Goal: Transaction & Acquisition: Purchase product/service

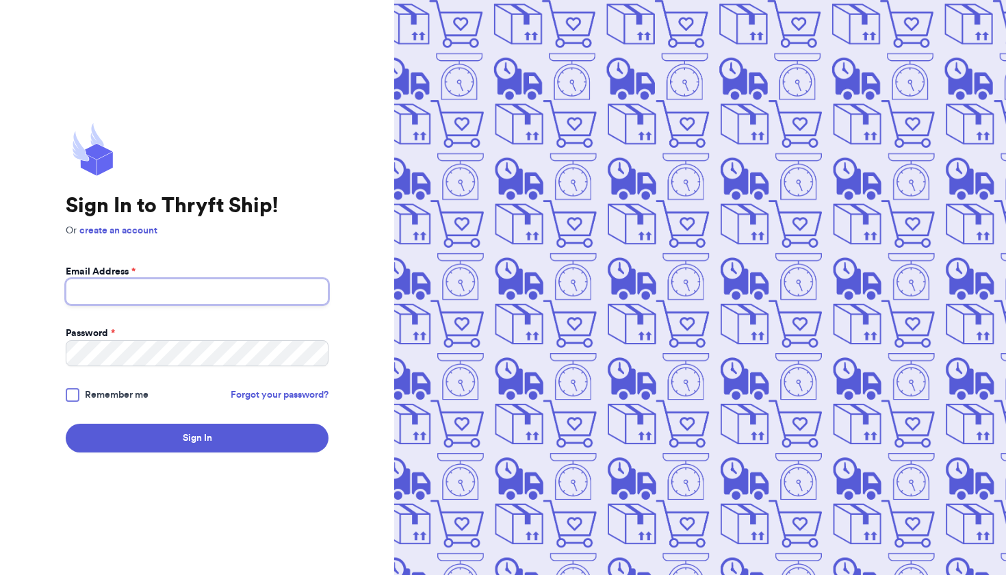
type input "[EMAIL_ADDRESS][DOMAIN_NAME]"
click at [209, 459] on div "Sign In to Thryft Ship! Or create an account Email Address * [EMAIL_ADDRESS][DO…" at bounding box center [197, 287] width 394 height 575
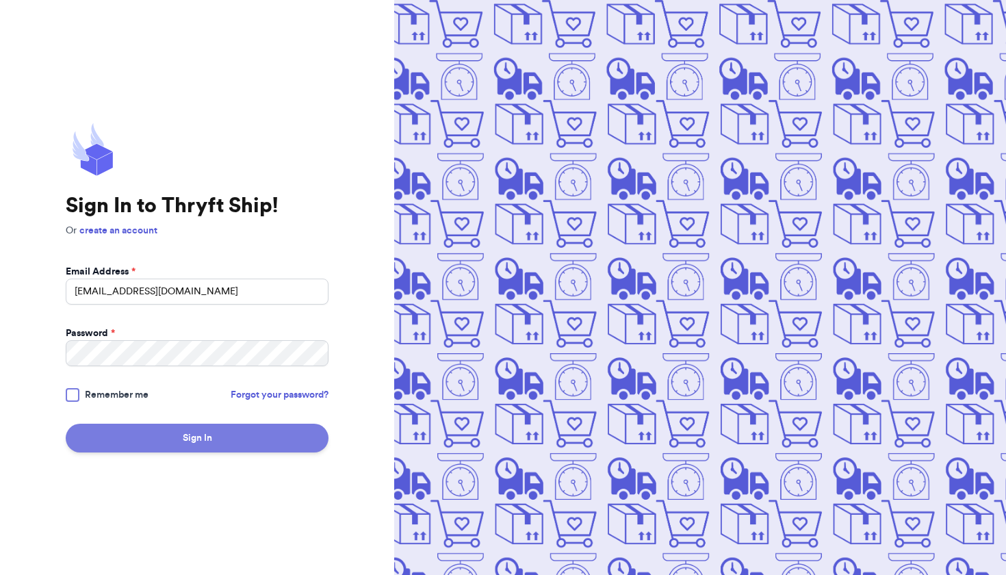
click at [208, 439] on button "Sign In" at bounding box center [197, 438] width 263 height 29
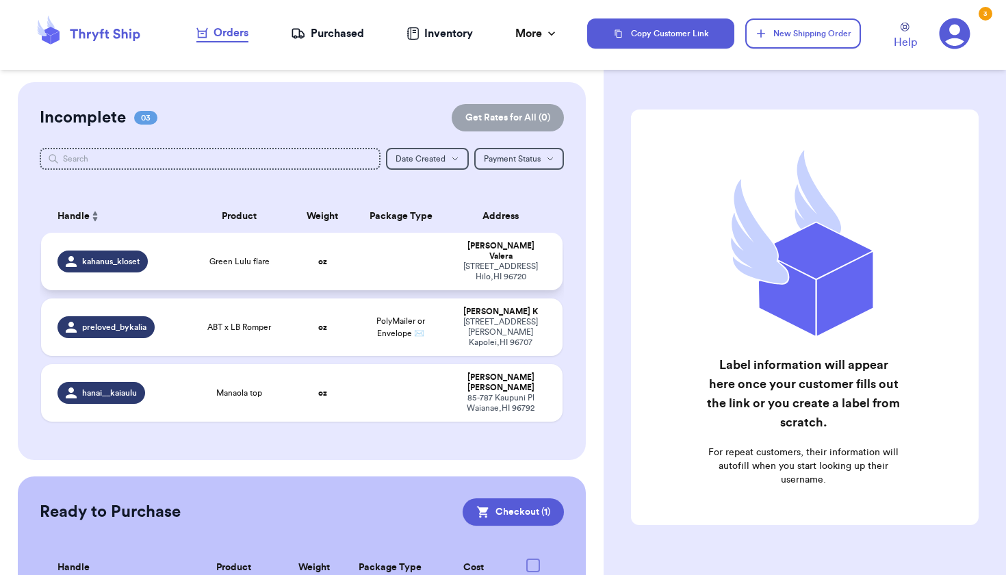
click at [386, 266] on td at bounding box center [401, 261] width 94 height 57
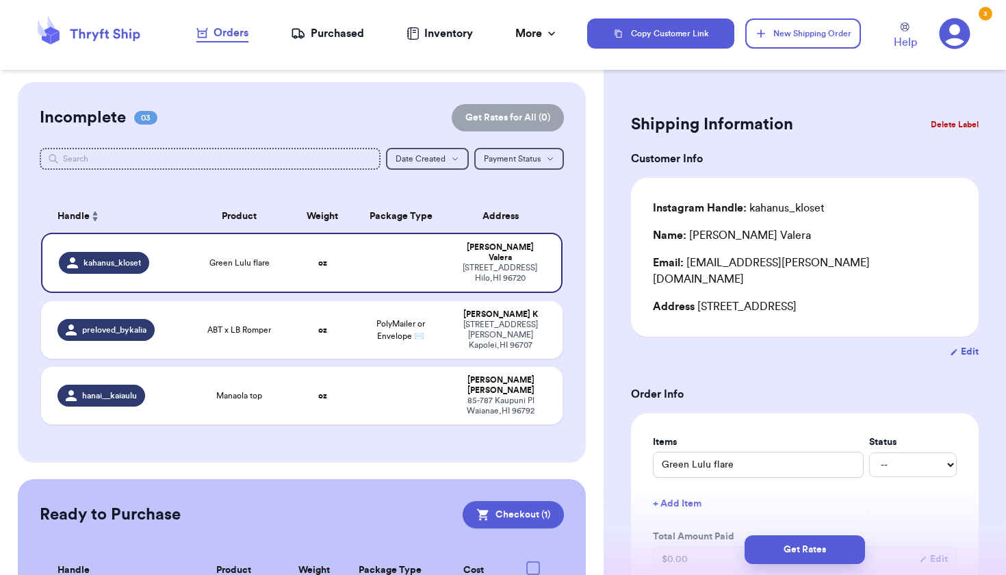
scroll to position [447, 0]
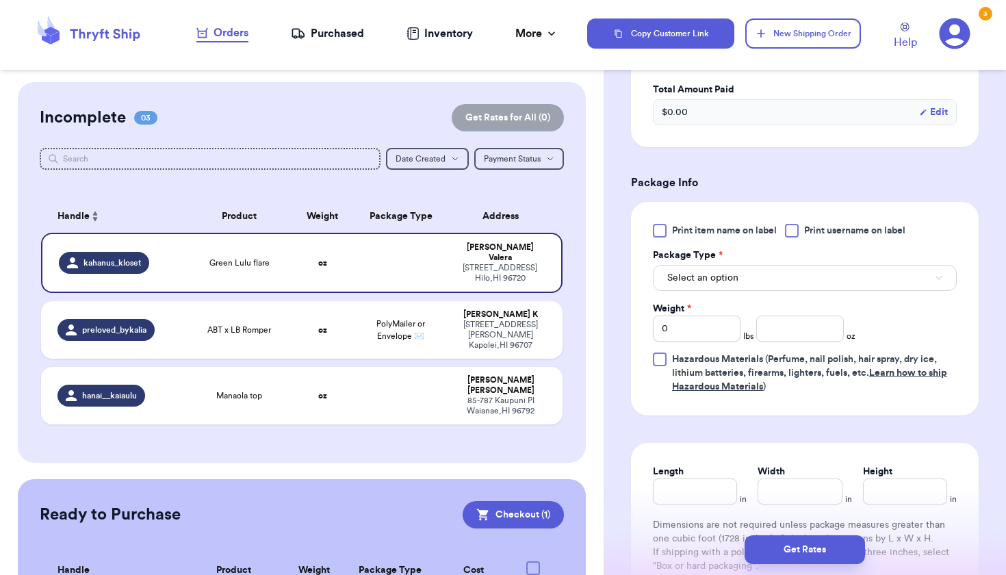
click at [719, 271] on span "Select an option" at bounding box center [702, 278] width 71 height 14
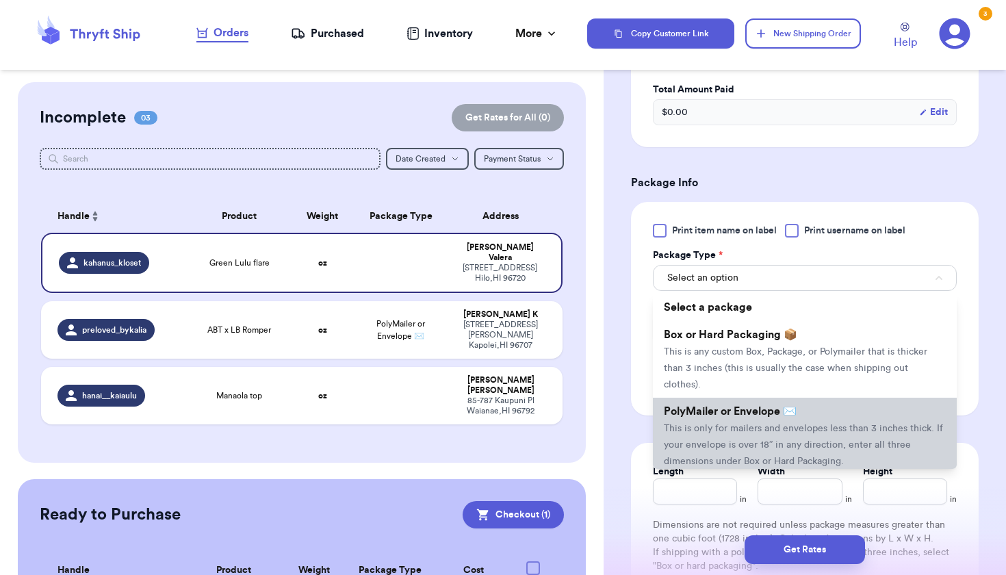
click at [712, 431] on span "This is only for mailers and envelopes less than 3 inches thick. If your envelo…" at bounding box center [803, 445] width 279 height 42
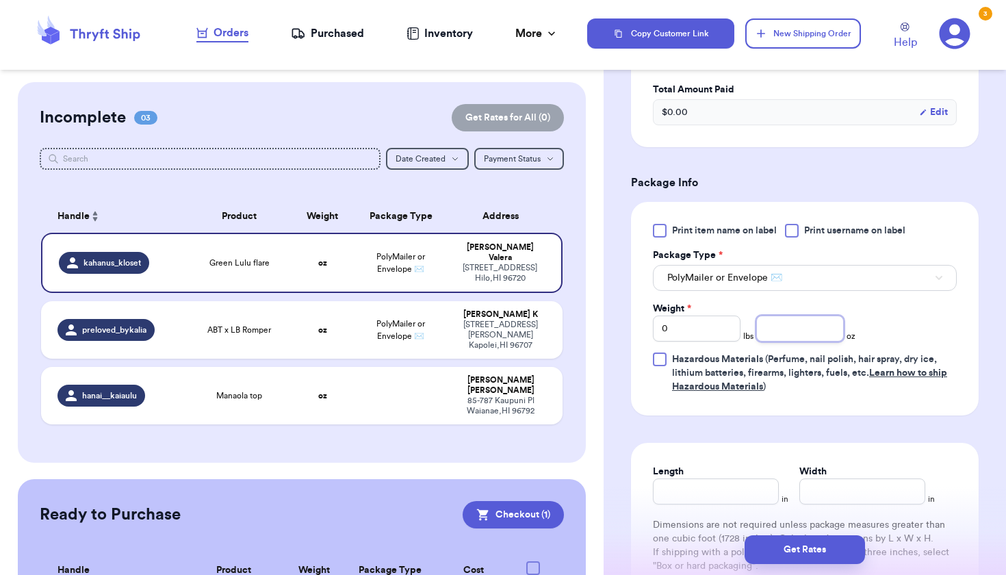
click at [784, 322] on input "number" at bounding box center [800, 329] width 88 height 26
type input "12"
click at [710, 487] on input "Length" at bounding box center [716, 491] width 126 height 26
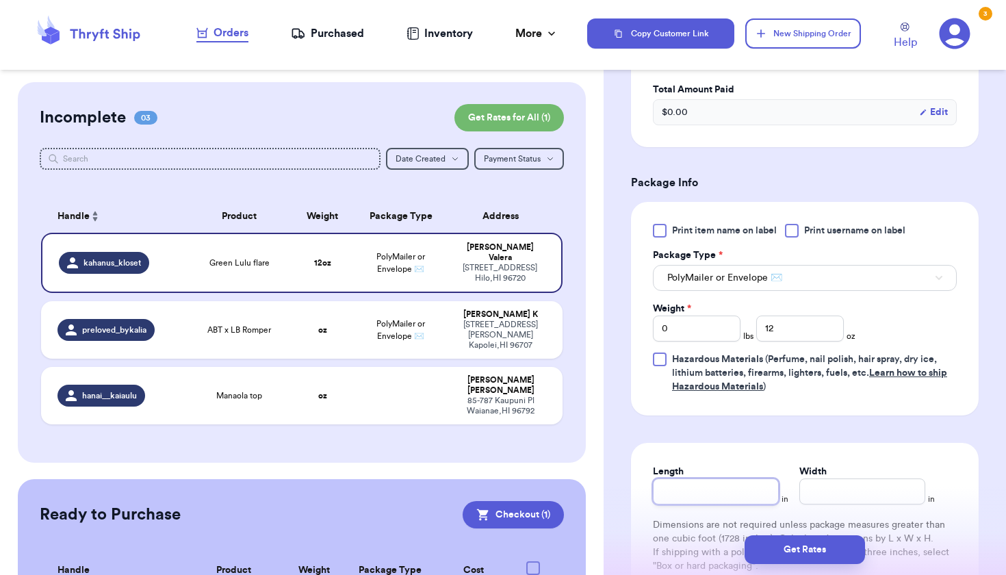
type input "8"
type input "1"
type input "8"
click at [799, 483] on input "Width *" at bounding box center [862, 491] width 126 height 26
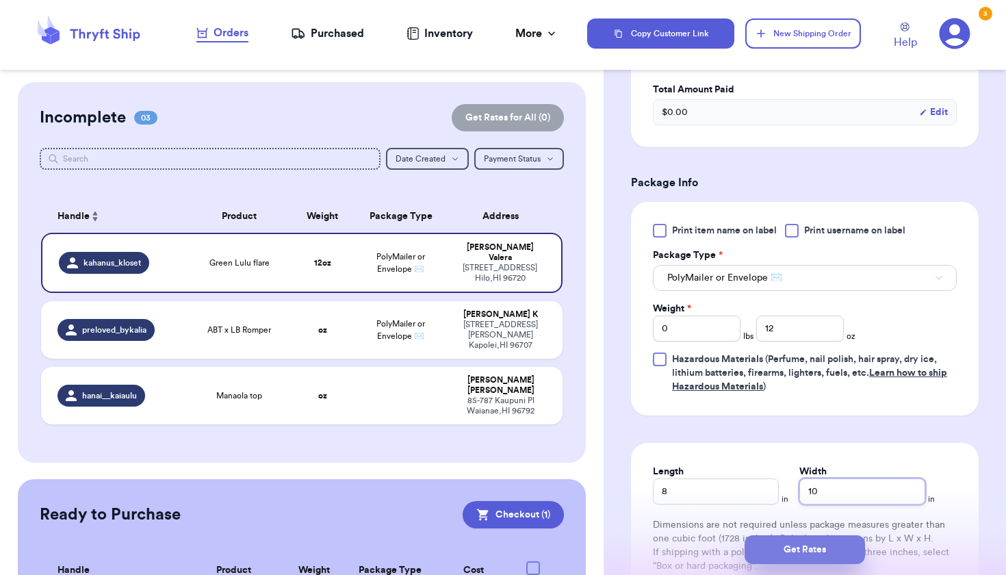
type input "10"
click at [784, 546] on button "Get Rates" at bounding box center [805, 549] width 120 height 29
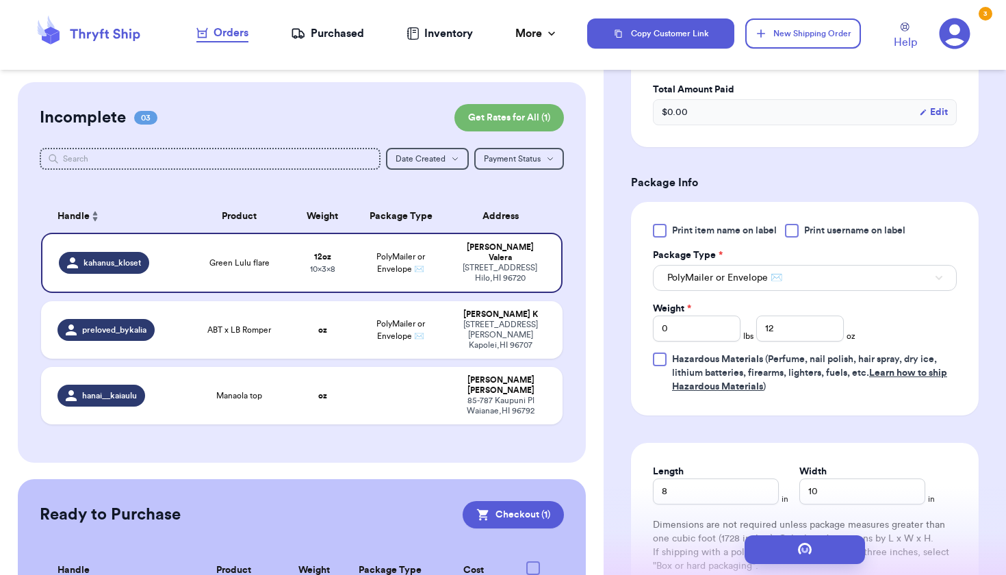
scroll to position [0, 0]
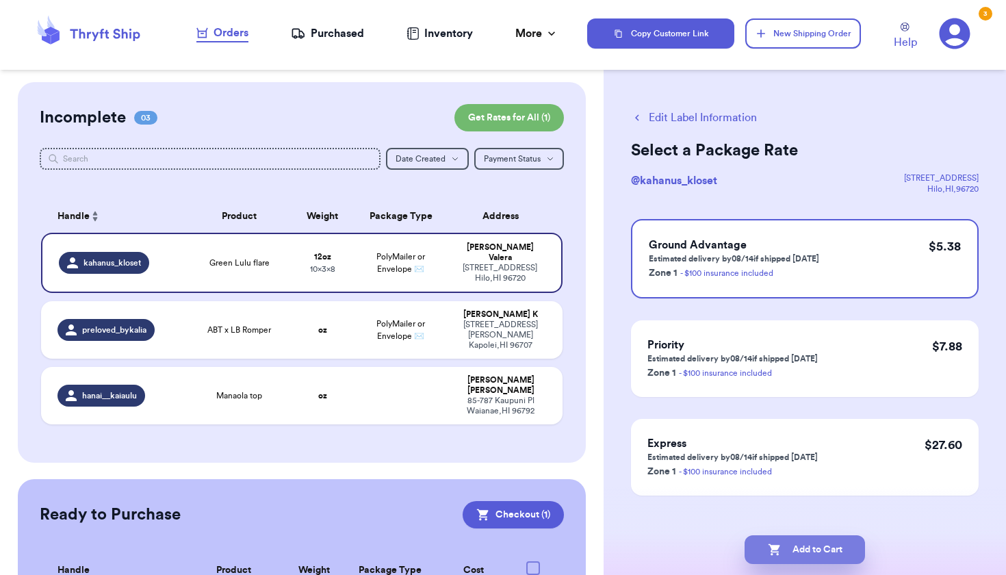
click at [762, 551] on button "Add to Cart" at bounding box center [805, 549] width 120 height 29
checkbox input "false"
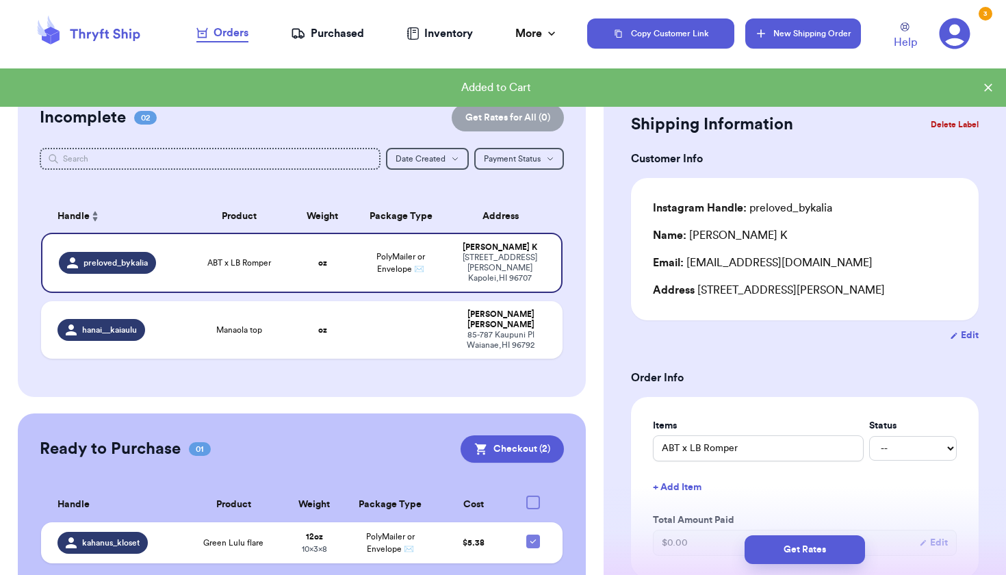
click at [765, 31] on icon "button" at bounding box center [761, 34] width 14 height 14
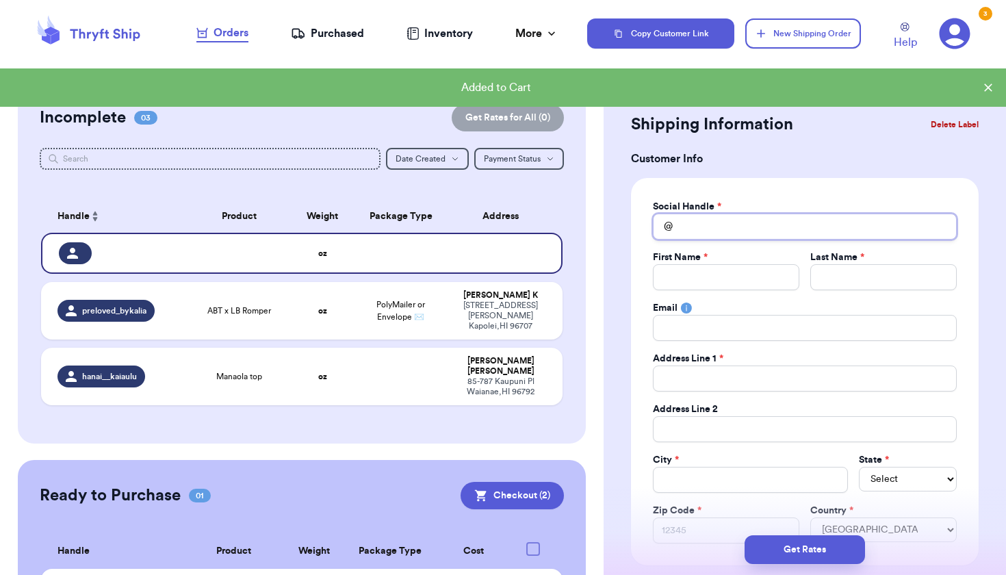
click at [715, 235] on input "Total Amount Paid" at bounding box center [805, 227] width 304 height 26
type input "c"
type input "ce"
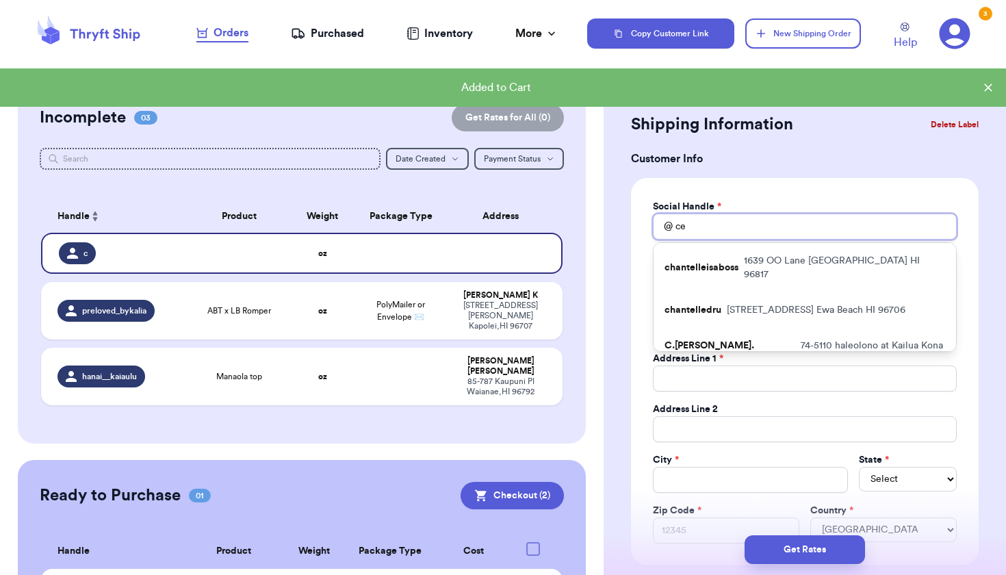
type input "cel"
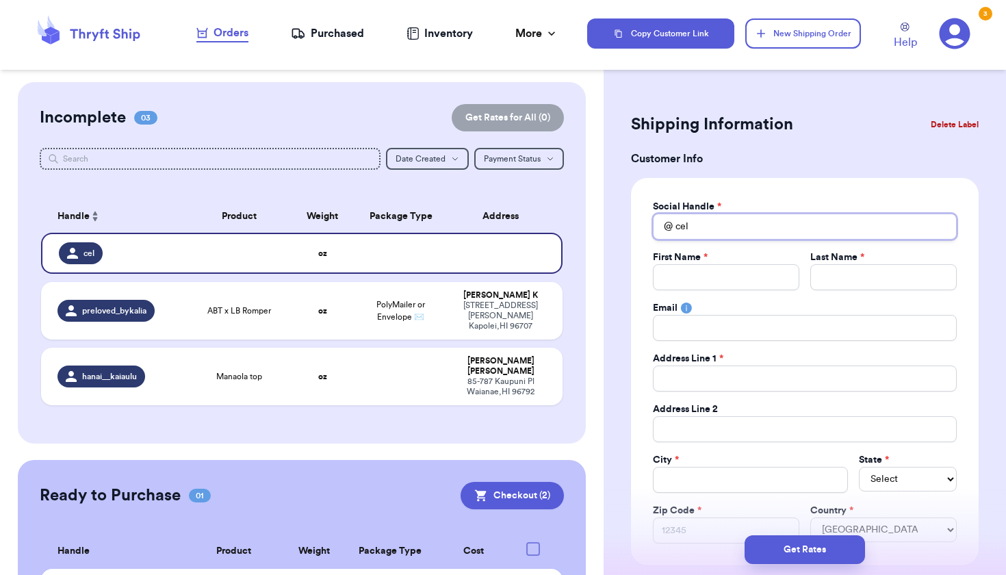
type input "ce"
type input "c"
type input "n"
type input "no"
type input "noc"
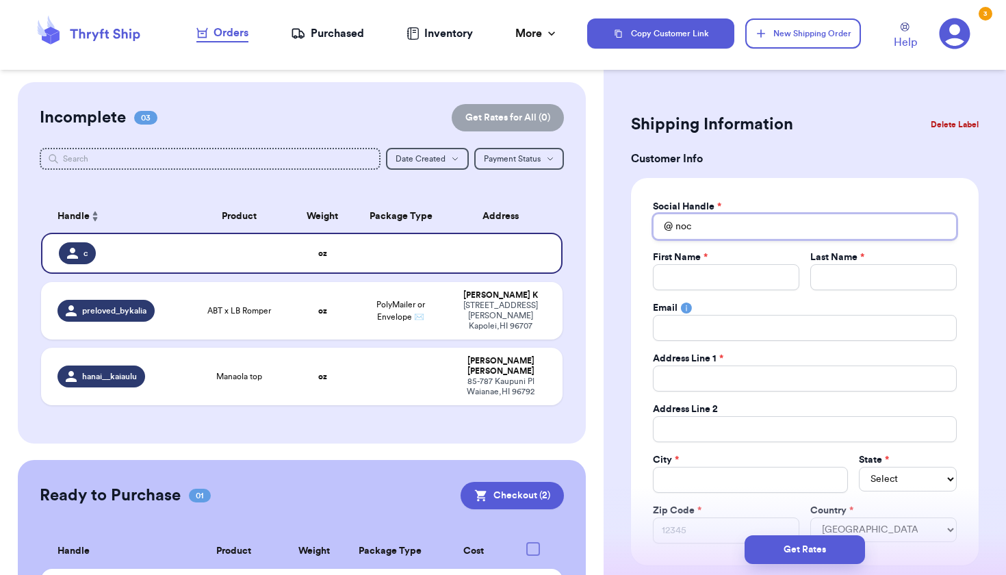
type input "noca"
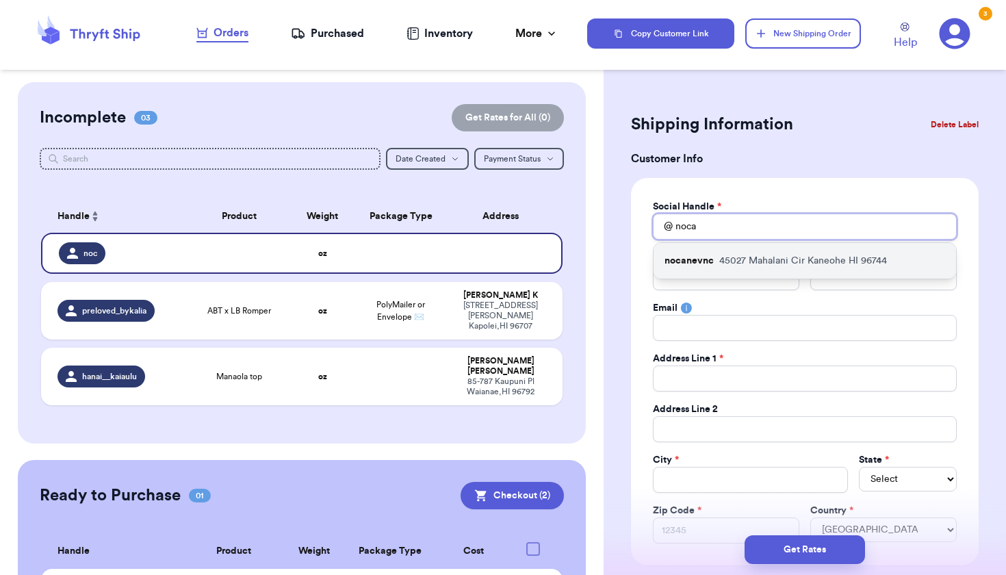
type input "noca"
click at [711, 266] on p "nocanevnc" at bounding box center [689, 261] width 49 height 14
type input "nocanevnc"
type input "[PERSON_NAME]"
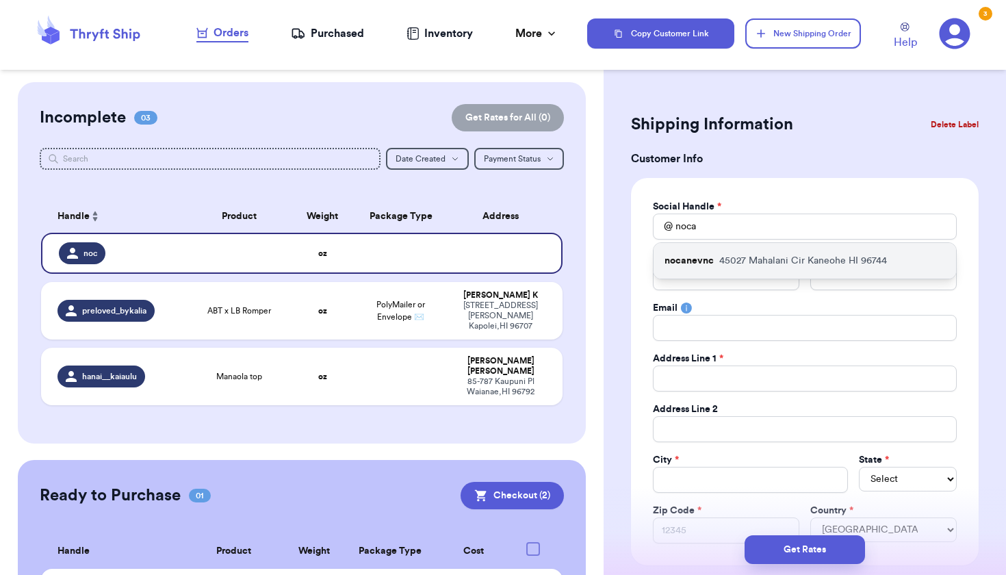
type input "[EMAIL_ADDRESS][DOMAIN_NAME]"
type input "45027 Mahalani Cir"
type input "Kaneohe"
select select "HI"
type input "96744"
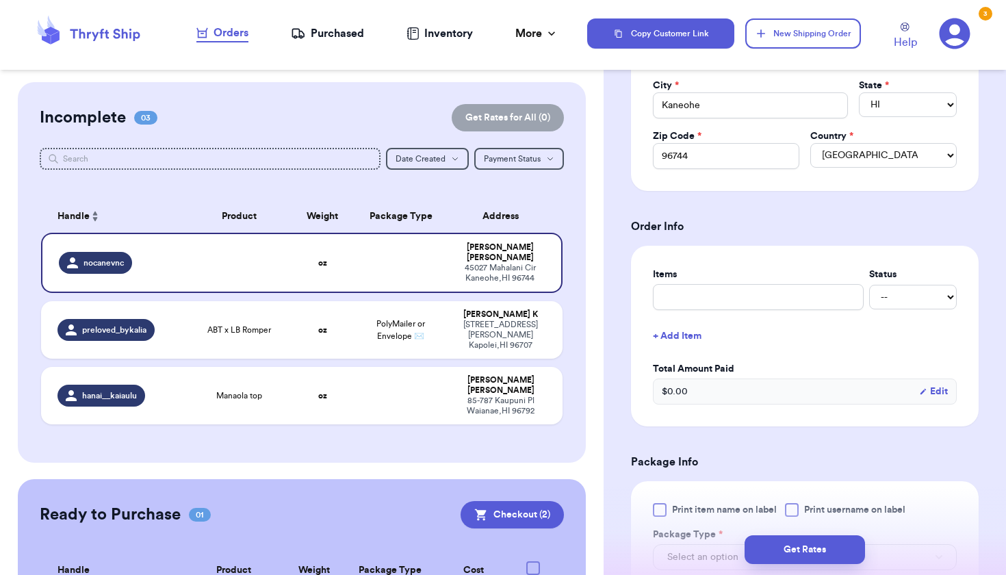
scroll to position [418, 0]
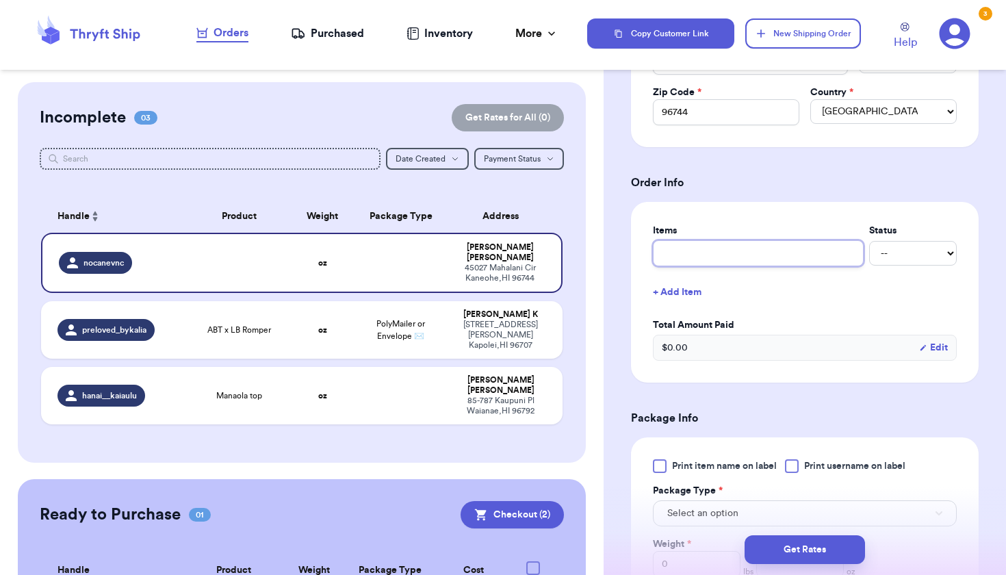
type input "A"
type input "AB"
type input "ABT"
type input "ABT k"
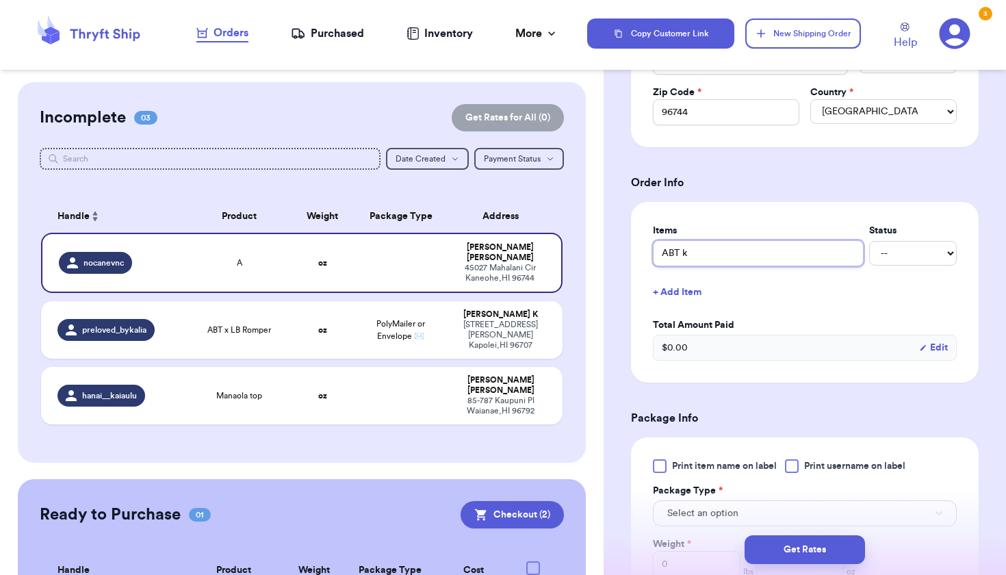
type input "ABT [PERSON_NAME]"
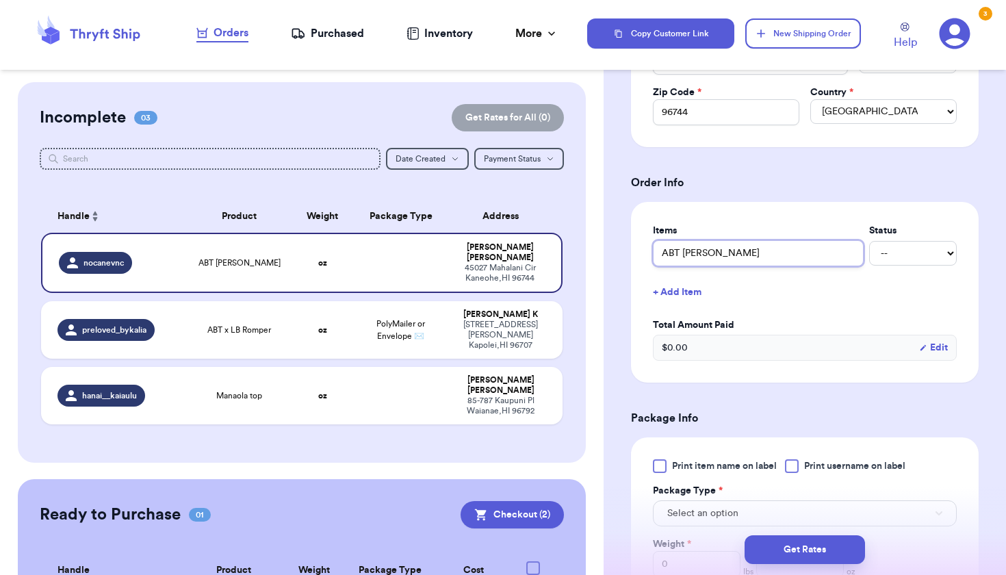
type input "ABT [PERSON_NAME]"
type input "ABT [PERSON_NAME] rom"
type input "ABT [PERSON_NAME]"
type input "ABT [PERSON_NAME] rompe"
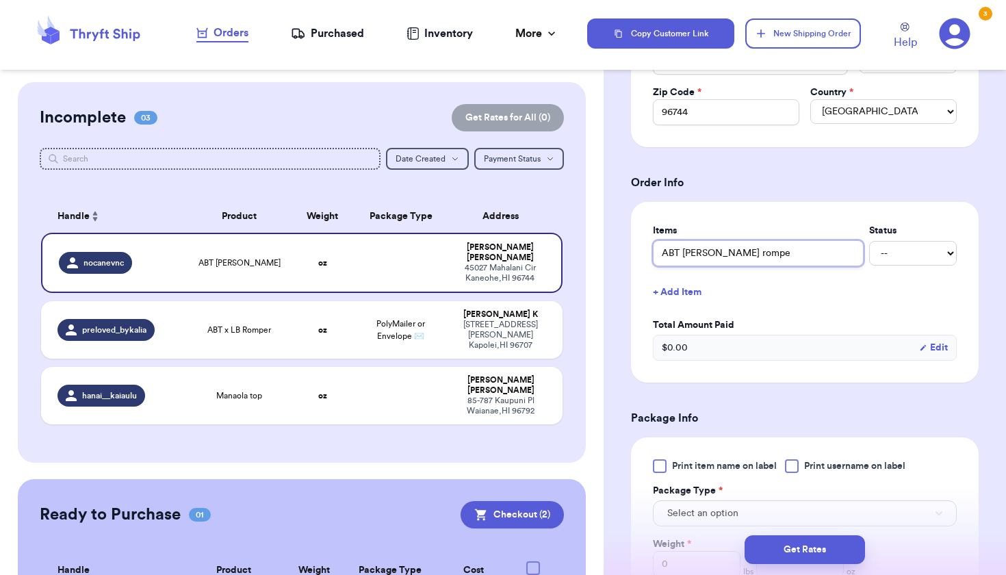
type input "ABT [PERSON_NAME] romper"
click at [665, 291] on button "+ Add Item" at bounding box center [804, 292] width 315 height 30
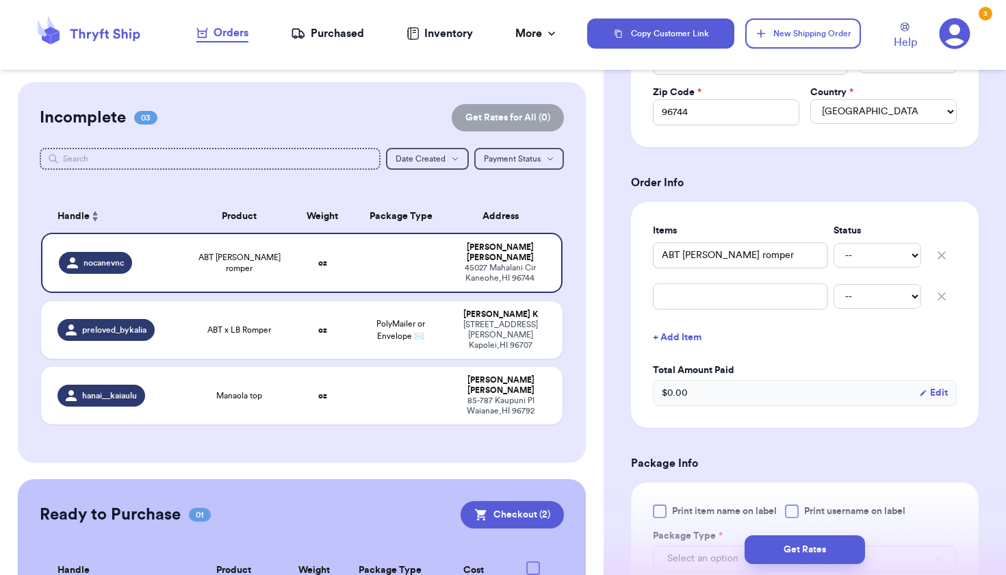
click at [666, 310] on div "-- Paid Owes" at bounding box center [805, 296] width 304 height 30
type input "i"
type input "iw"
type input "iwa"
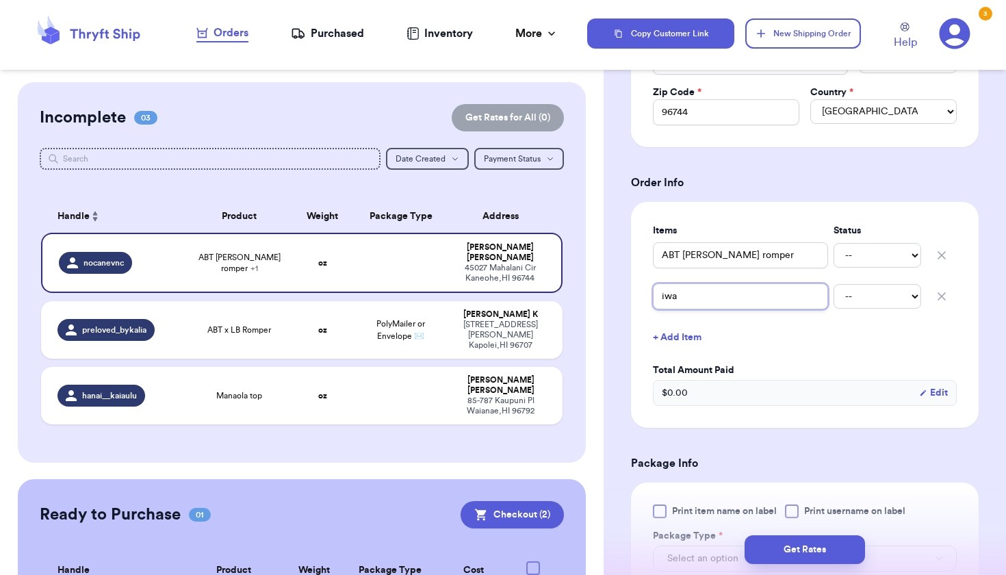
type input "iwa s"
type input "iwa so"
type input "iwa soi"
type input "iwa soir"
type input "iwa soi"
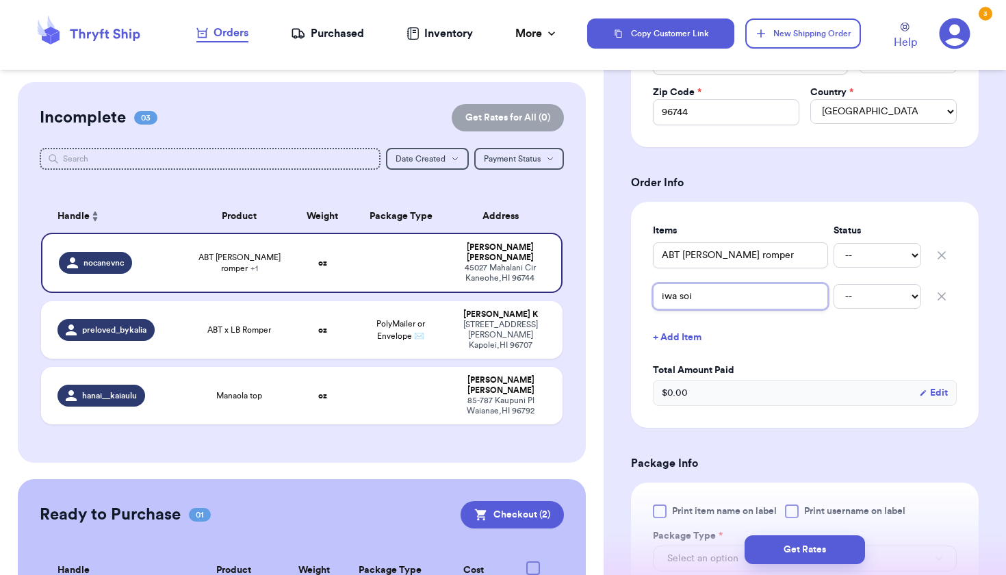
type input "iwa so"
type input "iwa s"
type input "iwa sp"
type input "iwa spo"
type input "iwa spor"
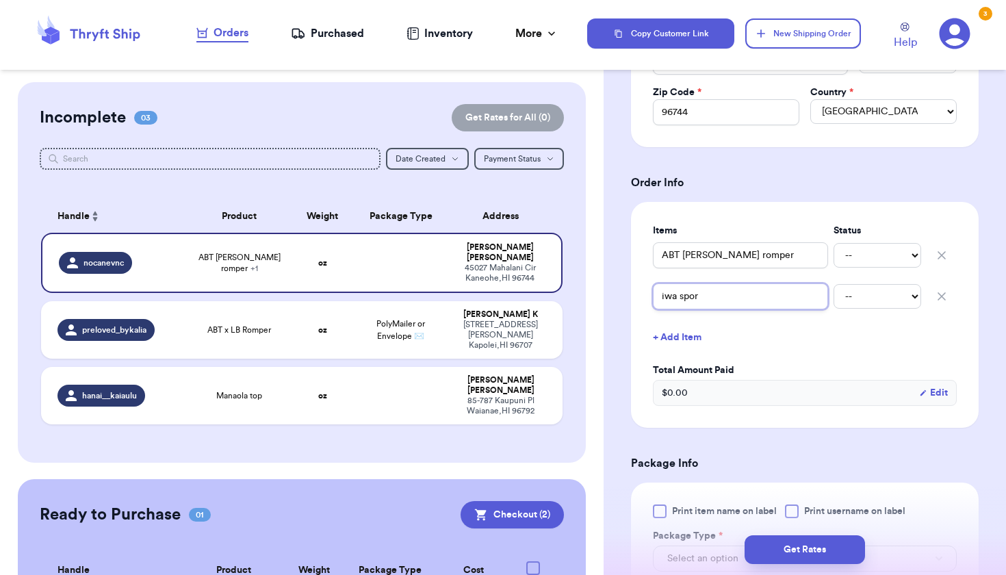
type input "iwa sport"
type input "iwa sports"
type input "iwa sports b"
type input "iwa sports br"
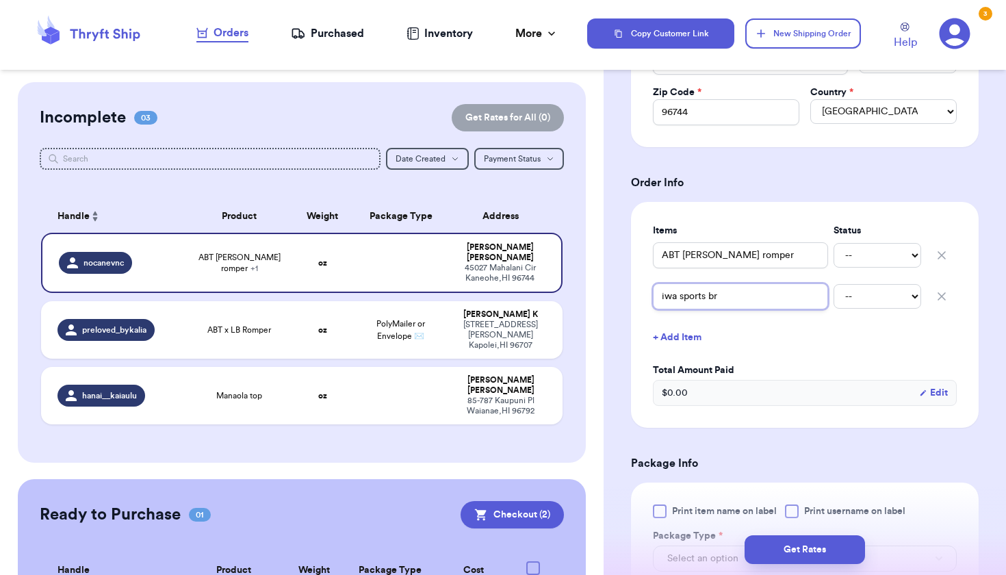
type input "iwa sports bra"
type input "iwa sports bra M"
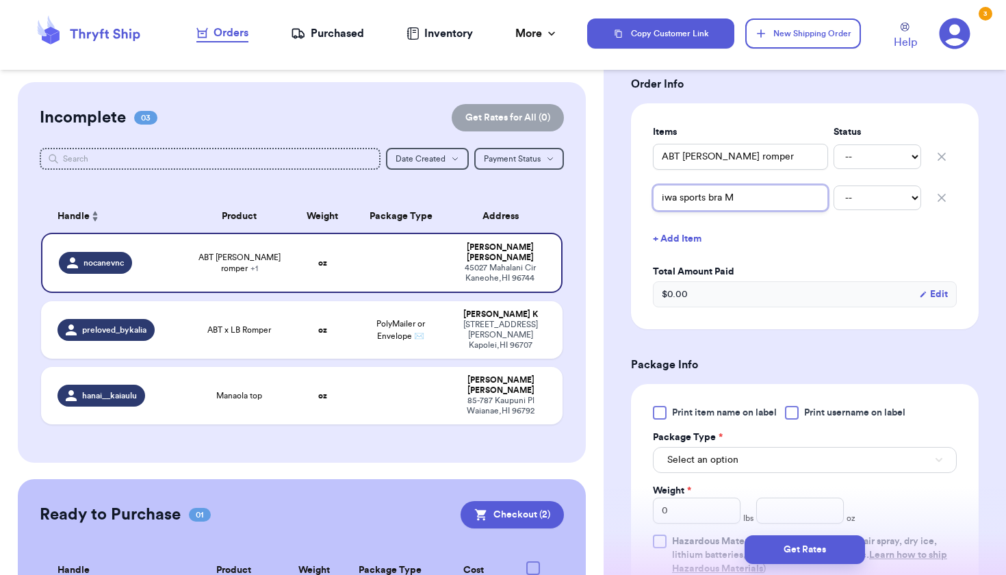
scroll to position [650, 0]
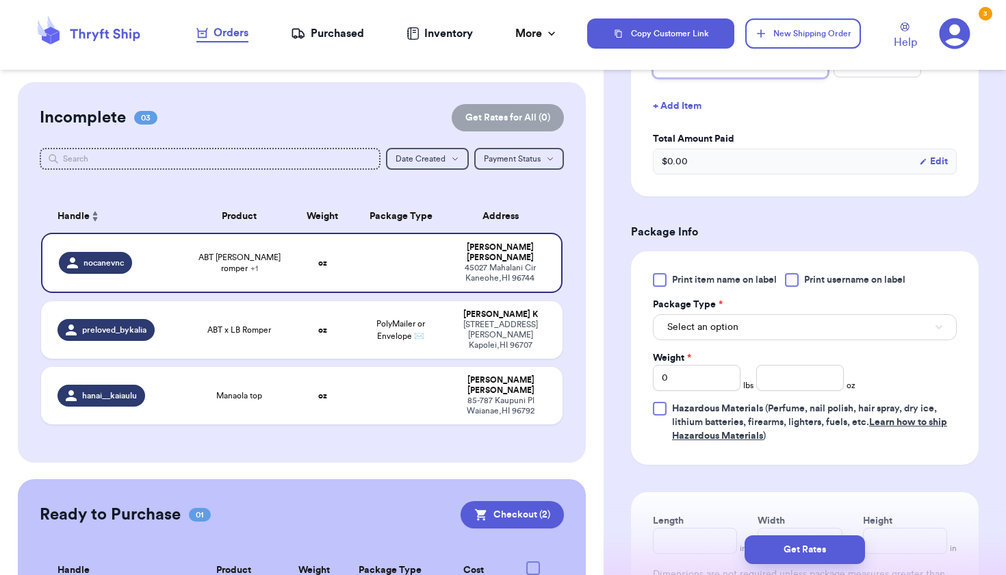
type input "iwa sports bra M"
click at [736, 330] on span "Select an option" at bounding box center [702, 327] width 71 height 14
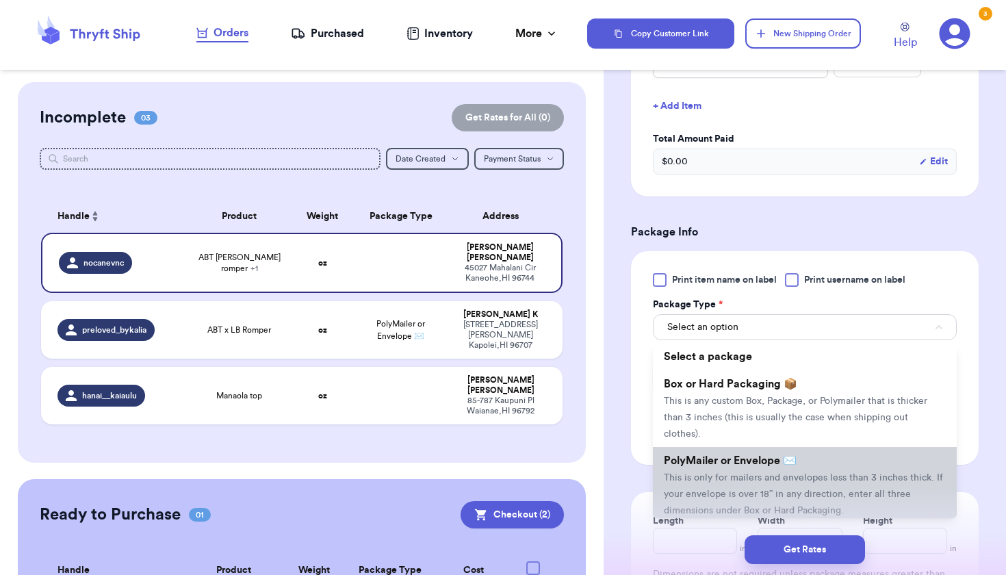
click at [734, 473] on span "This is only for mailers and envelopes less than 3 inches thick. If your envelo…" at bounding box center [803, 494] width 279 height 42
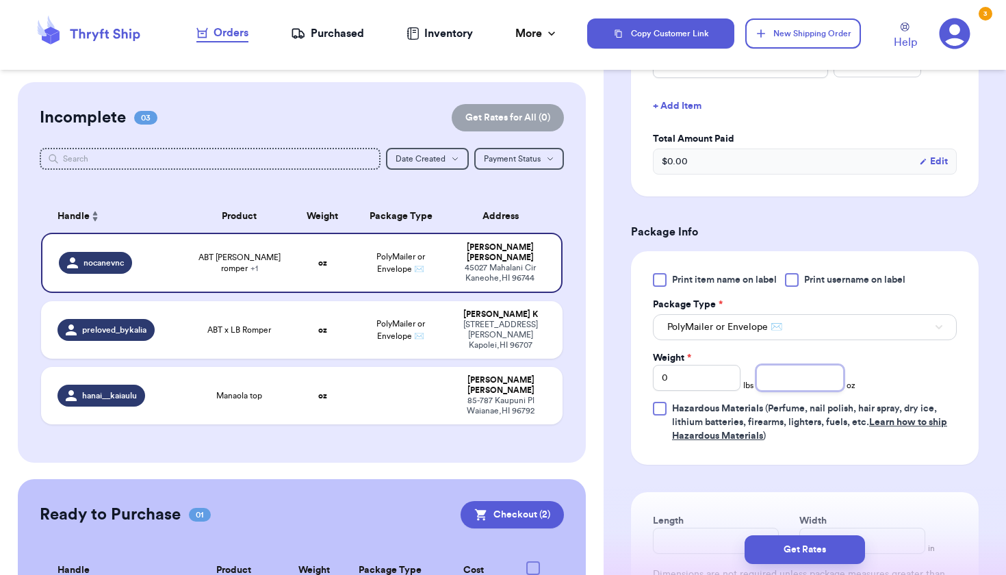
click at [778, 372] on input "number" at bounding box center [800, 378] width 88 height 26
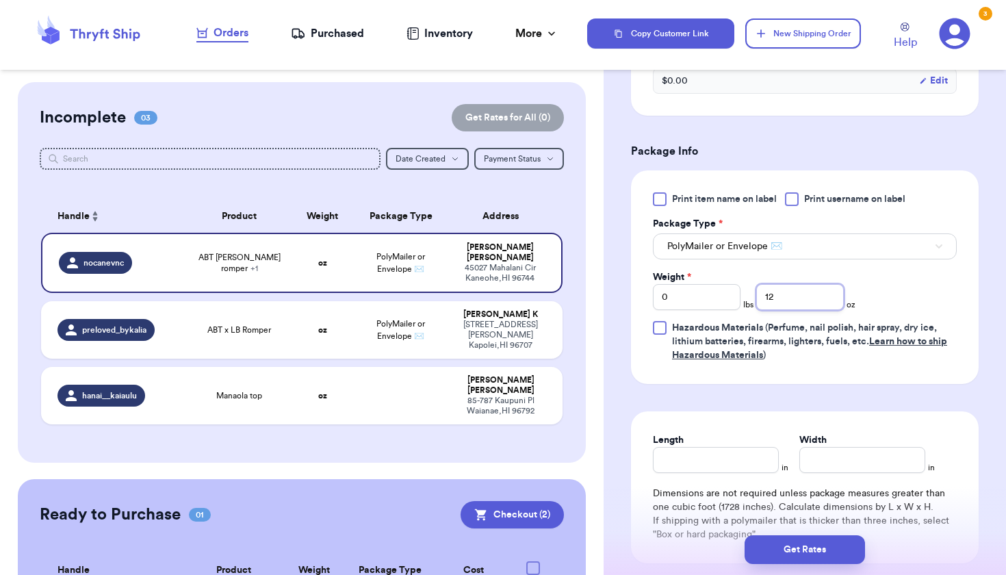
scroll to position [734, 0]
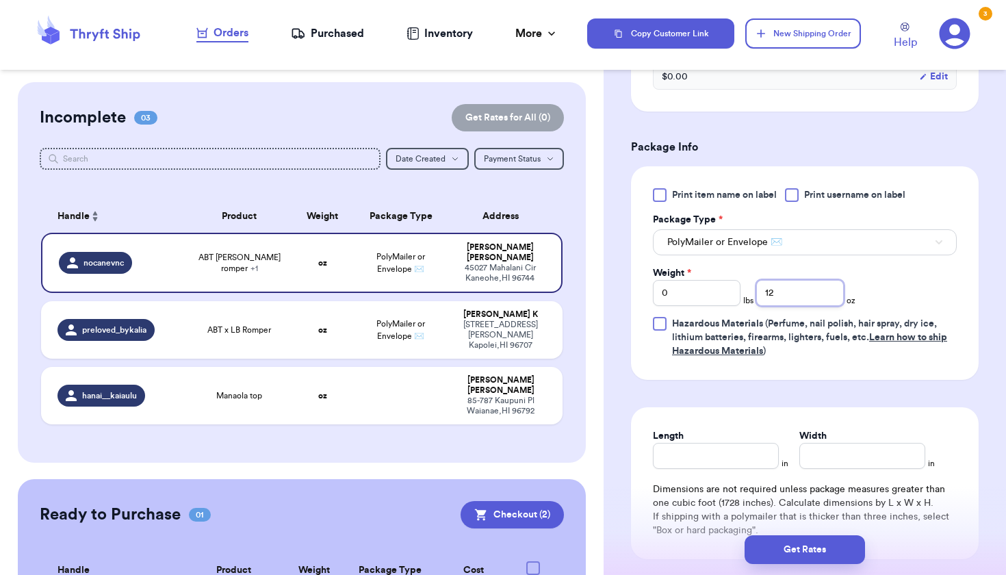
type input "12"
click at [701, 457] on input "Length" at bounding box center [716, 456] width 126 height 26
type input "10"
click at [810, 457] on input "Width *" at bounding box center [862, 456] width 126 height 26
type input "13"
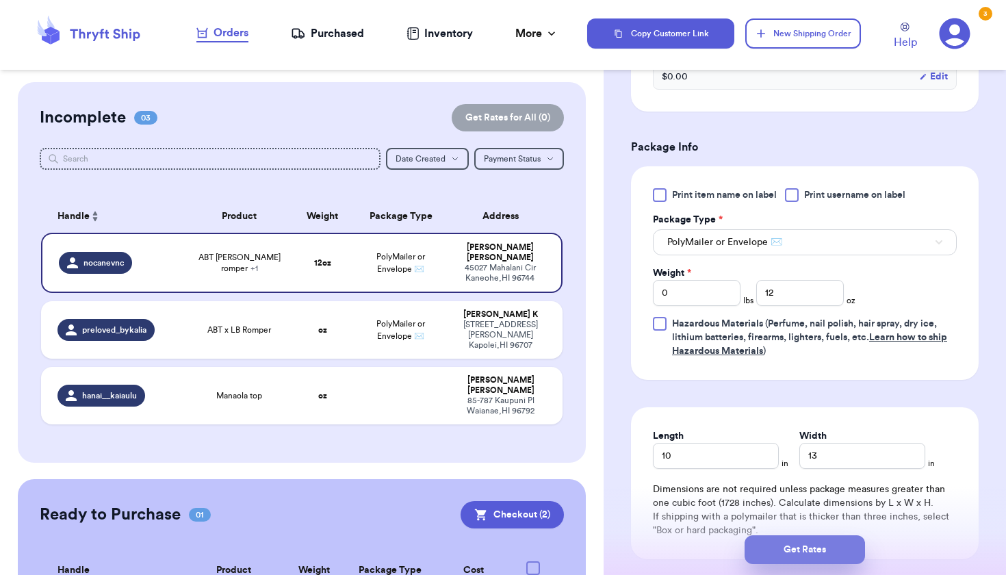
click at [805, 554] on button "Get Rates" at bounding box center [805, 549] width 120 height 29
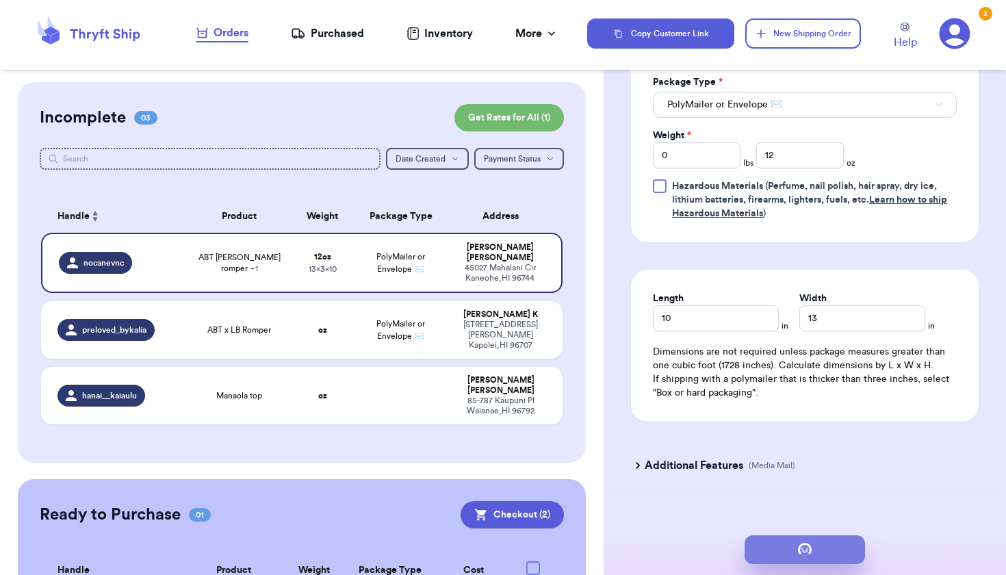
scroll to position [0, 0]
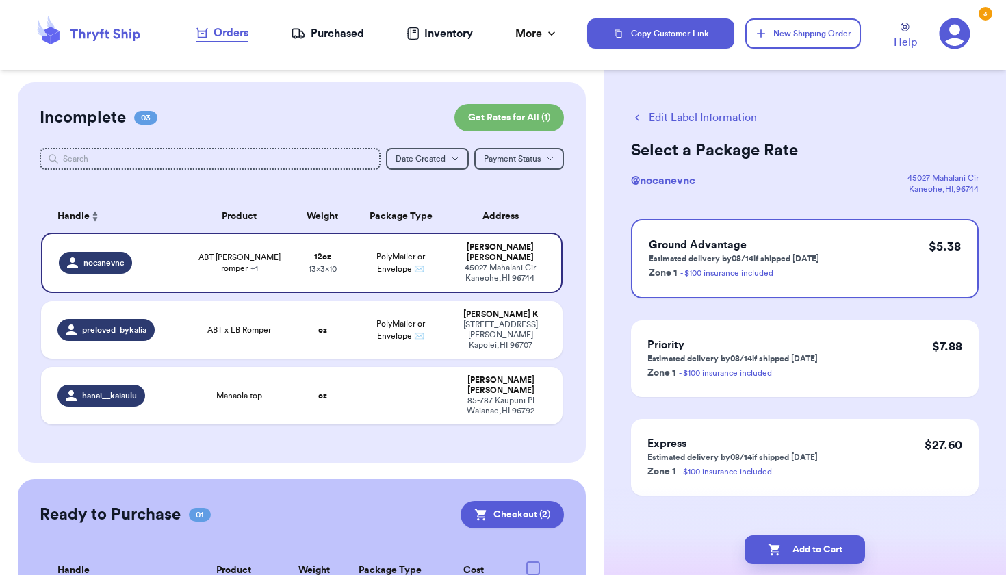
click at [805, 554] on button "Add to Cart" at bounding box center [805, 549] width 120 height 29
checkbox input "false"
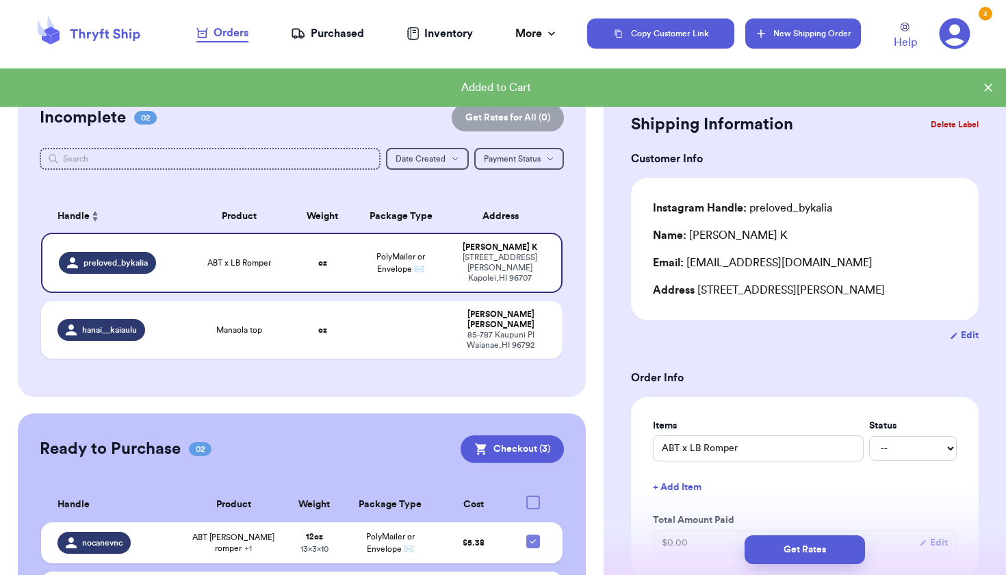
click at [806, 37] on button "New Shipping Order" at bounding box center [802, 33] width 115 height 30
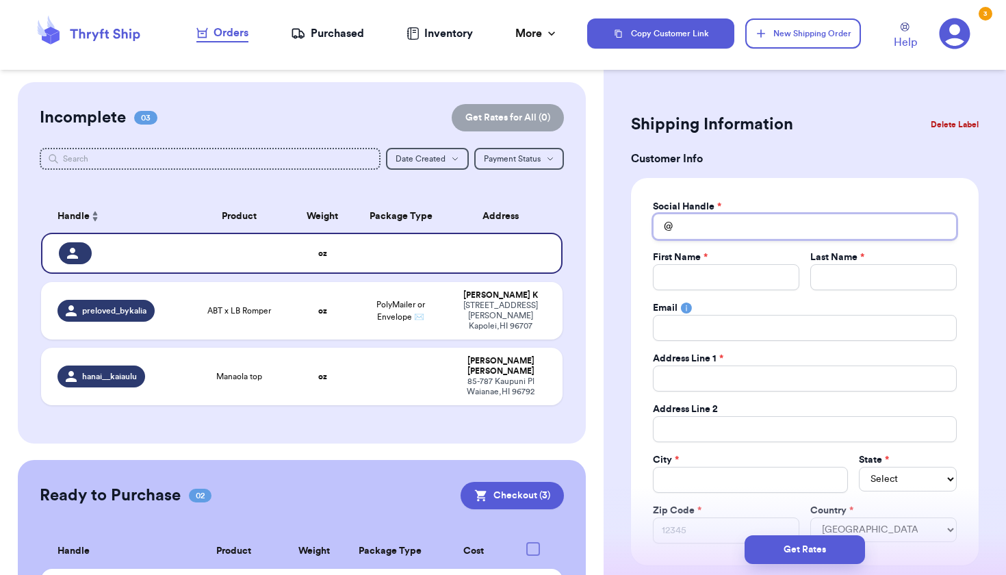
click at [700, 233] on input "Total Amount Paid" at bounding box center [805, 227] width 304 height 26
type input "m"
type input "ma"
type input "mah"
type input "mahe"
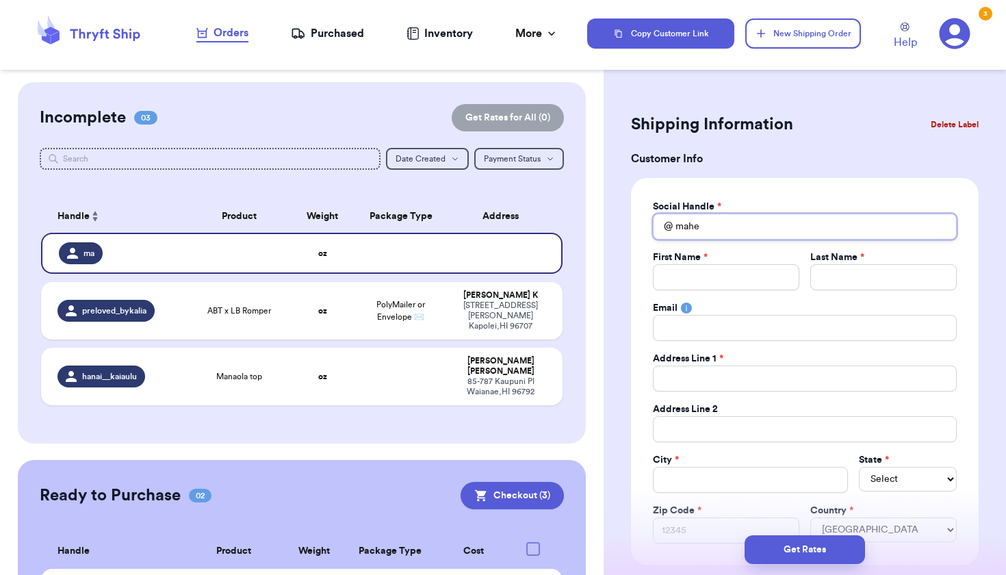
type input "mahea"
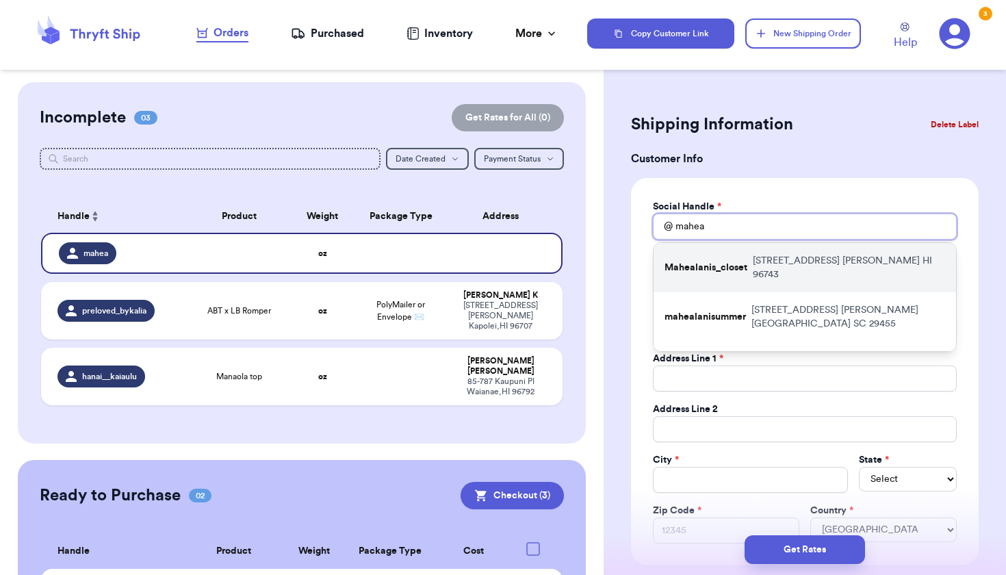
type input "mahea"
click at [788, 270] on div "Mahealanis_closet [STREET_ADDRESS]" at bounding box center [805, 267] width 303 height 49
type input "Mahealanis_closet"
type input "Lauren"
type input "Kapono"
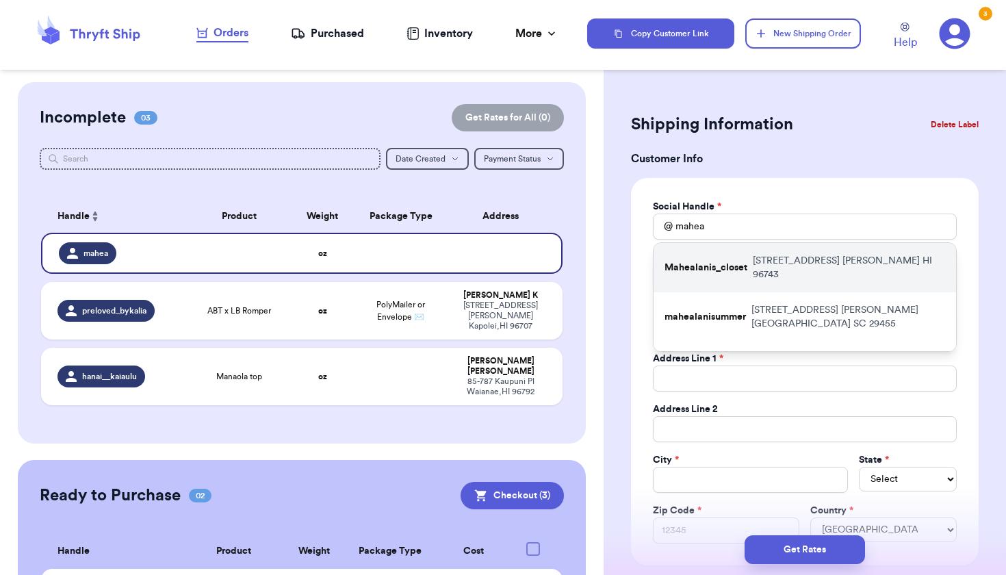
type input "[EMAIL_ADDRESS][DOMAIN_NAME]"
type input "[STREET_ADDRESS]"
type input "[PERSON_NAME]"
select select "HI"
type input "96743"
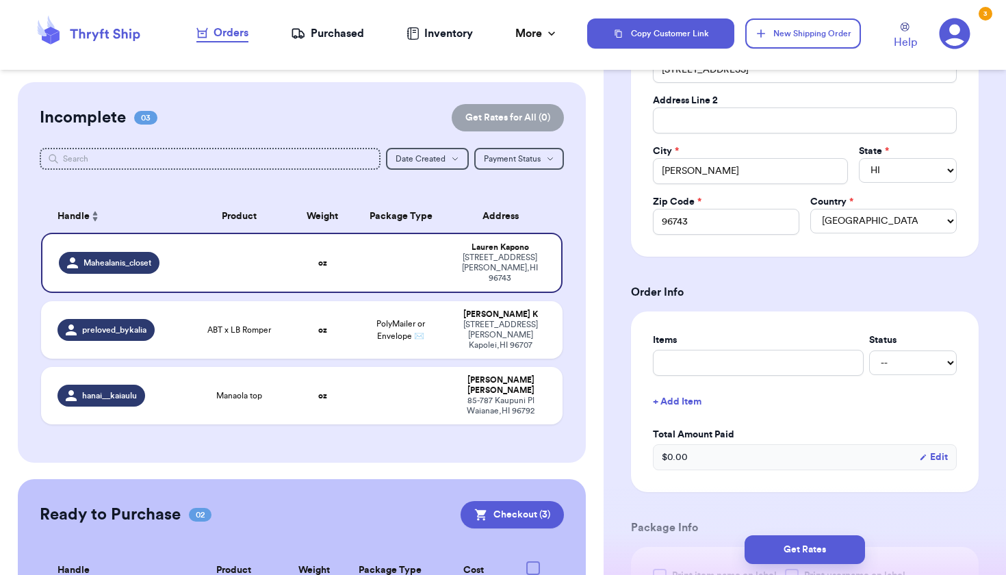
scroll to position [405, 0]
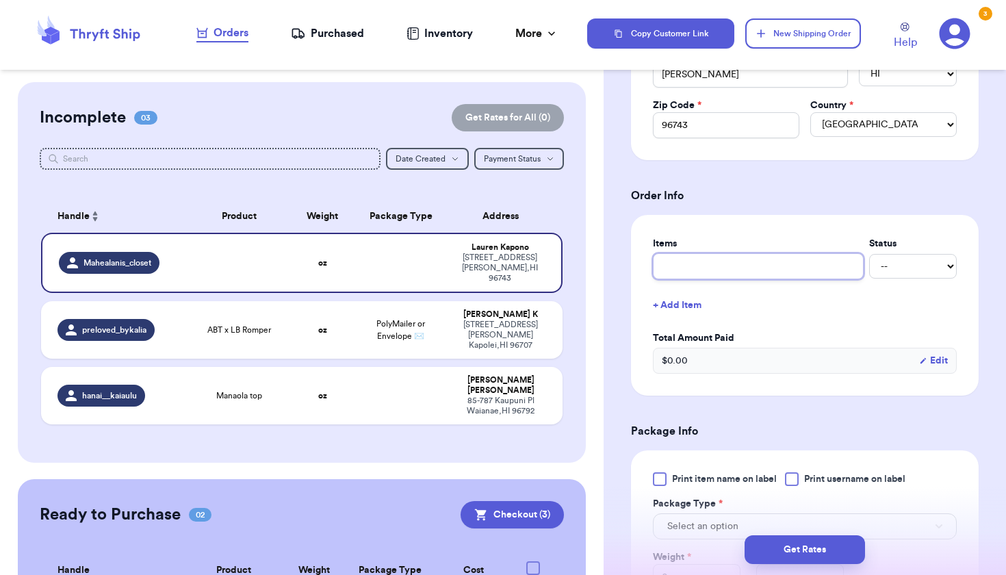
type input "l"
type input "le"
type input "lev"
type input "levi"
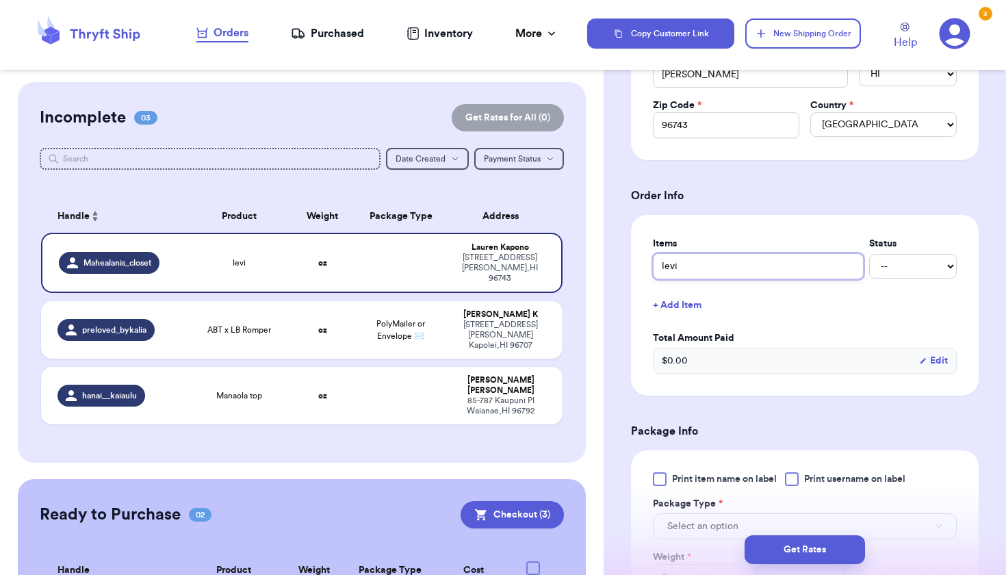
type input "[PERSON_NAME]"
type input "levi sh"
type input "levi sho"
type input "[PERSON_NAME]"
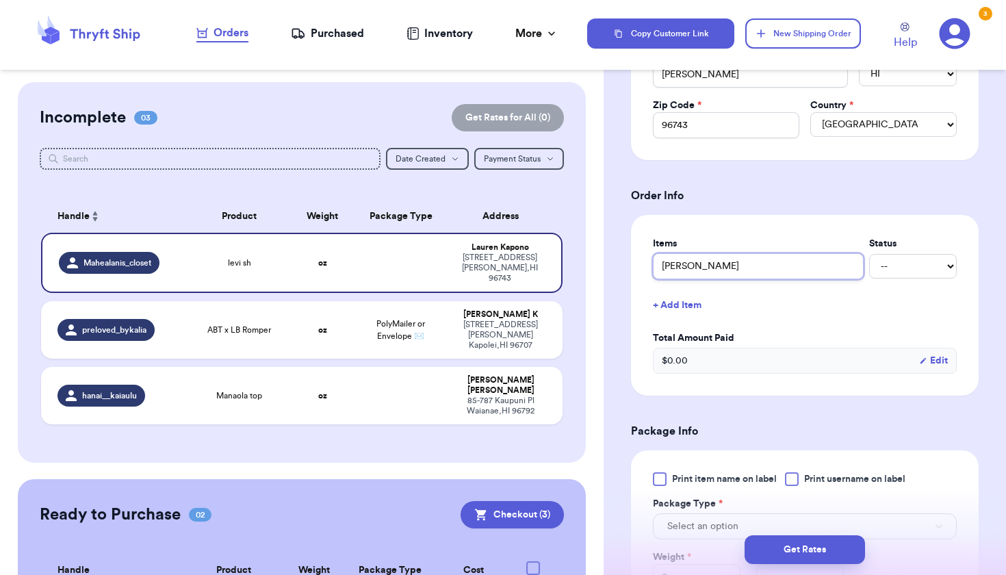
type input "levi shorts"
click at [695, 305] on button "+ Add Item" at bounding box center [804, 305] width 315 height 30
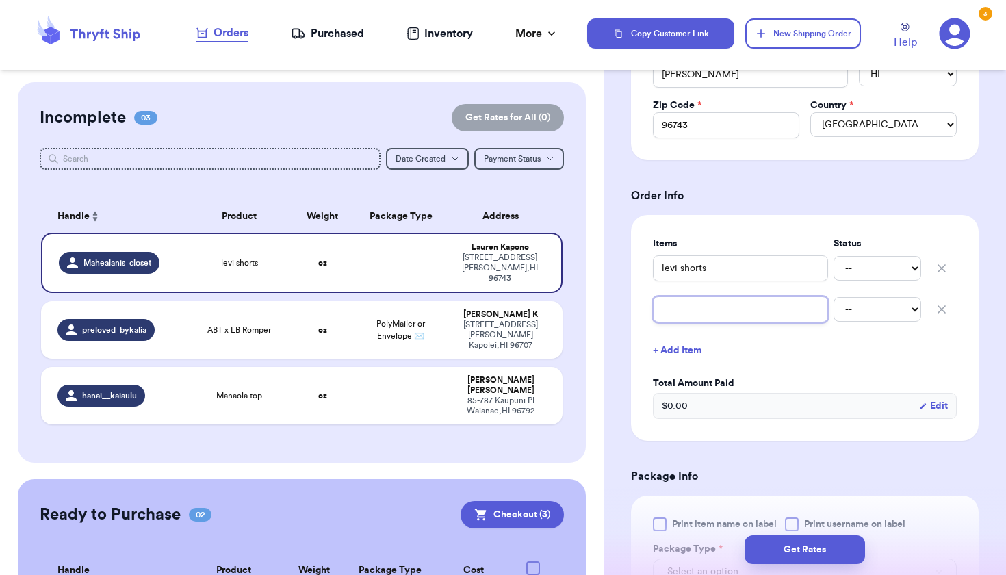
type input "a"
type input "al"
type input "alo"
type input "aloh"
type input "aloha"
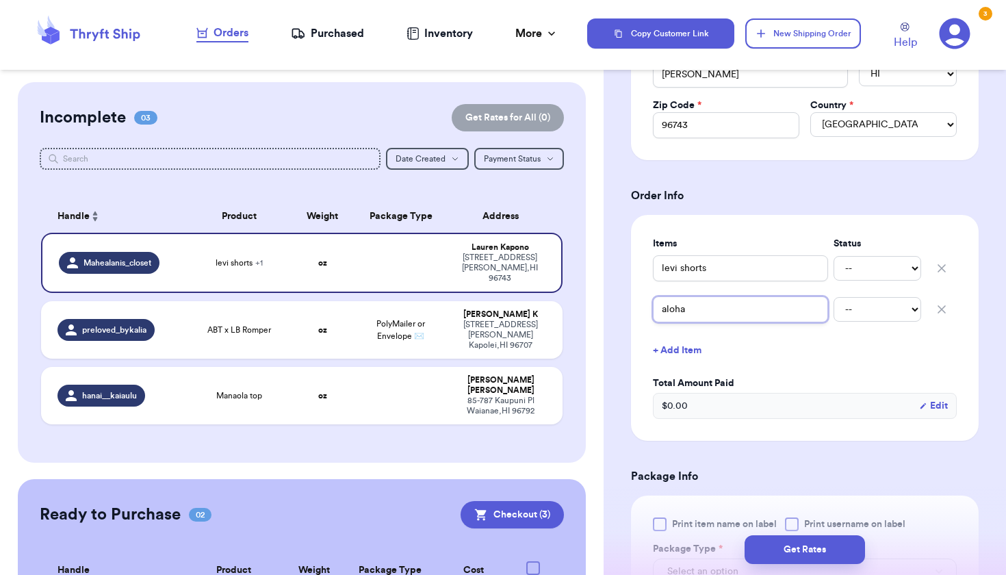
type input "aloha"
type input "aloha i"
type input "aloha il"
type input "aloha ili"
type input "aloha ilim"
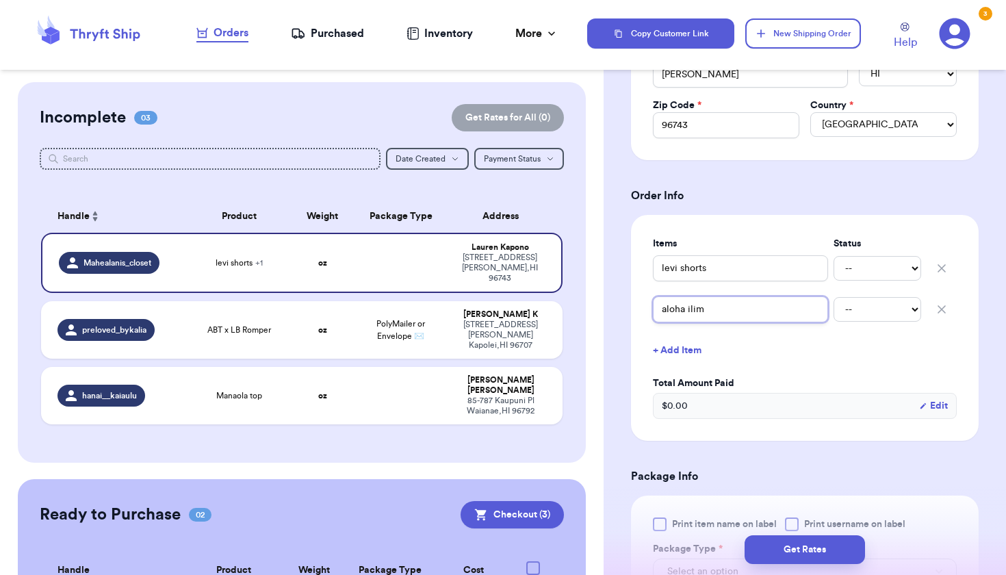
type input "aloha ilima"
type input "aloha ilima p"
type input "aloha ilima po"
click at [780, 309] on input "aloha ilima bag" at bounding box center [740, 309] width 175 height 26
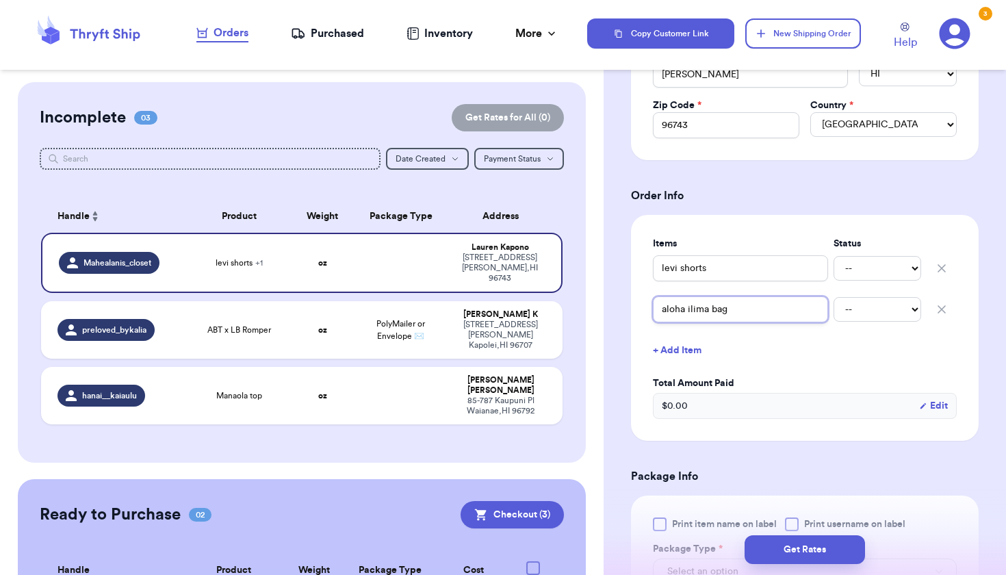
click at [780, 309] on input "aloha ilima bag" at bounding box center [740, 309] width 175 height 26
click at [693, 351] on button "+ Add Item" at bounding box center [804, 350] width 315 height 30
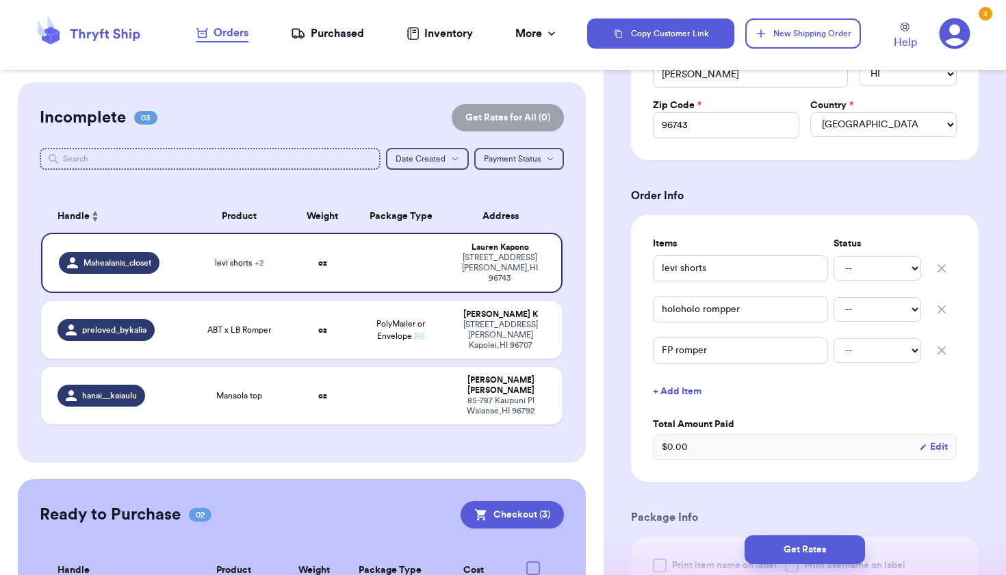
click at [665, 379] on button "+ Add Item" at bounding box center [804, 391] width 315 height 30
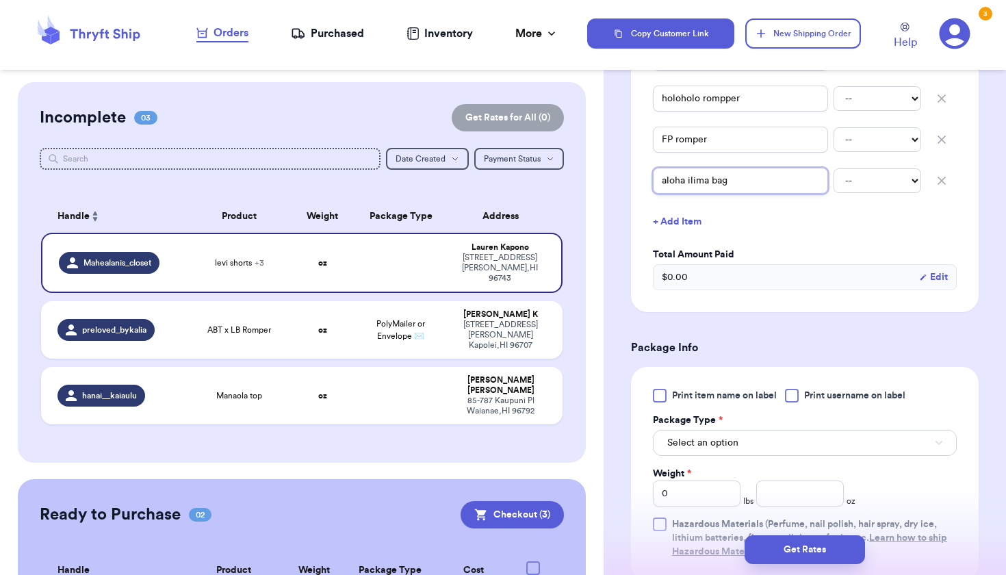
scroll to position [793, 0]
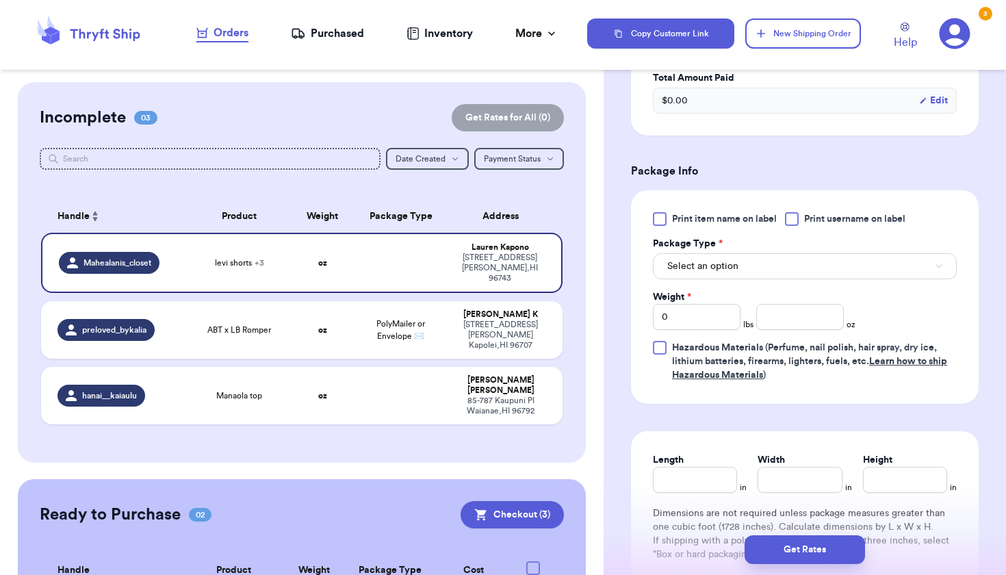
click at [730, 259] on span "Select an option" at bounding box center [702, 266] width 71 height 14
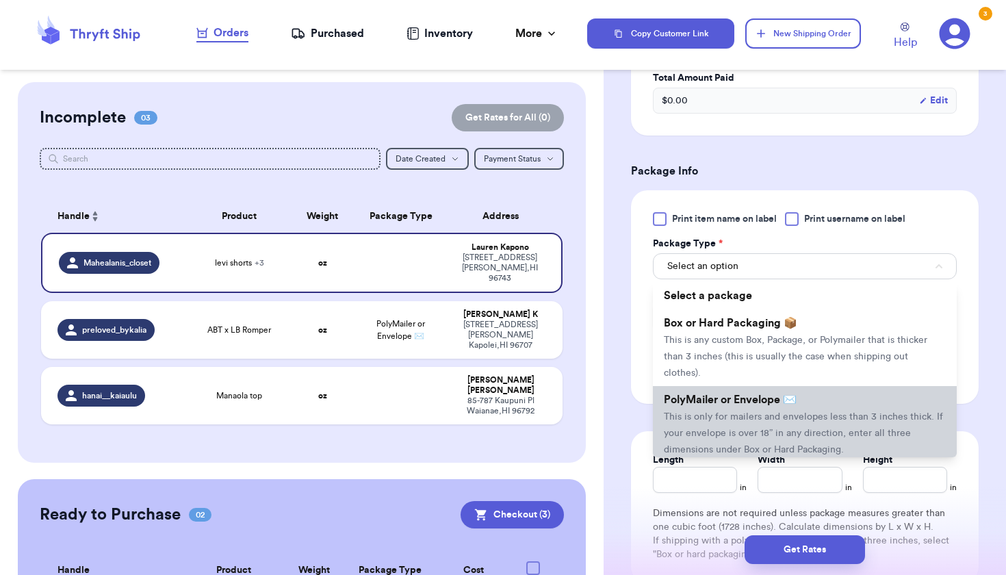
click at [704, 386] on li "PolyMailer or Envelope ✉️ This is only for mailers and envelopes less than 3 in…" at bounding box center [805, 424] width 304 height 77
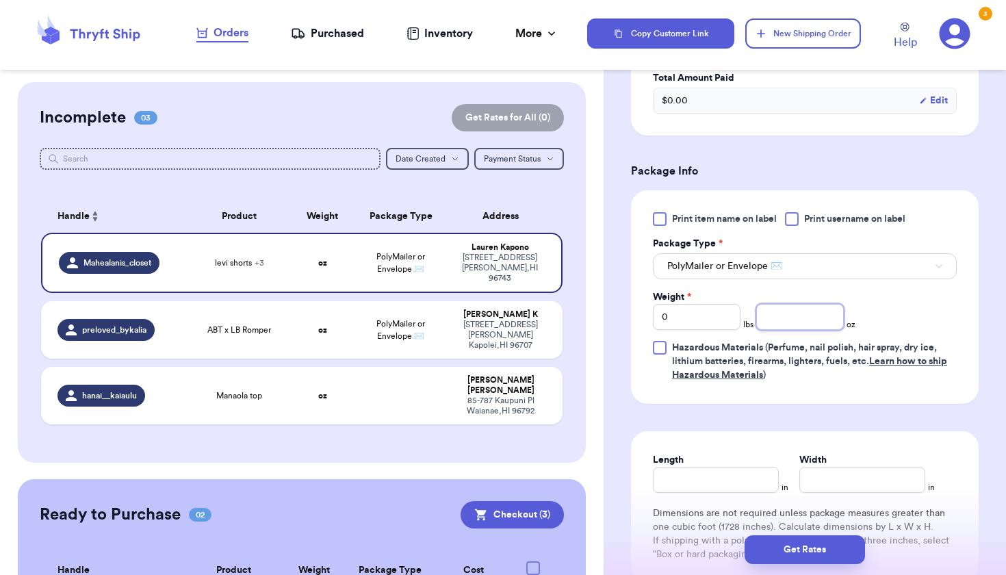
click at [781, 323] on input "number" at bounding box center [800, 317] width 88 height 26
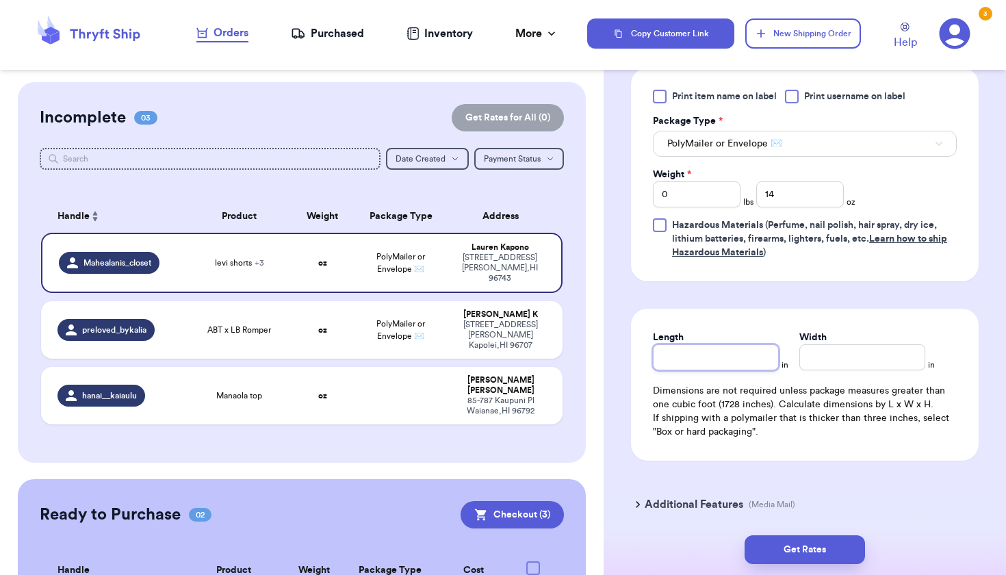
click at [714, 369] on input "Length" at bounding box center [716, 357] width 126 height 26
click at [867, 362] on input "Width *" at bounding box center [862, 357] width 126 height 26
click at [778, 541] on button "Get Rates" at bounding box center [805, 549] width 120 height 29
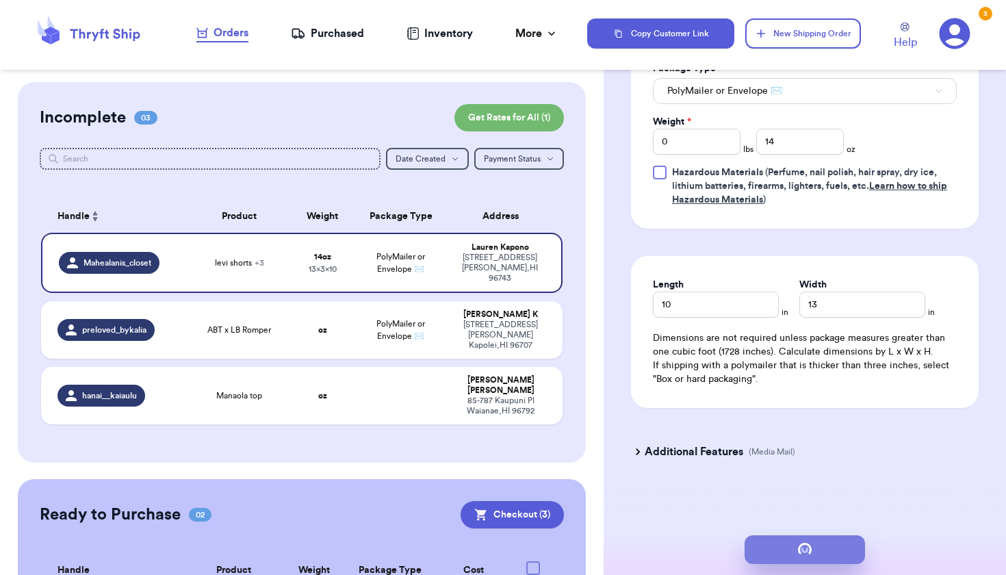
scroll to position [0, 0]
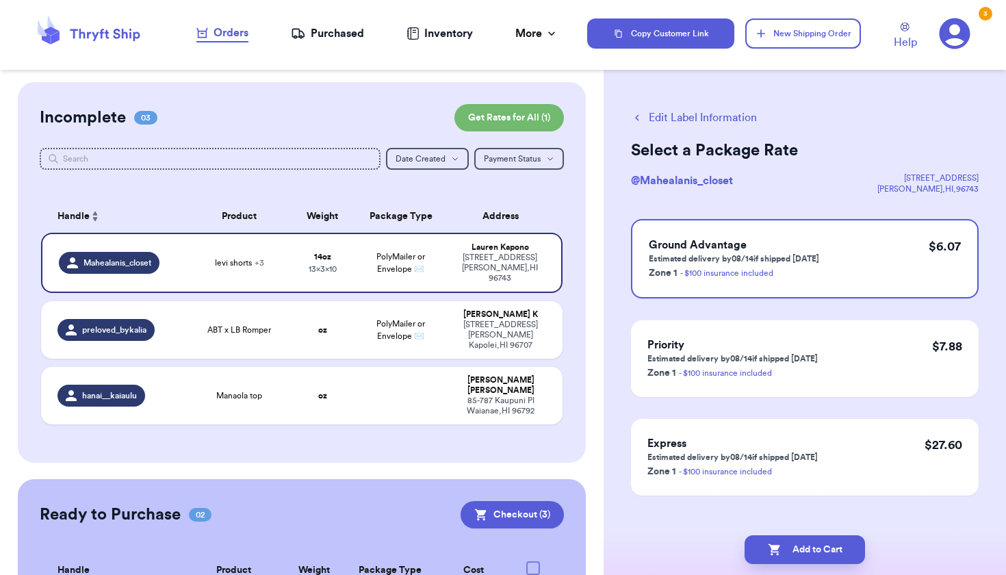
click at [778, 541] on button "Add to Cart" at bounding box center [805, 549] width 120 height 29
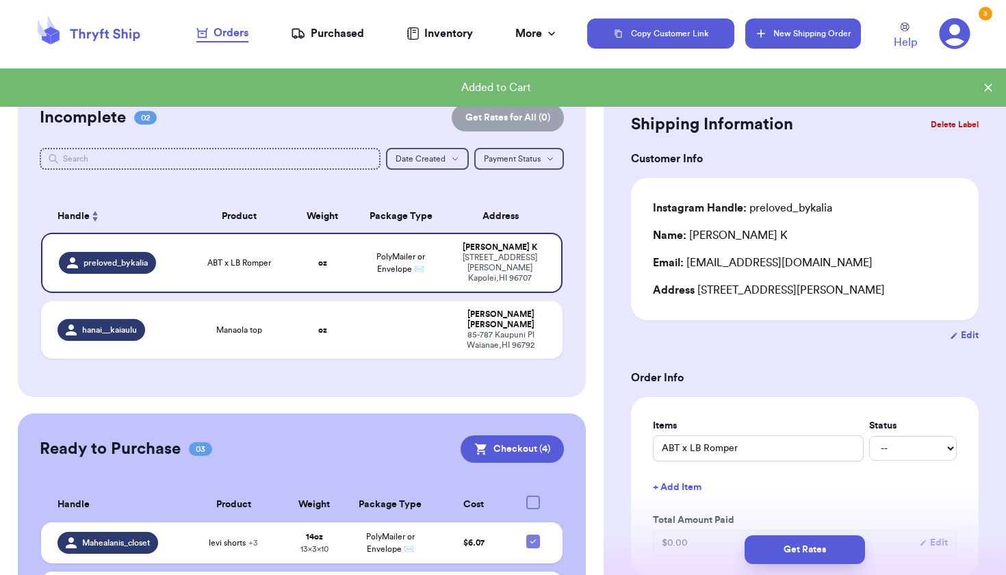
click at [792, 35] on button "New Shipping Order" at bounding box center [802, 33] width 115 height 30
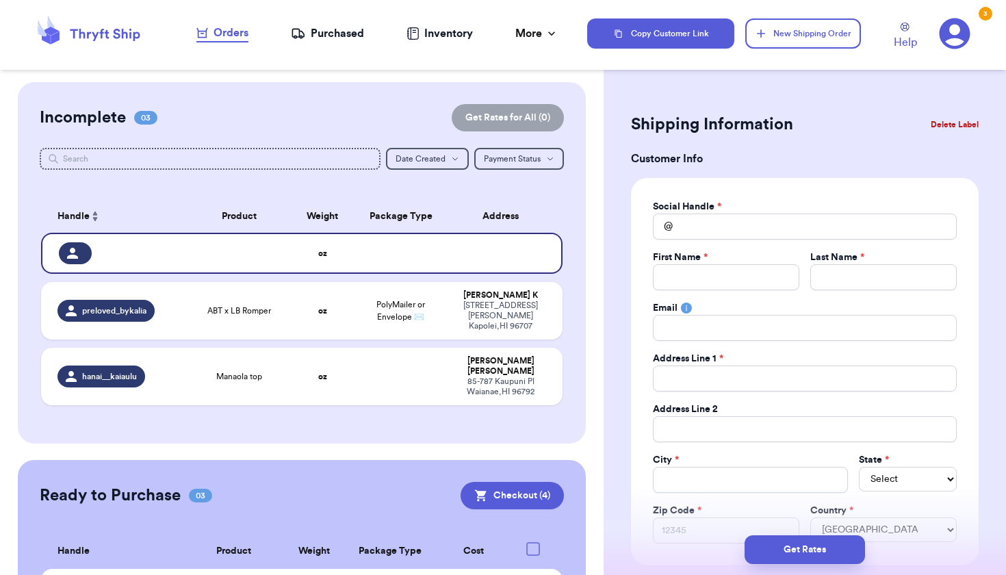
click at [671, 218] on div "@" at bounding box center [663, 227] width 20 height 26
click at [688, 226] on input "Total Amount Paid" at bounding box center [805, 227] width 304 height 26
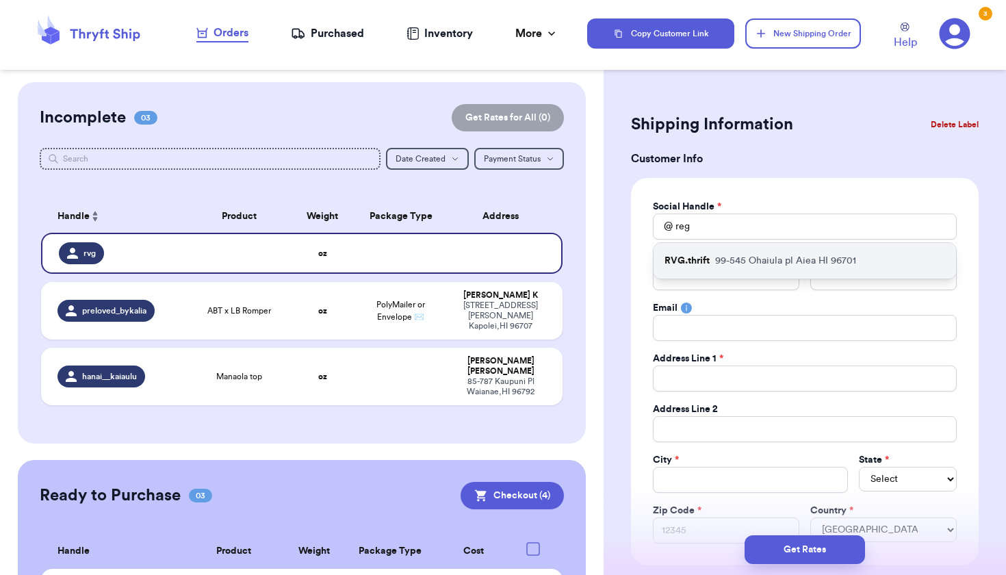
drag, startPoint x: 694, startPoint y: 255, endPoint x: 728, endPoint y: 260, distance: 33.9
click at [728, 260] on p "99-545 Ohaiula pl Aiea HI 96701" at bounding box center [785, 261] width 141 height 14
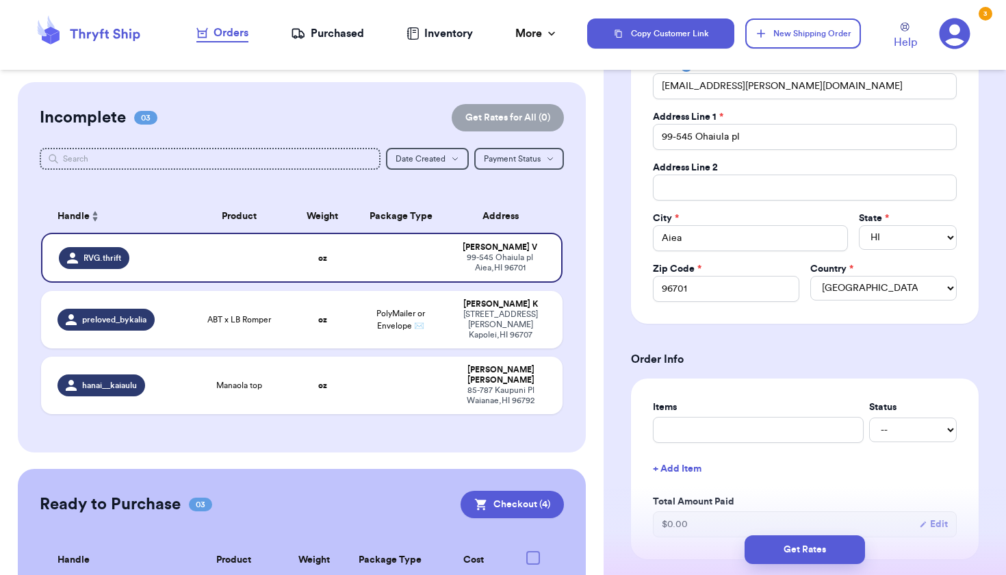
scroll to position [413, 0]
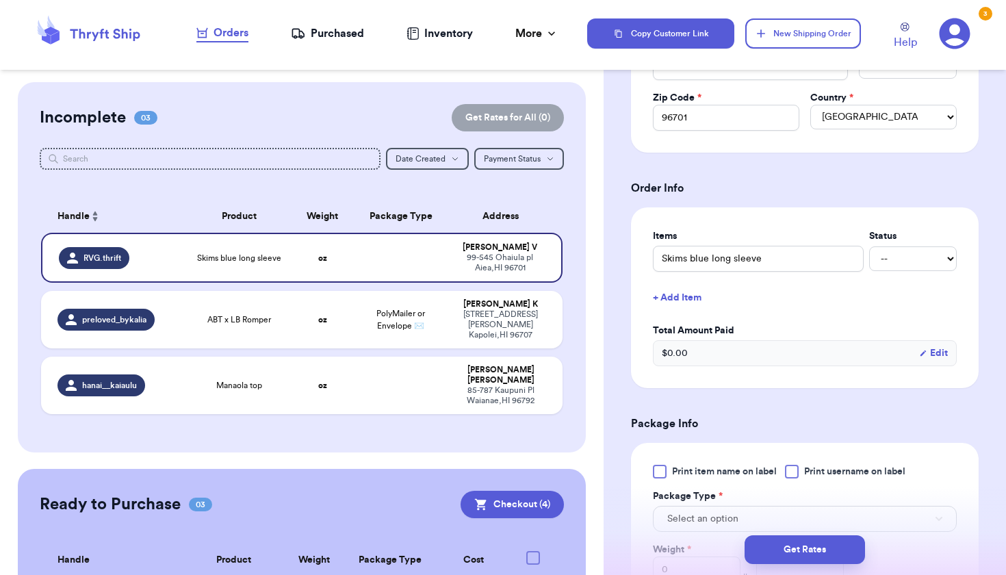
click at [697, 290] on button "+ Add Item" at bounding box center [804, 298] width 315 height 30
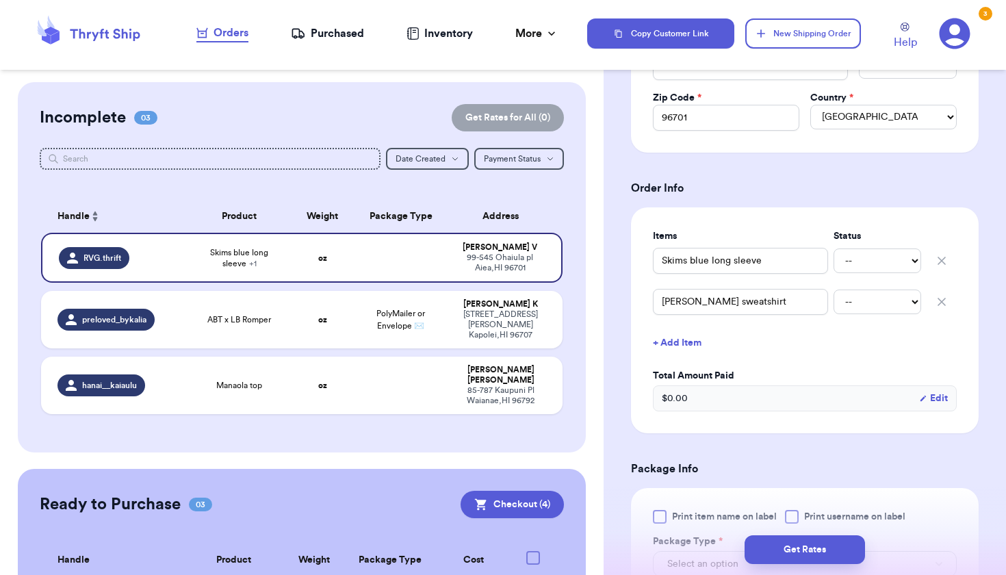
click at [664, 341] on button "+ Add Item" at bounding box center [804, 343] width 315 height 30
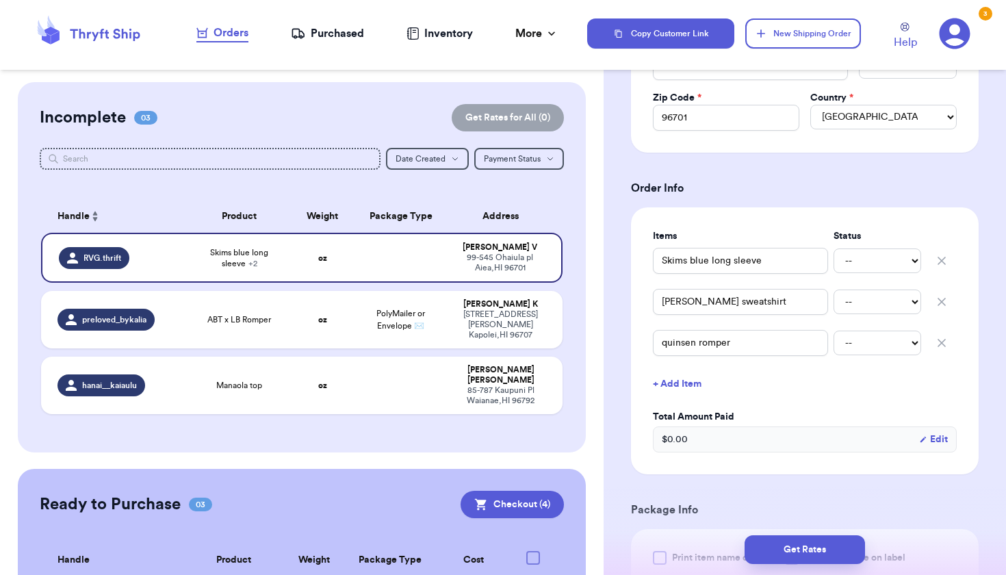
click at [664, 385] on button "+ Add Item" at bounding box center [804, 384] width 315 height 30
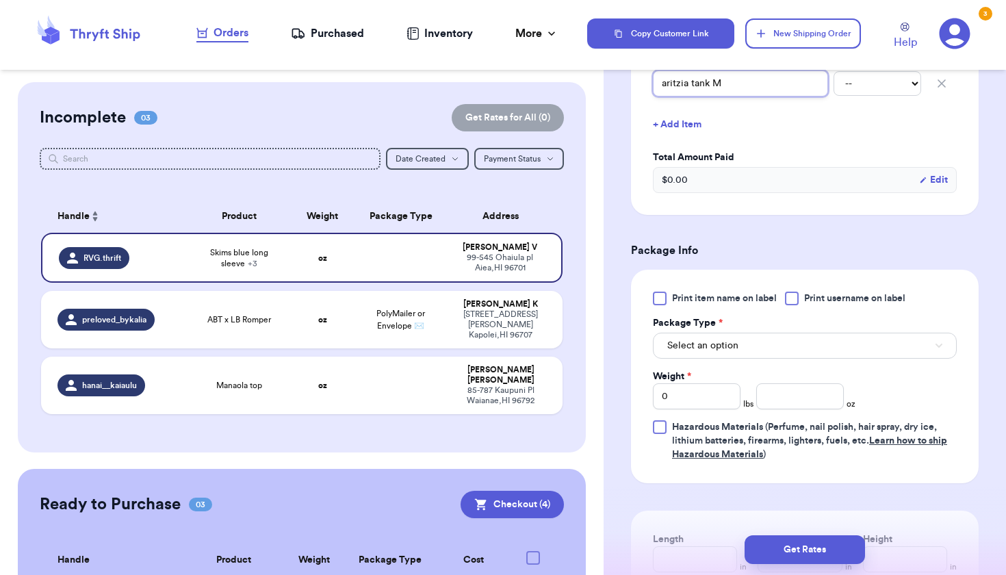
scroll to position [759, 0]
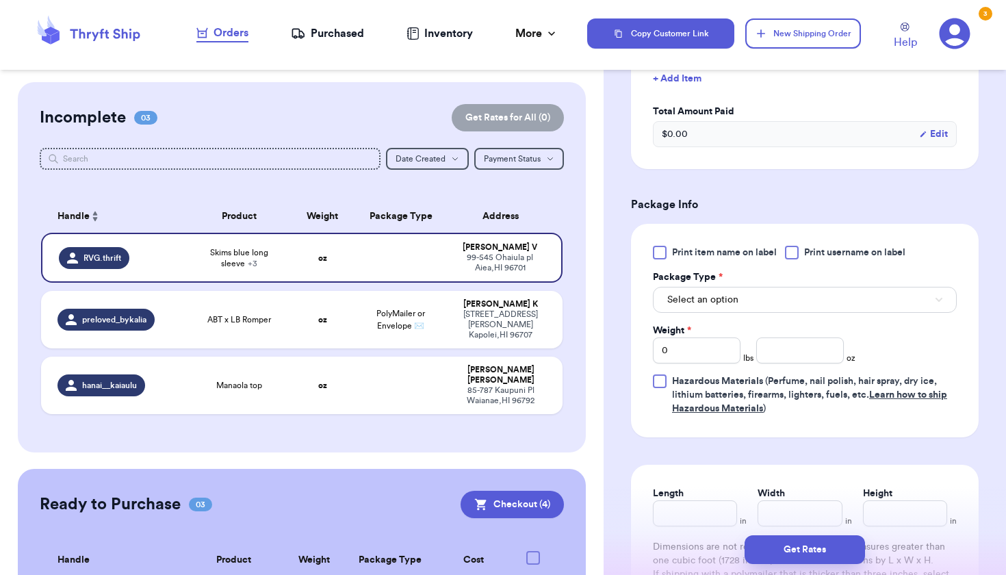
click at [784, 317] on div "Print item name on label Print username on label Package Type * Select an optio…" at bounding box center [805, 331] width 304 height 170
click at [784, 307] on button "Select an option" at bounding box center [805, 300] width 304 height 26
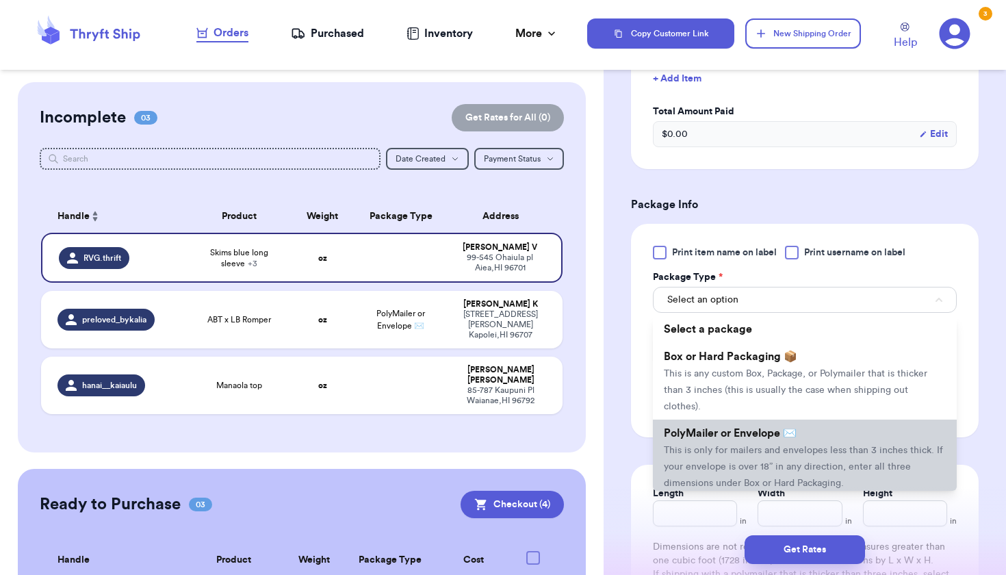
click at [751, 446] on li "PolyMailer or Envelope ✉️ This is only for mailers and envelopes less than 3 in…" at bounding box center [805, 458] width 304 height 77
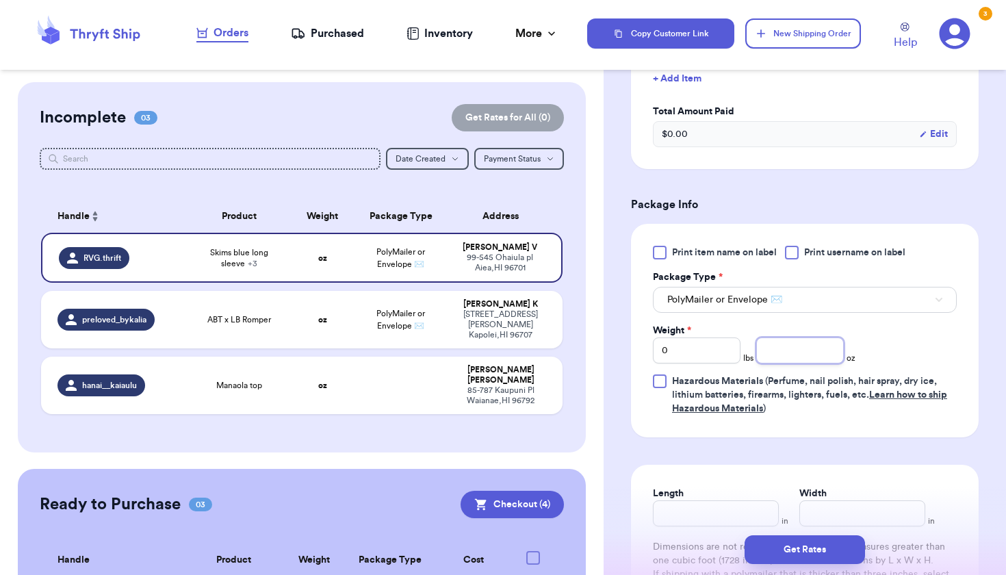
click at [771, 345] on input "number" at bounding box center [800, 350] width 88 height 26
click at [700, 506] on input "Length" at bounding box center [716, 513] width 126 height 26
click at [812, 515] on input "Width *" at bounding box center [862, 513] width 126 height 26
click at [809, 557] on button "Get Rates" at bounding box center [805, 549] width 120 height 29
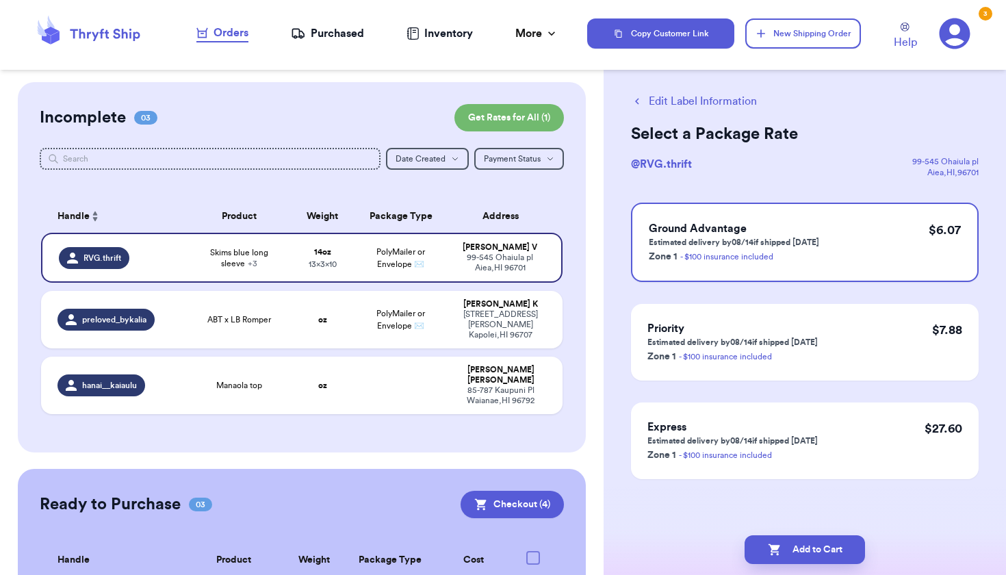
scroll to position [0, 0]
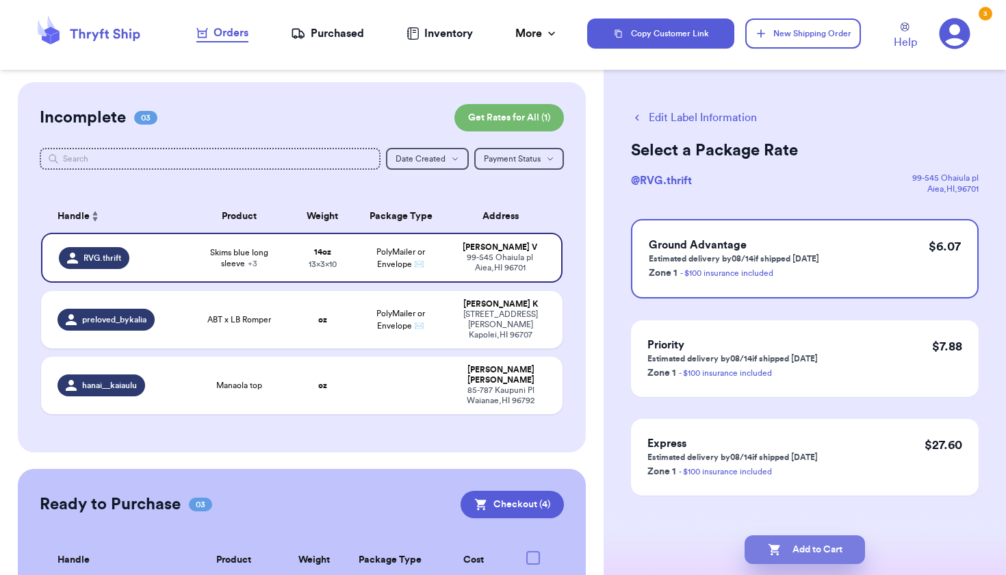
click at [810, 553] on button "Add to Cart" at bounding box center [805, 549] width 120 height 29
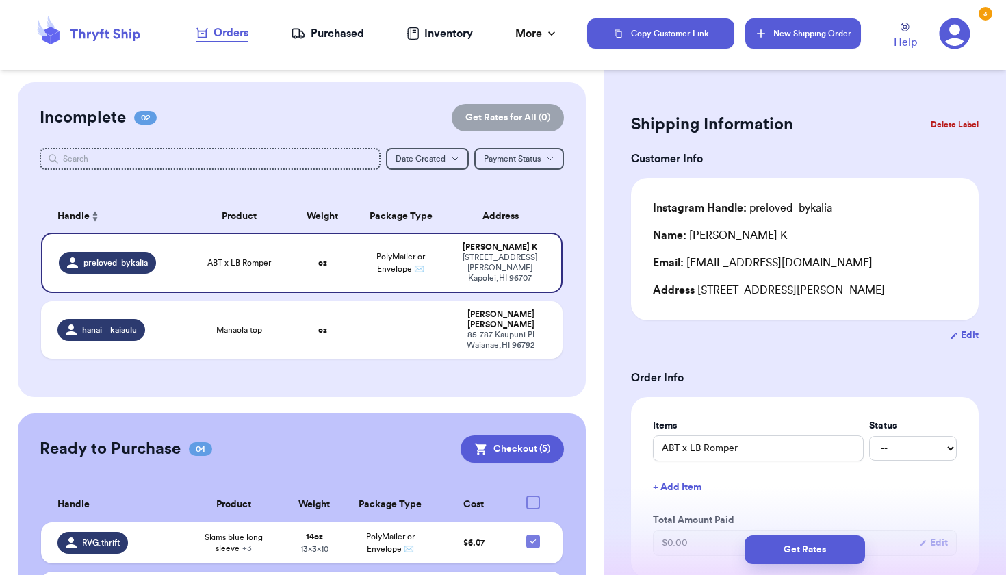
click at [778, 35] on button "New Shipping Order" at bounding box center [802, 33] width 115 height 30
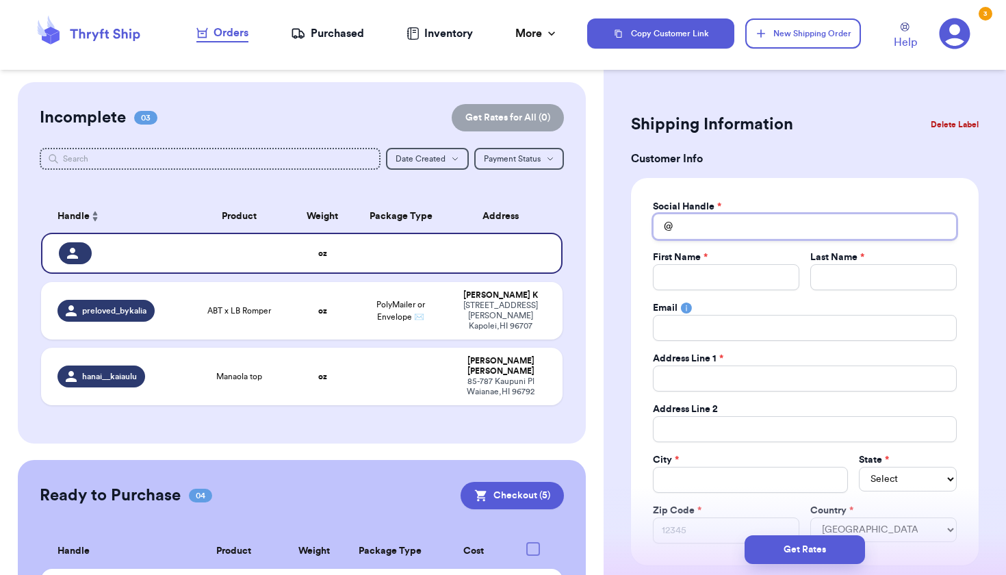
click at [690, 222] on input "Total Amount Paid" at bounding box center [805, 227] width 304 height 26
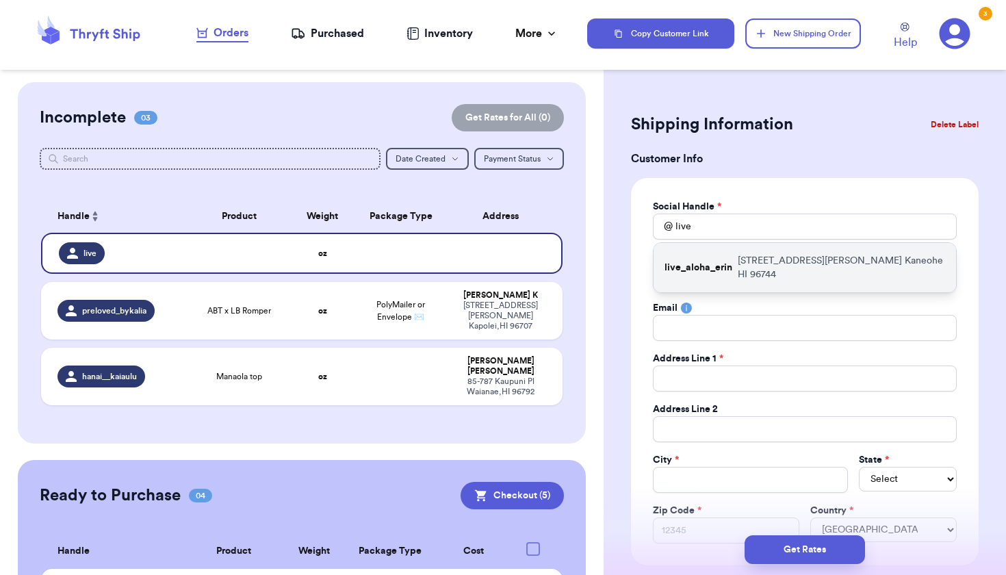
click at [695, 270] on div "live_aloha_erin 47-[STREET_ADDRESS][PERSON_NAME]" at bounding box center [805, 267] width 303 height 49
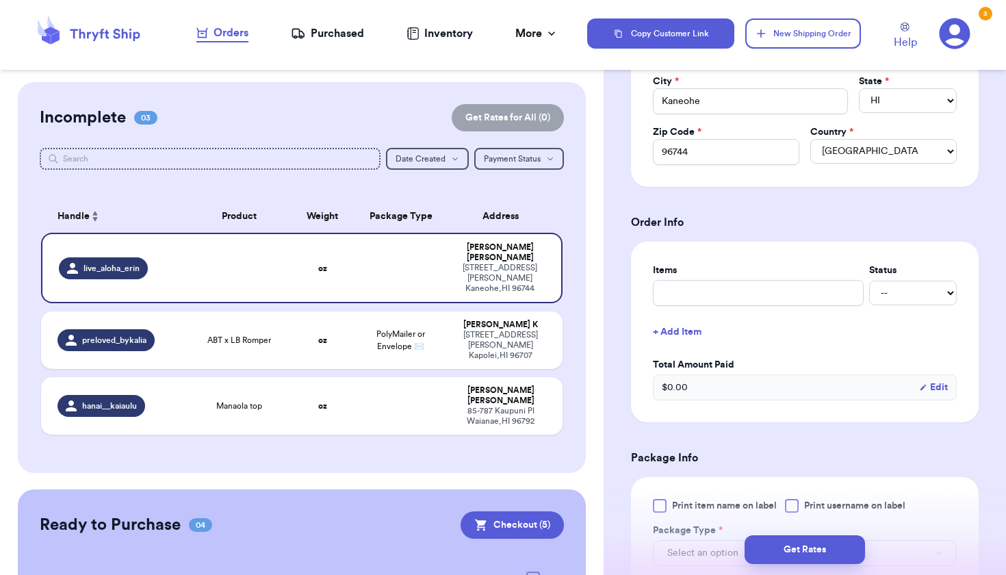
scroll to position [398, 0]
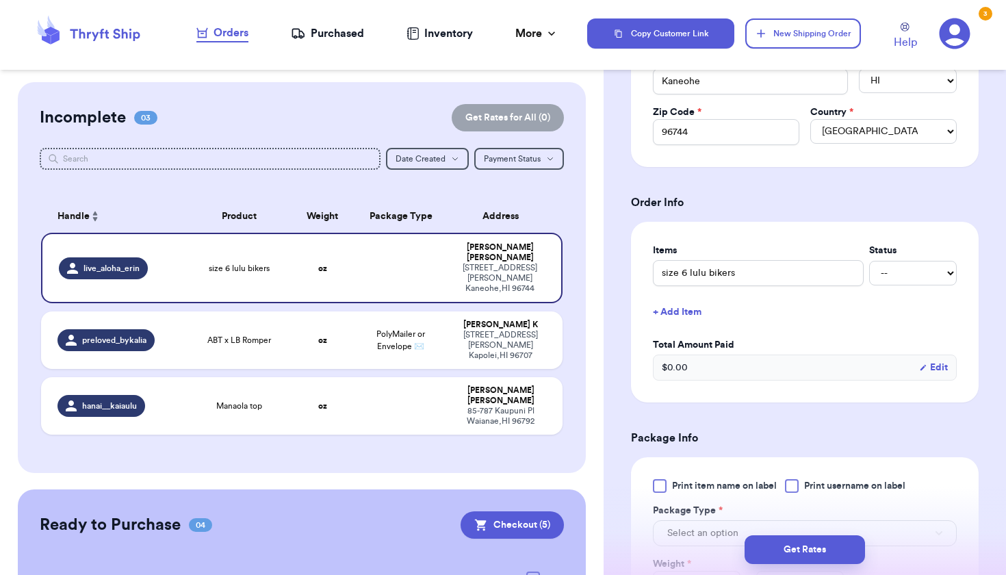
click at [691, 307] on button "+ Add Item" at bounding box center [804, 312] width 315 height 30
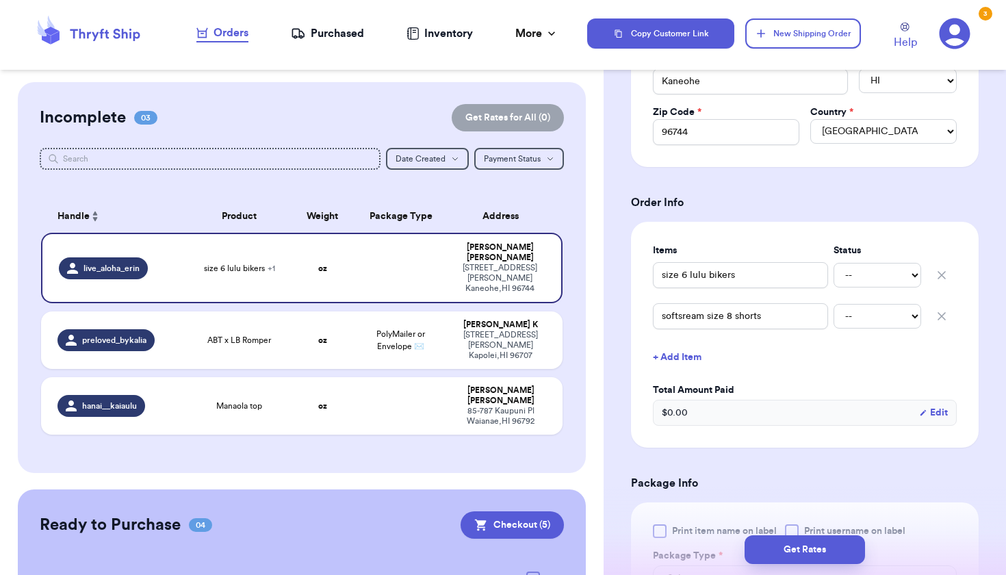
click at [686, 357] on button "+ Add Item" at bounding box center [804, 357] width 315 height 30
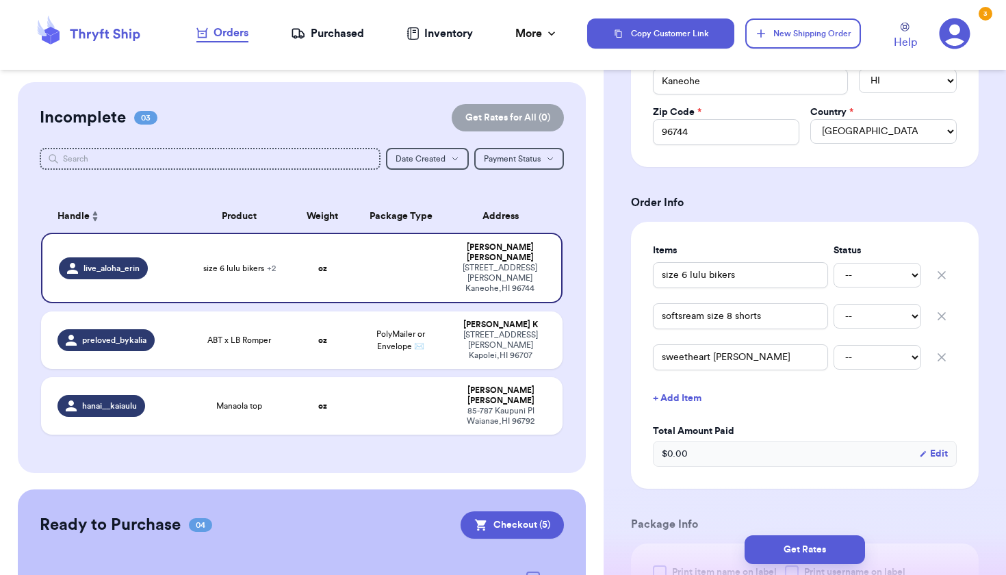
click at [801, 417] on div "Items Status size 6 lulu bikers -- Paid Owes softsream size 8 shorts -- Paid Ow…" at bounding box center [805, 355] width 304 height 223
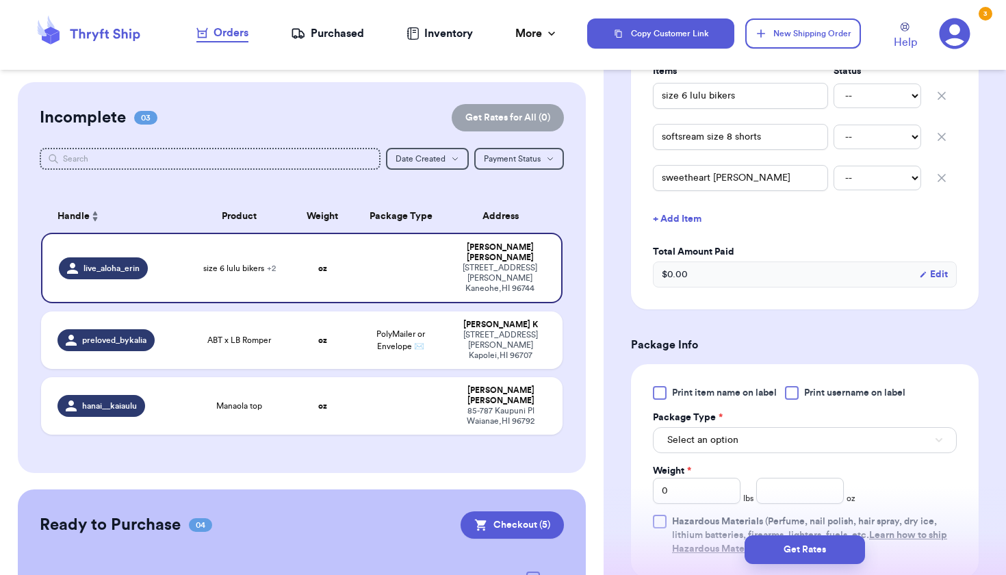
scroll to position [760, 0]
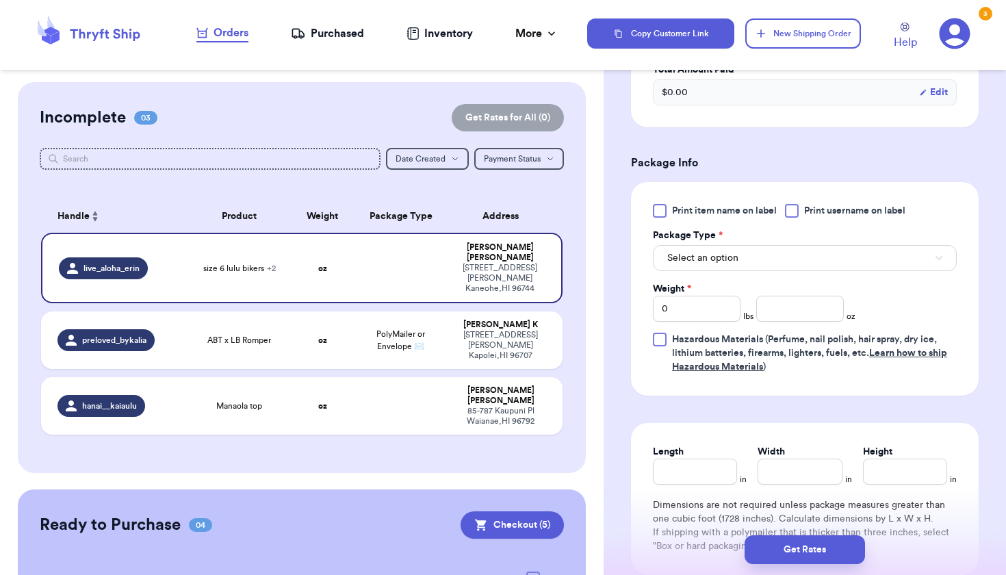
click at [782, 270] on button "Select an option" at bounding box center [805, 258] width 304 height 26
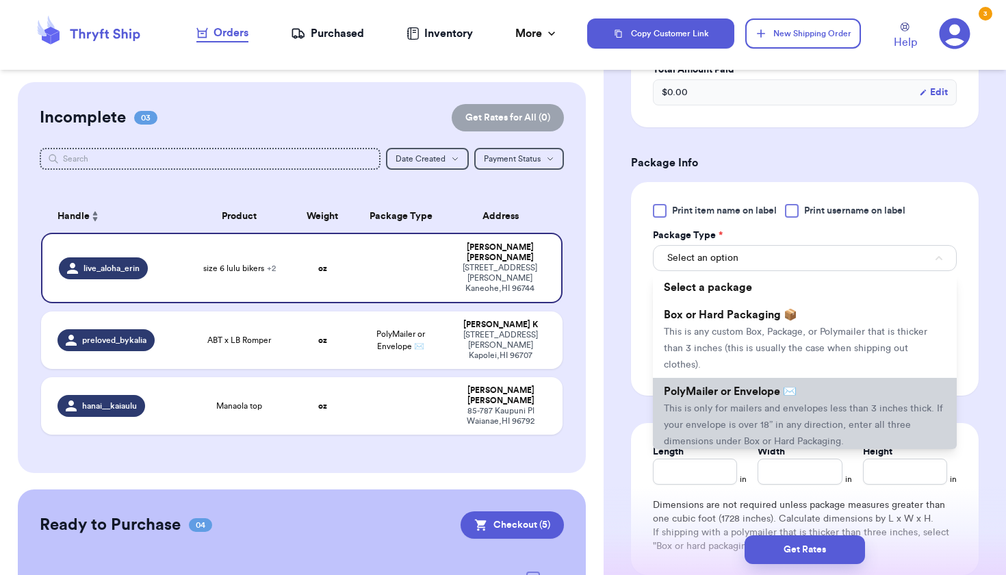
click at [743, 404] on span "This is only for mailers and envelopes less than 3 inches thick. If your envelo…" at bounding box center [803, 425] width 279 height 42
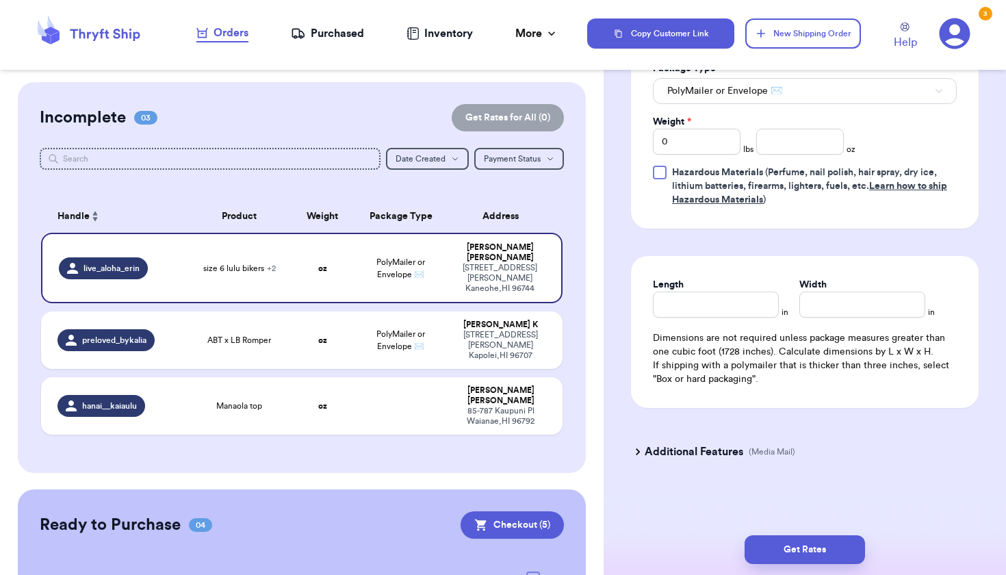
scroll to position [927, 0]
click at [799, 142] on input "number" at bounding box center [800, 142] width 88 height 26
click at [696, 307] on input "Length" at bounding box center [716, 305] width 126 height 26
click at [836, 294] on input "Width *" at bounding box center [862, 305] width 126 height 26
click at [784, 552] on button "Get Rates" at bounding box center [805, 549] width 120 height 29
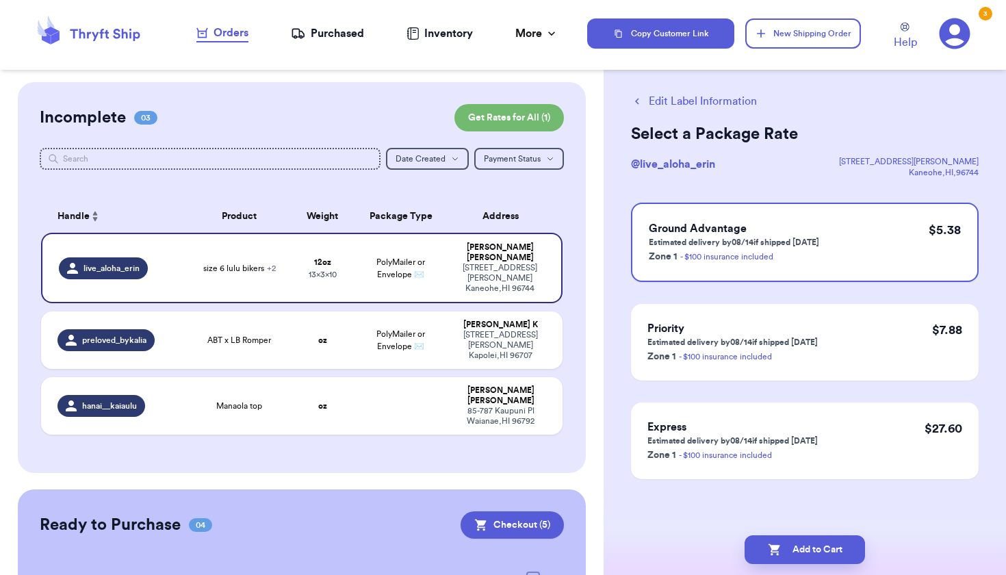
scroll to position [0, 0]
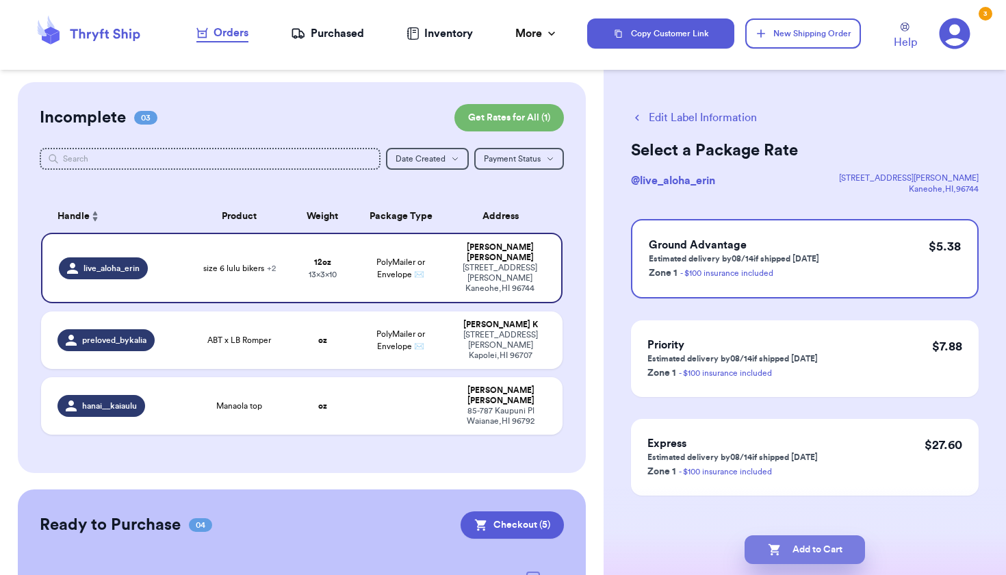
click at [787, 548] on button "Add to Cart" at bounding box center [805, 549] width 120 height 29
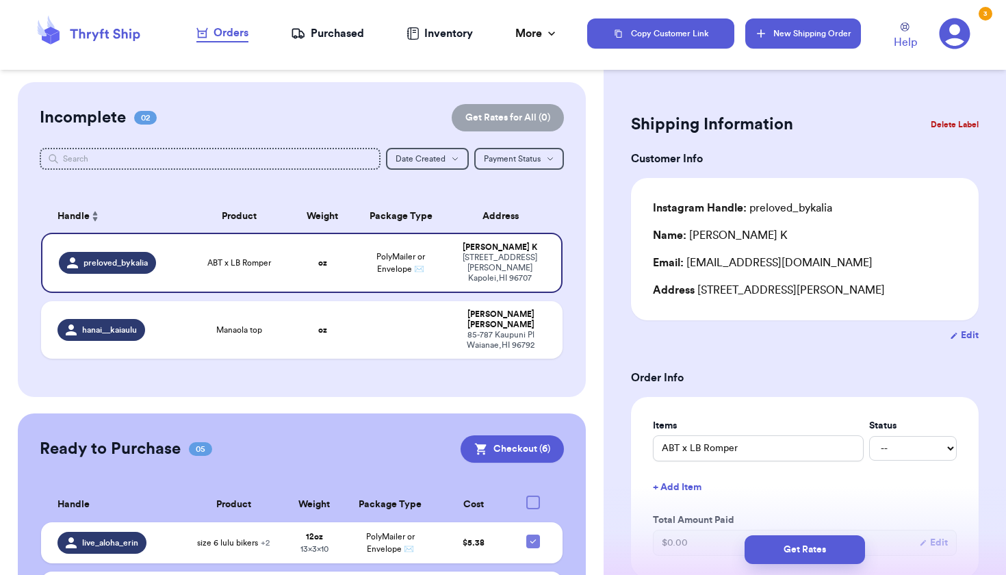
click at [800, 35] on button "New Shipping Order" at bounding box center [802, 33] width 115 height 30
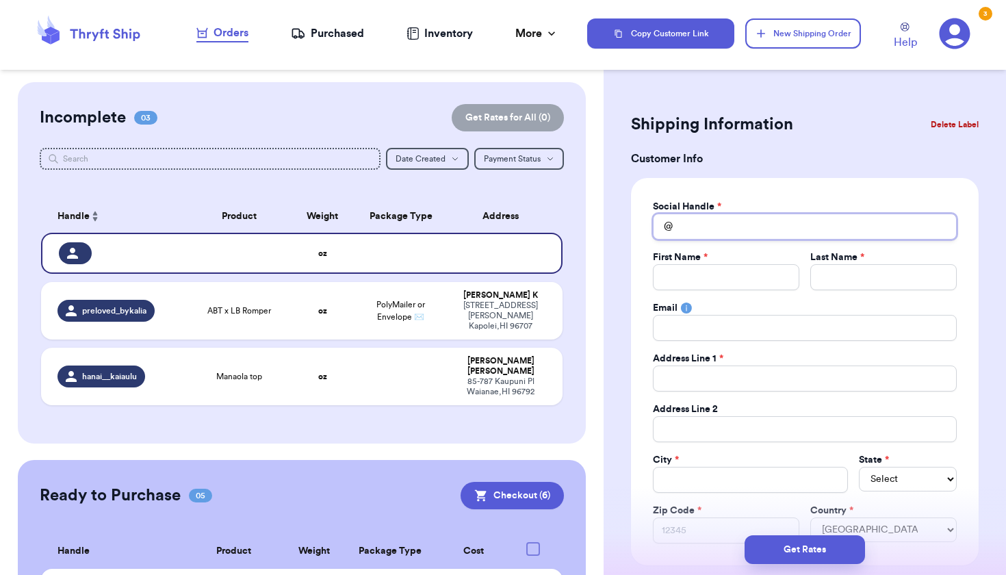
click at [688, 224] on input "Total Amount Paid" at bounding box center [805, 227] width 304 height 26
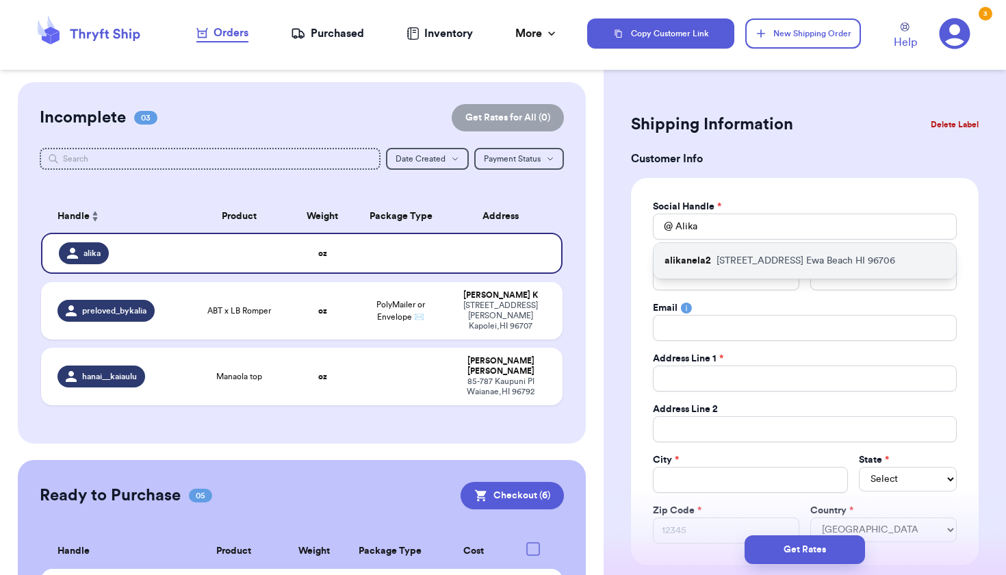
drag, startPoint x: 697, startPoint y: 249, endPoint x: 744, endPoint y: 259, distance: 48.3
click at [744, 259] on p "[STREET_ADDRESS]" at bounding box center [806, 261] width 179 height 14
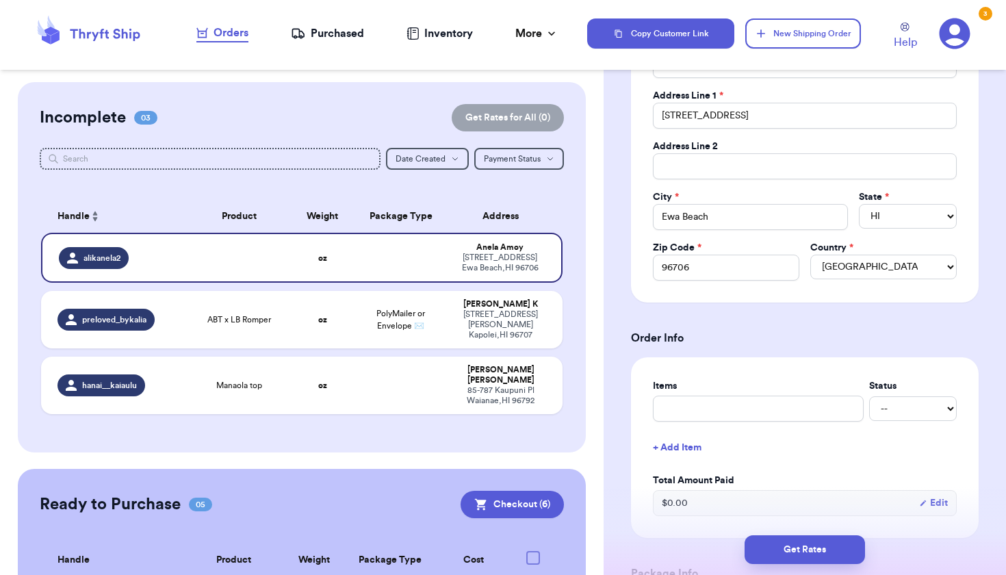
scroll to position [442, 0]
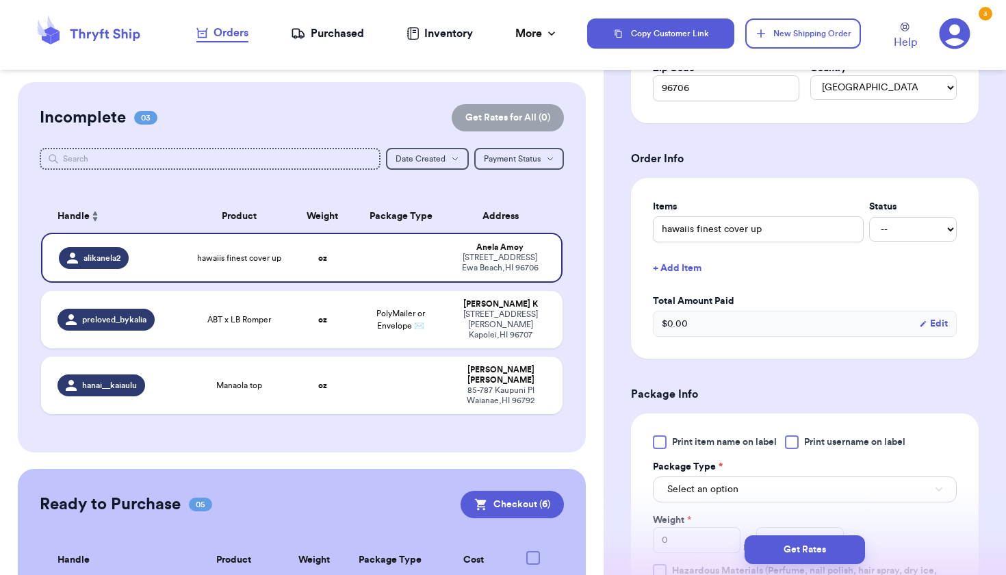
click at [682, 265] on button "+ Add Item" at bounding box center [804, 268] width 315 height 30
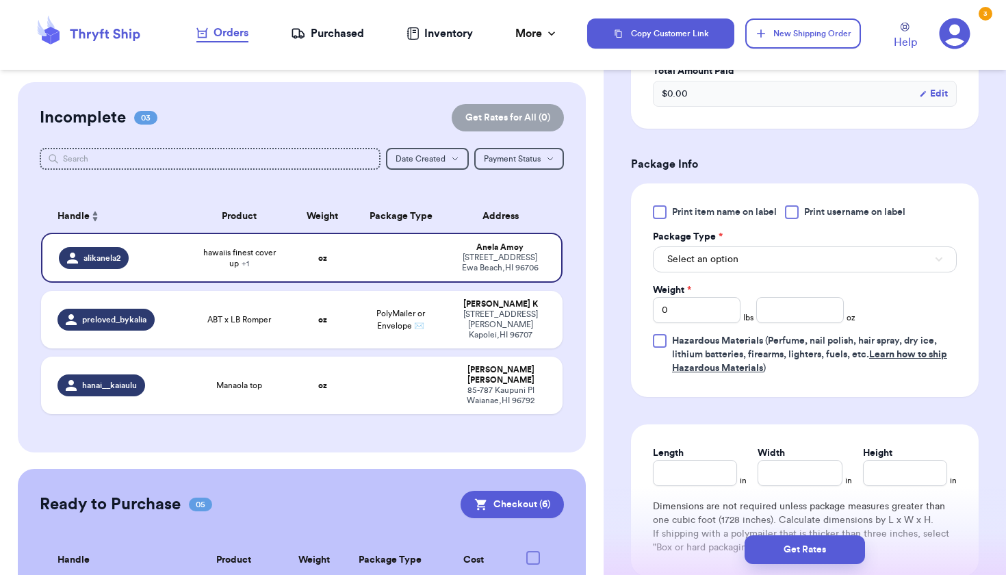
scroll to position [793, 0]
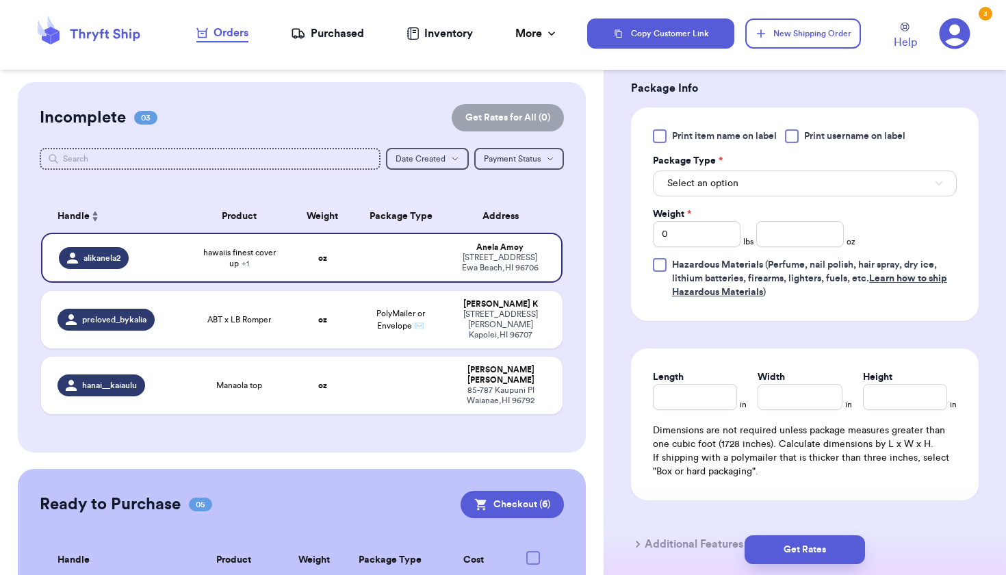
click at [804, 183] on button "Select an option" at bounding box center [805, 183] width 304 height 26
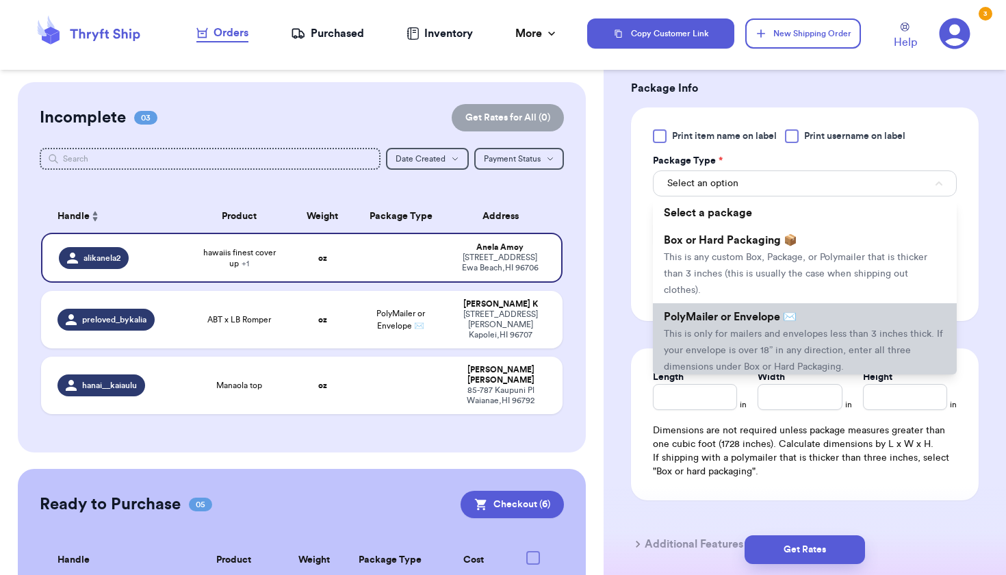
click at [758, 329] on span "This is only for mailers and envelopes less than 3 inches thick. If your envelo…" at bounding box center [803, 350] width 279 height 42
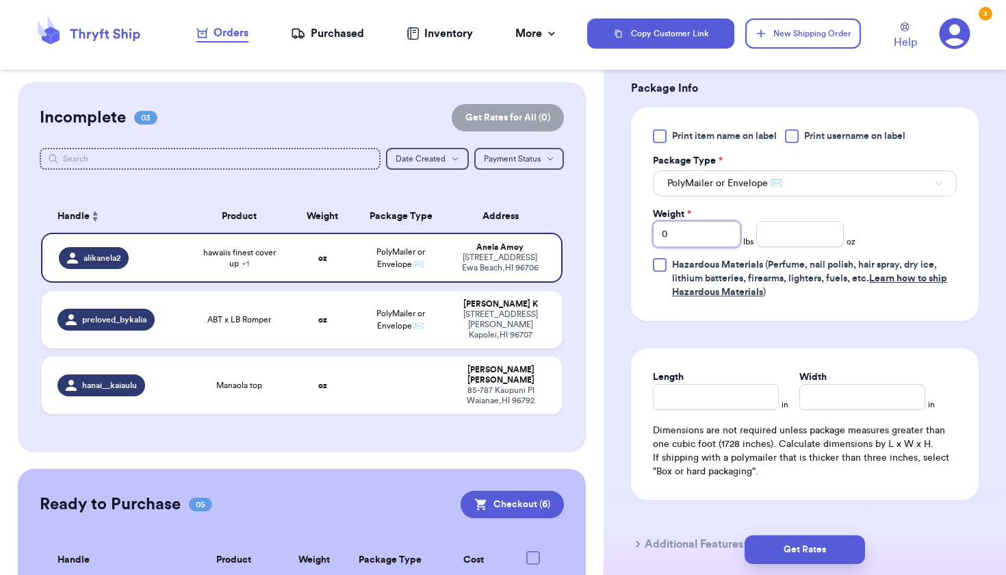
click at [714, 242] on input "0" at bounding box center [697, 234] width 88 height 26
click at [776, 230] on input "number" at bounding box center [800, 234] width 88 height 26
click at [686, 396] on input "Length" at bounding box center [716, 397] width 126 height 26
click at [808, 394] on input "Width *" at bounding box center [862, 397] width 126 height 26
click at [789, 555] on button "Get Rates" at bounding box center [805, 549] width 120 height 29
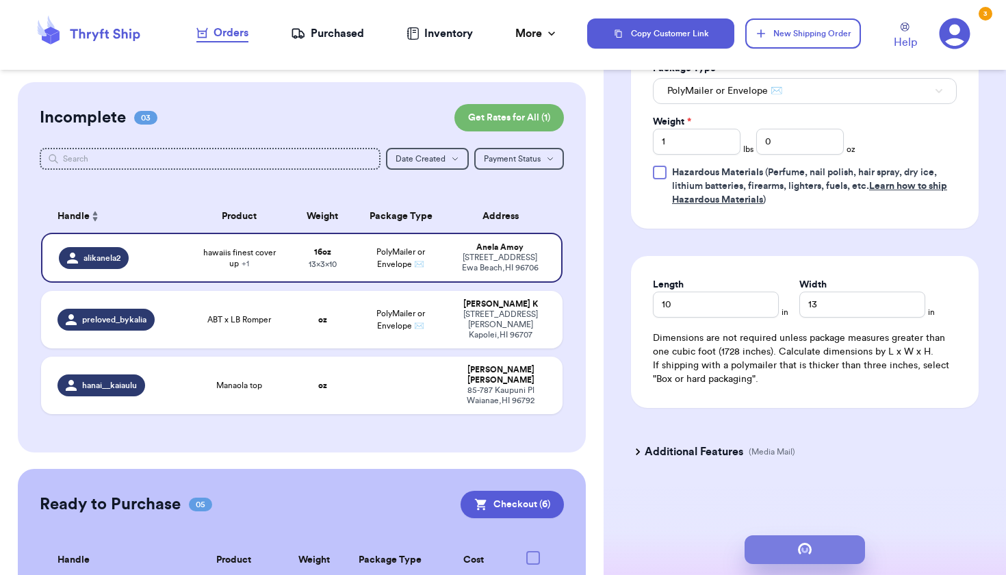
scroll to position [0, 0]
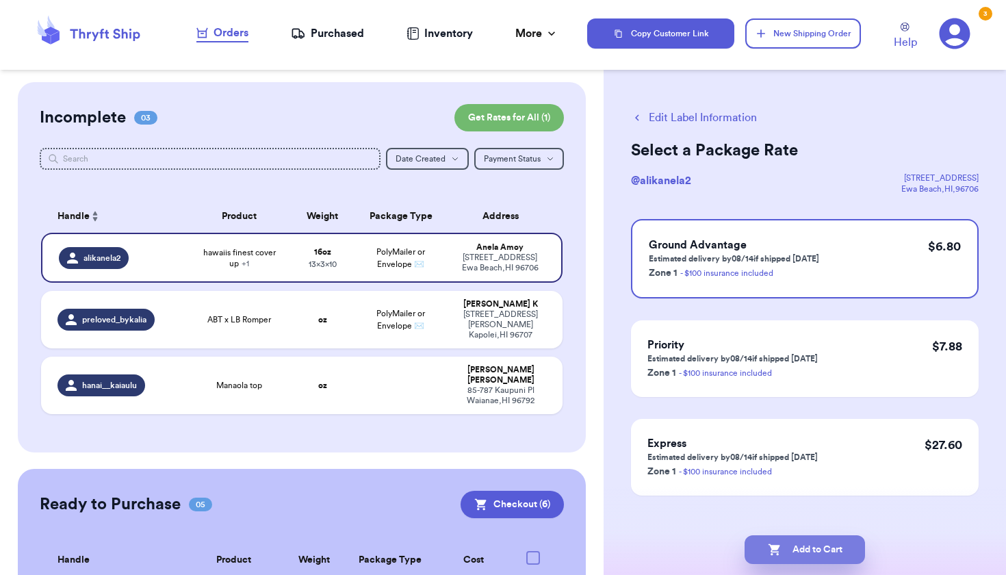
click at [794, 550] on button "Add to Cart" at bounding box center [805, 549] width 120 height 29
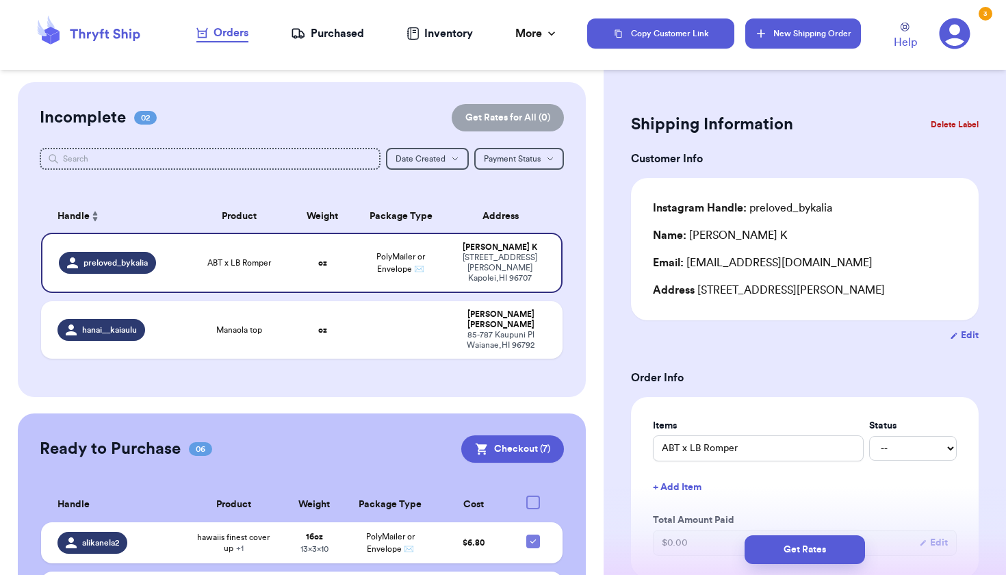
click at [841, 42] on button "New Shipping Order" at bounding box center [802, 33] width 115 height 30
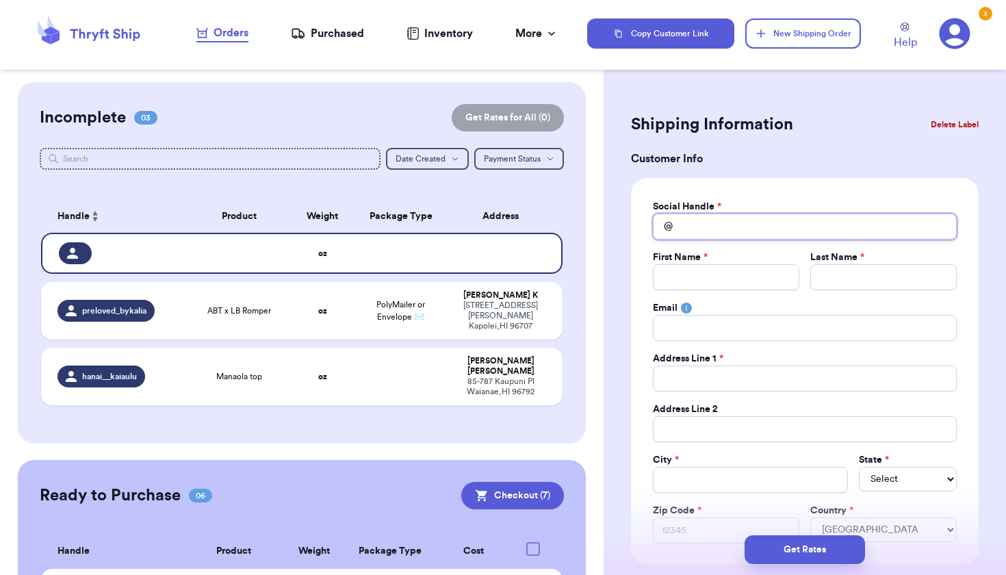
click at [689, 222] on input "Total Amount Paid" at bounding box center [805, 227] width 304 height 26
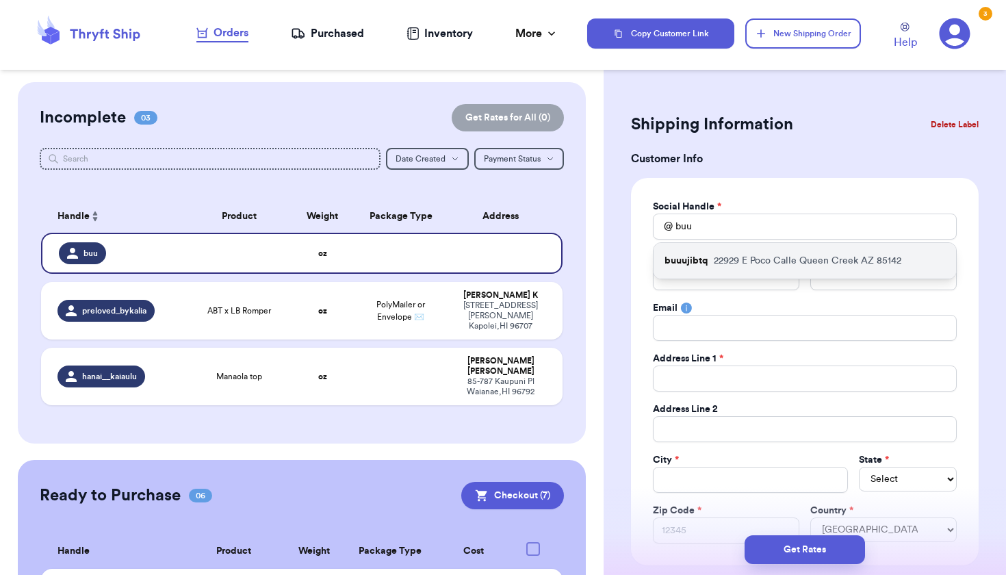
click at [697, 256] on p "buuujibtq" at bounding box center [687, 261] width 44 height 14
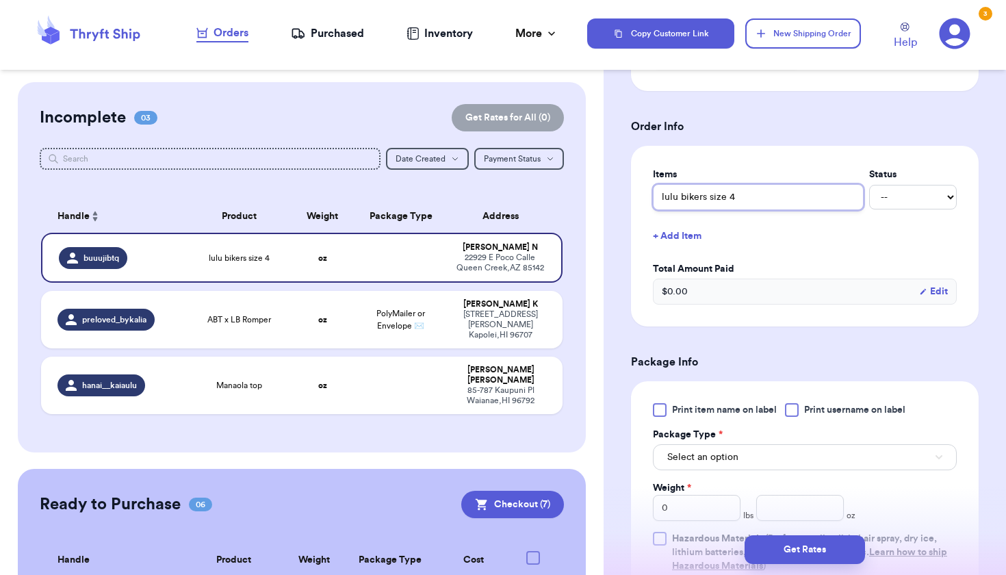
scroll to position [751, 0]
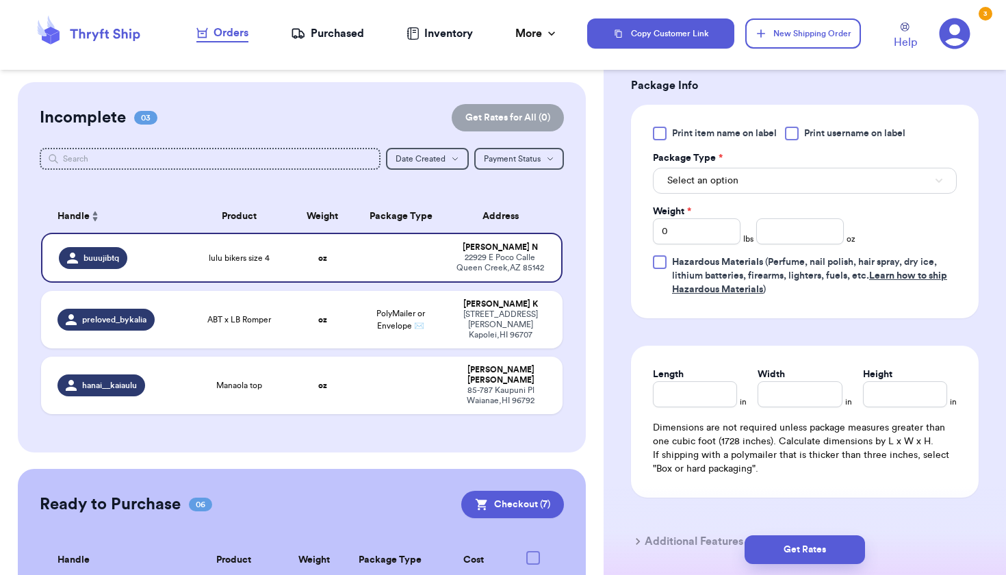
click at [796, 191] on button "Select an option" at bounding box center [805, 181] width 304 height 26
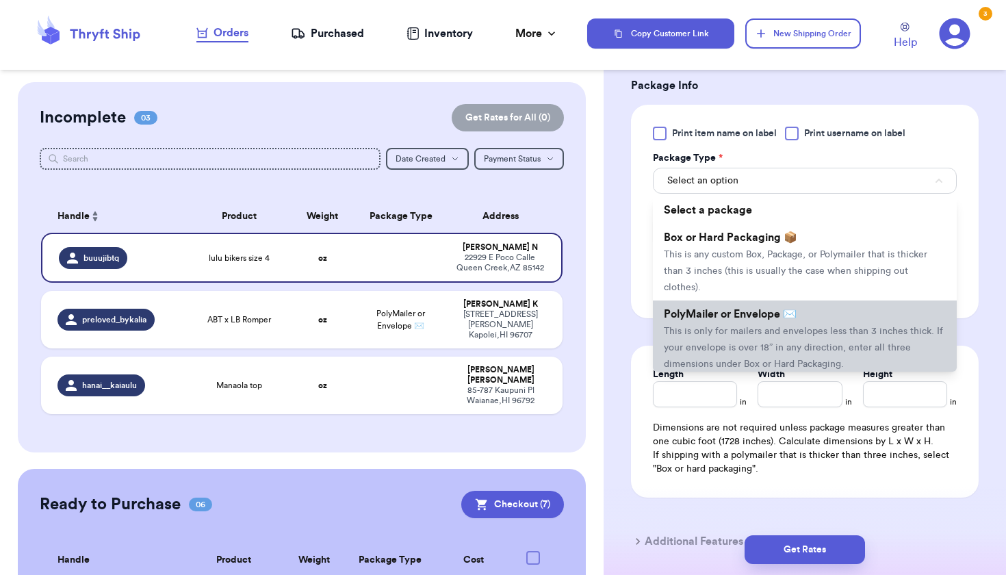
click at [781, 307] on li "PolyMailer or Envelope ✉️ This is only for mailers and envelopes less than 3 in…" at bounding box center [805, 338] width 304 height 77
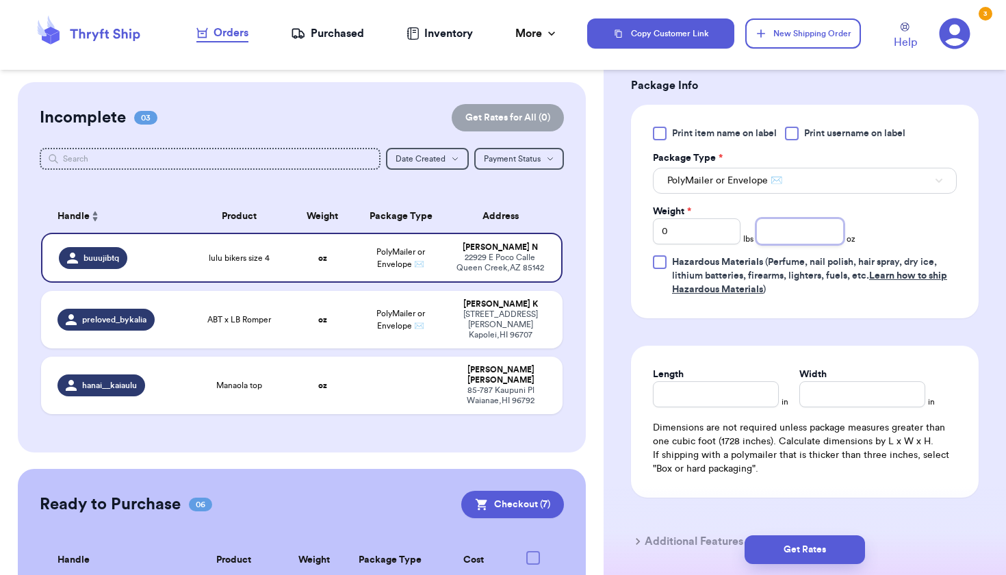
click at [770, 226] on input "number" at bounding box center [800, 231] width 88 height 26
click at [728, 394] on input "Length" at bounding box center [716, 394] width 126 height 26
click at [849, 401] on input "Width *" at bounding box center [862, 394] width 126 height 26
click at [794, 541] on button "Get Rates" at bounding box center [805, 549] width 120 height 29
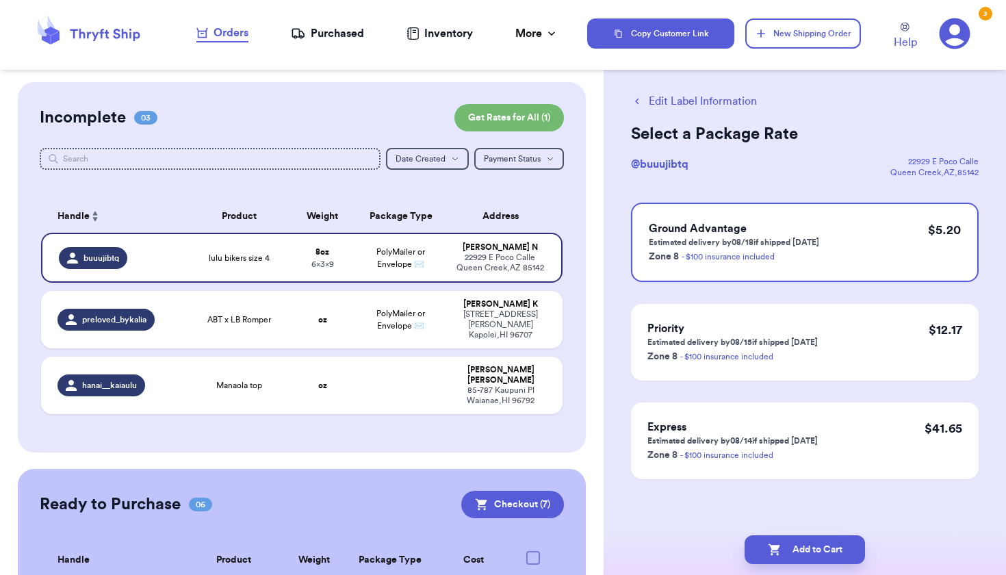
scroll to position [0, 0]
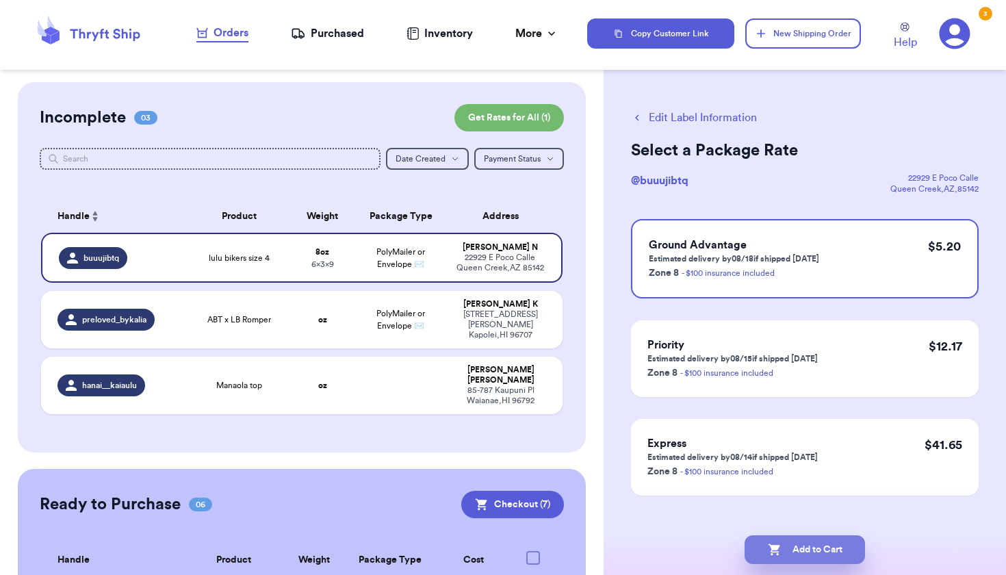
click at [782, 557] on button "Add to Cart" at bounding box center [805, 549] width 120 height 29
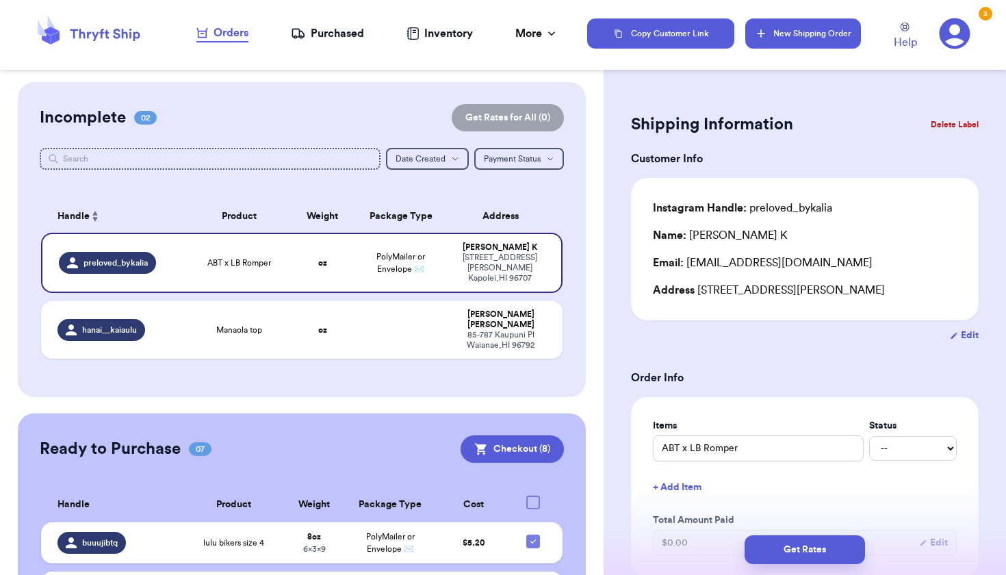
click at [814, 34] on button "New Shipping Order" at bounding box center [802, 33] width 115 height 30
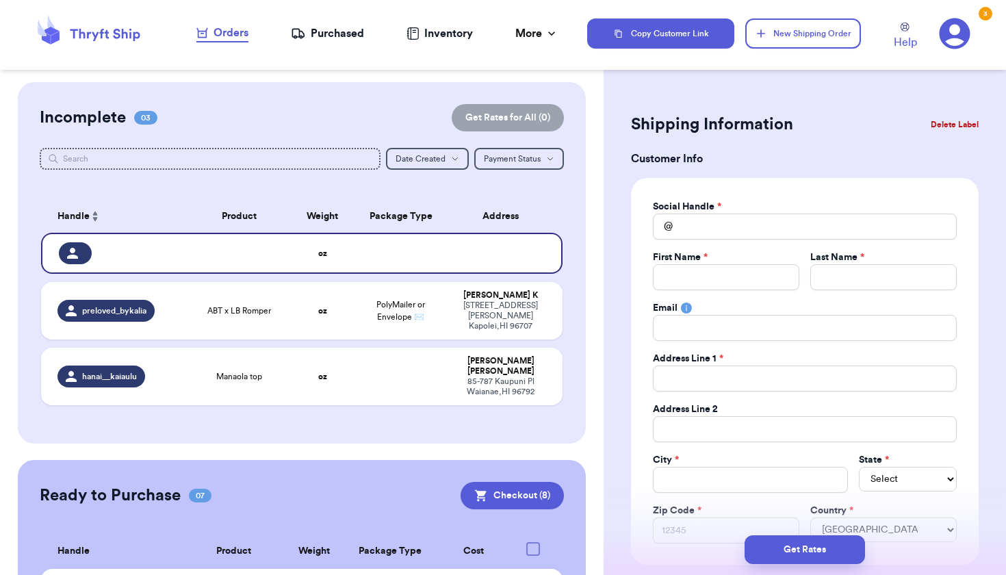
click at [710, 242] on div "Social Handle * @ First Name * Last Name * Email Address Line 1 * Address Line …" at bounding box center [805, 372] width 304 height 344
click at [716, 231] on input "Total Amount Paid" at bounding box center [805, 227] width 304 height 26
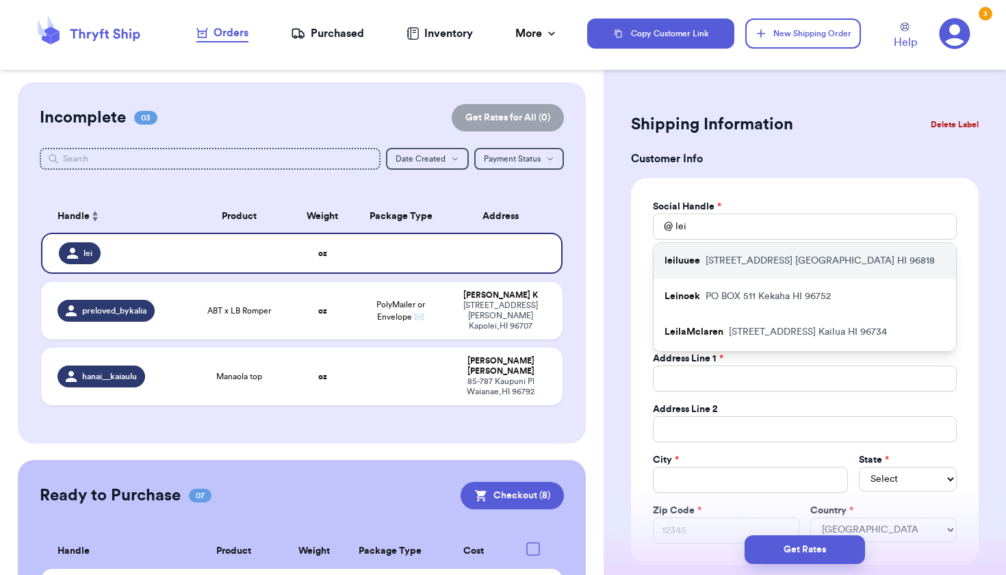
click at [706, 255] on p "[STREET_ADDRESS]" at bounding box center [820, 261] width 229 height 14
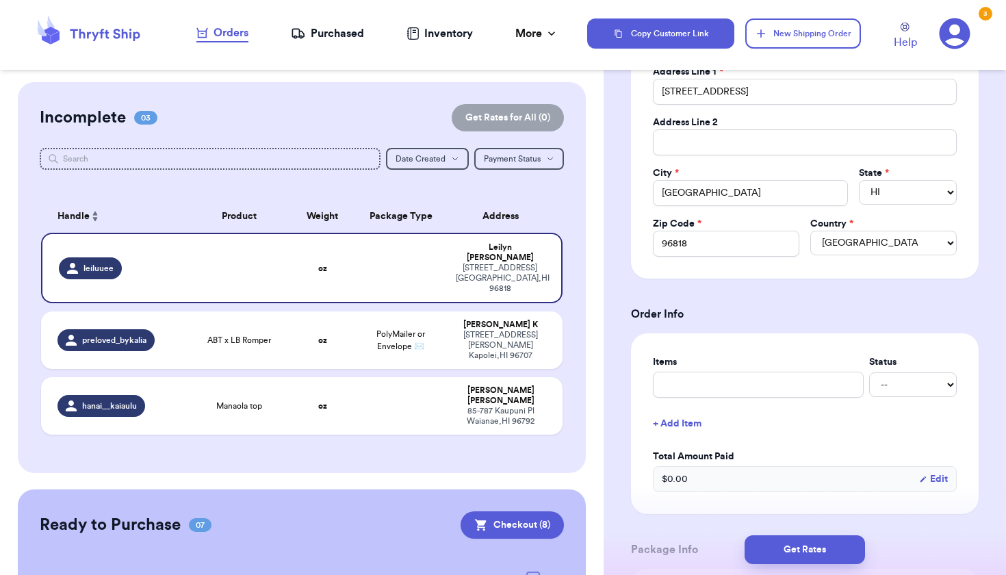
scroll to position [407, 0]
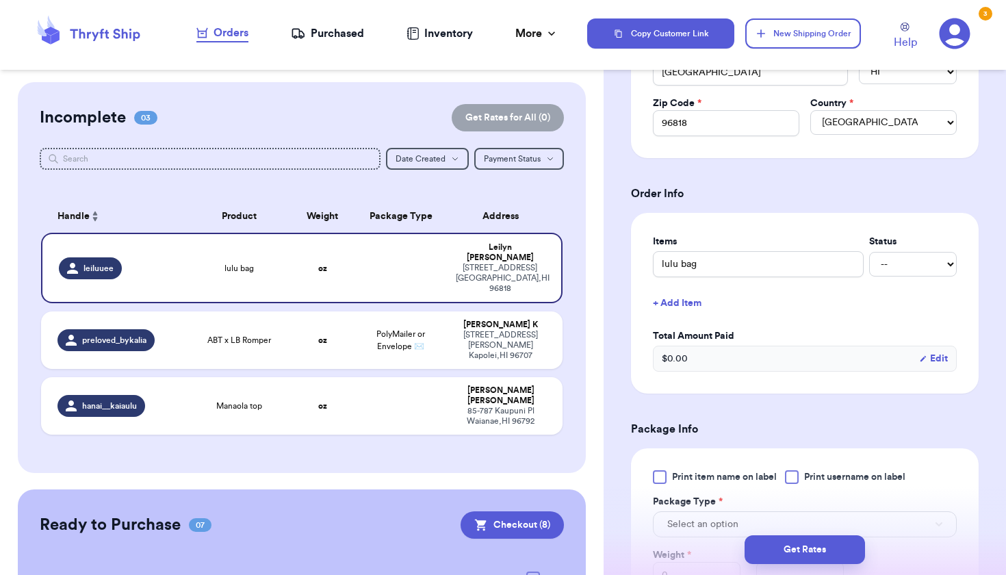
click at [702, 309] on button "+ Add Item" at bounding box center [804, 303] width 315 height 30
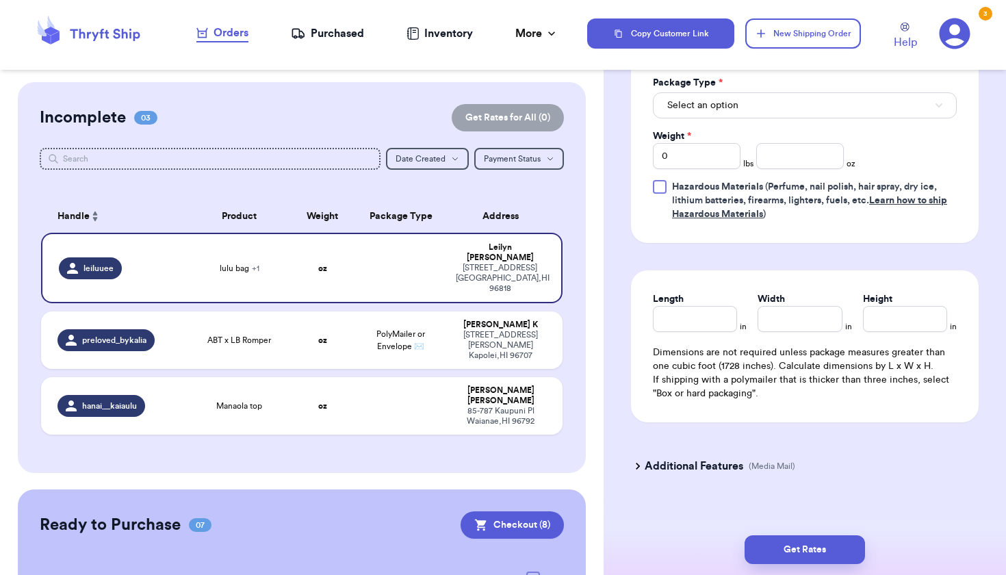
scroll to position [619, 0]
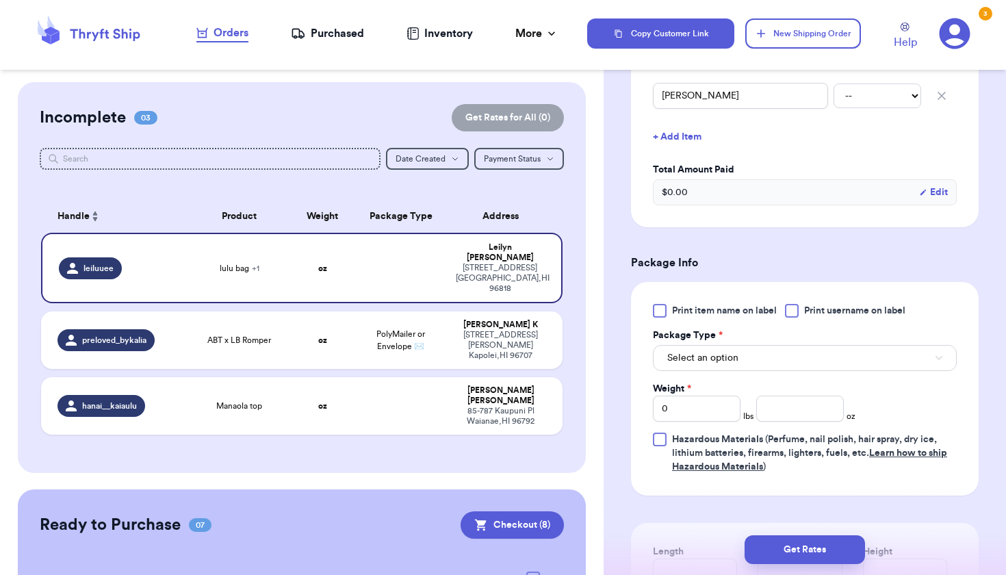
click at [728, 365] on button "Select an option" at bounding box center [805, 358] width 304 height 26
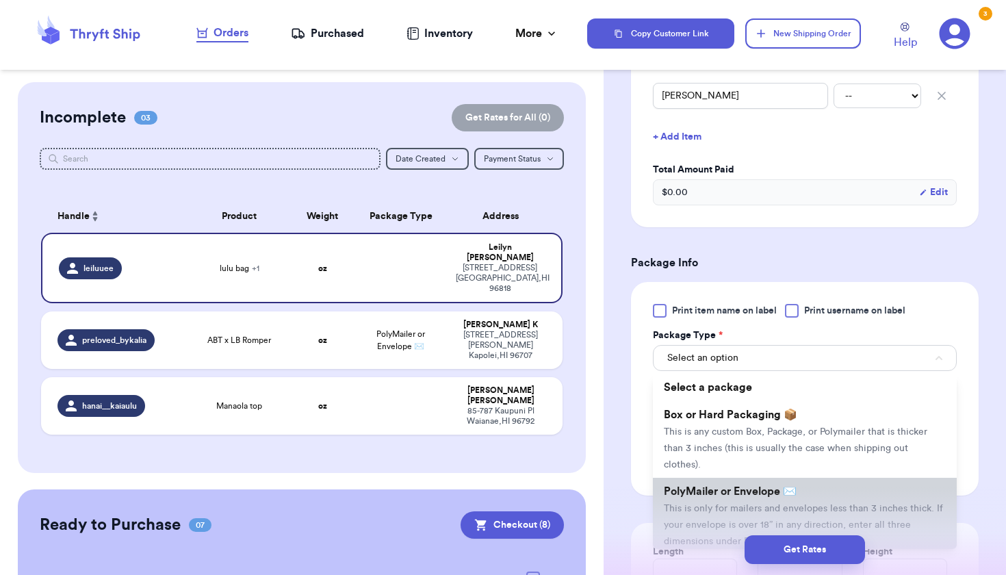
click at [688, 504] on span "This is only for mailers and envelopes less than 3 inches thick. If your envelo…" at bounding box center [803, 525] width 279 height 42
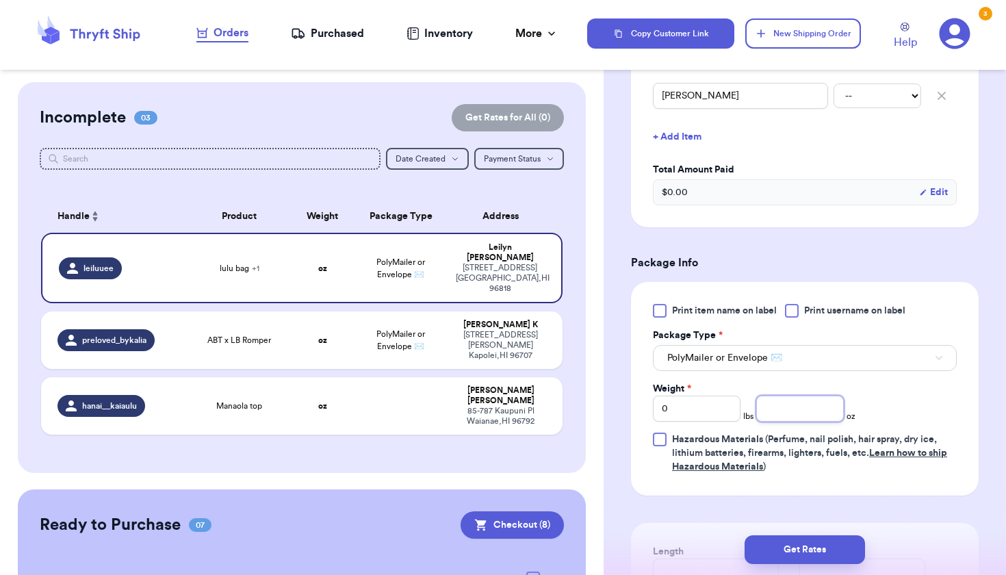
click at [772, 404] on input "number" at bounding box center [800, 409] width 88 height 26
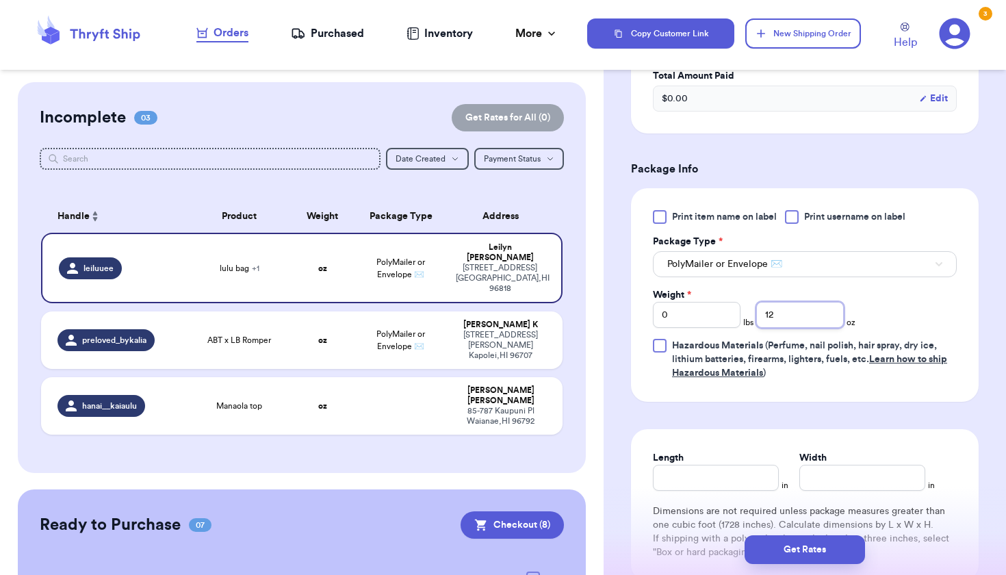
scroll to position [755, 0]
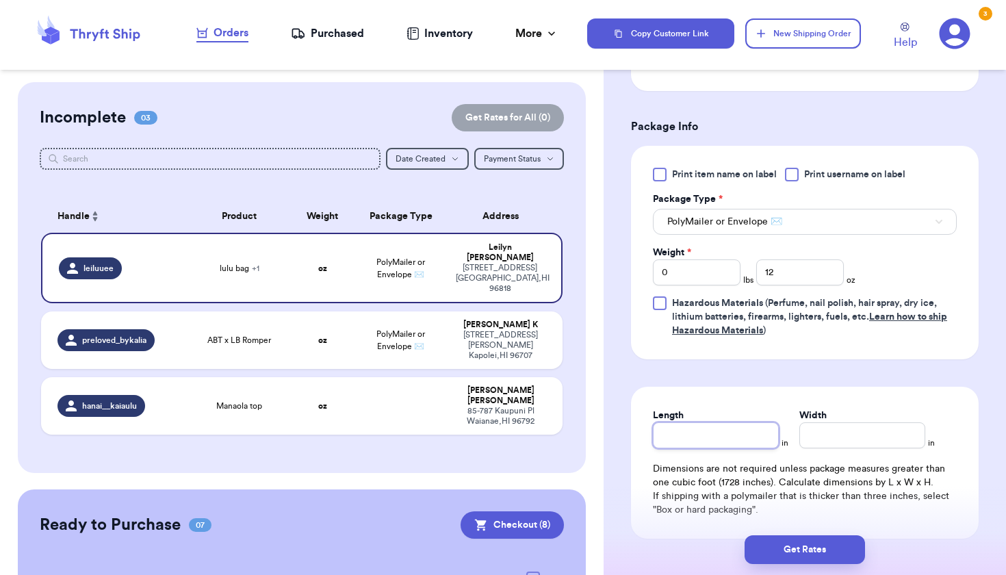
click at [695, 433] on input "Length" at bounding box center [716, 435] width 126 height 26
click at [812, 433] on input "Width *" at bounding box center [862, 435] width 126 height 26
click at [806, 562] on button "Get Rates" at bounding box center [805, 549] width 120 height 29
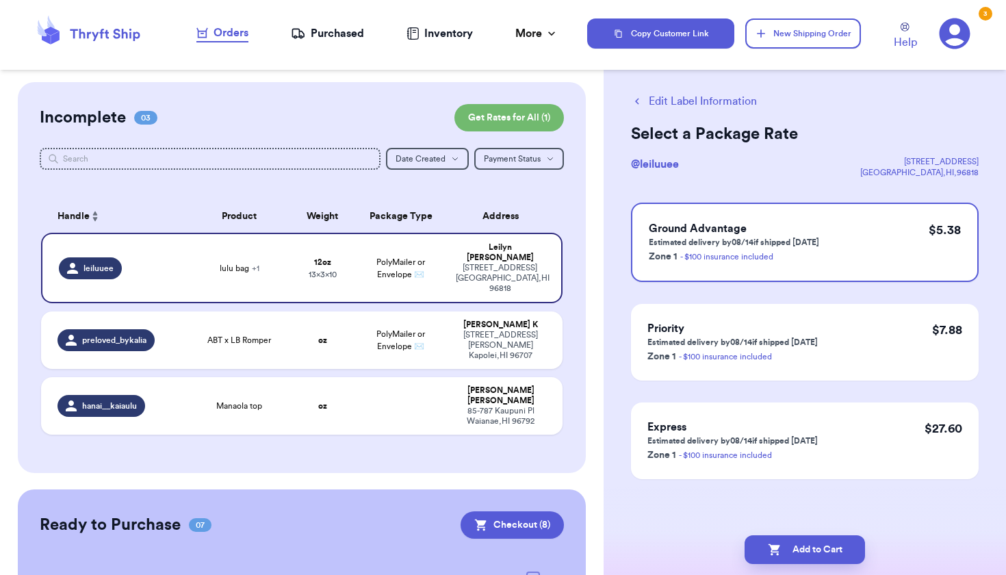
scroll to position [0, 0]
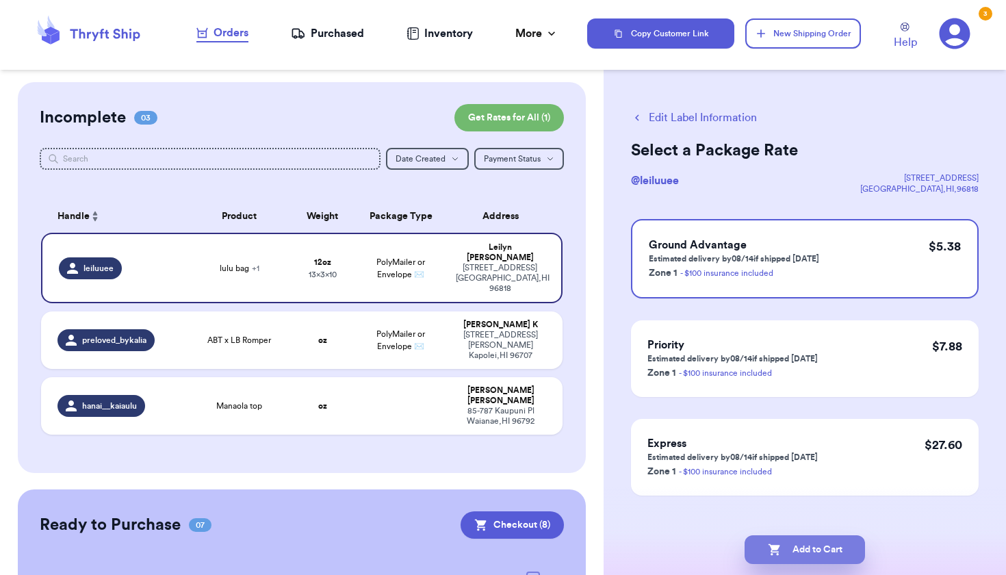
click at [823, 554] on button "Add to Cart" at bounding box center [805, 549] width 120 height 29
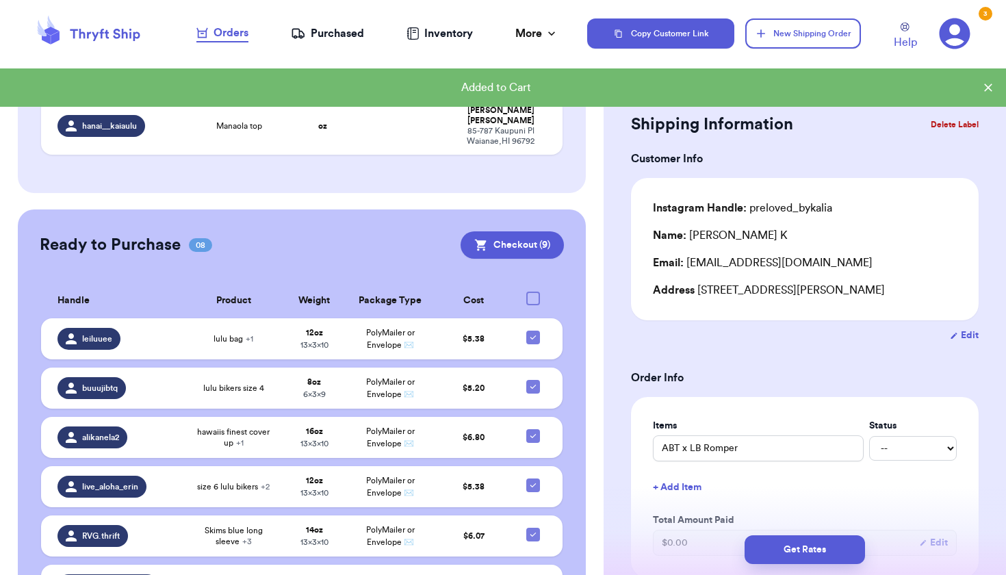
scroll to position [115, 0]
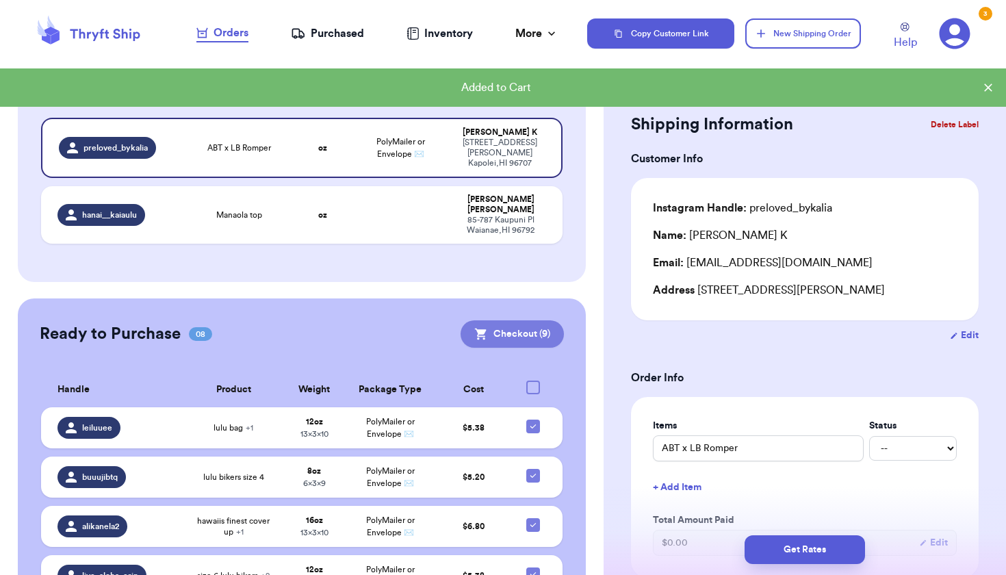
click at [537, 320] on button "Checkout ( 9 )" at bounding box center [512, 333] width 103 height 27
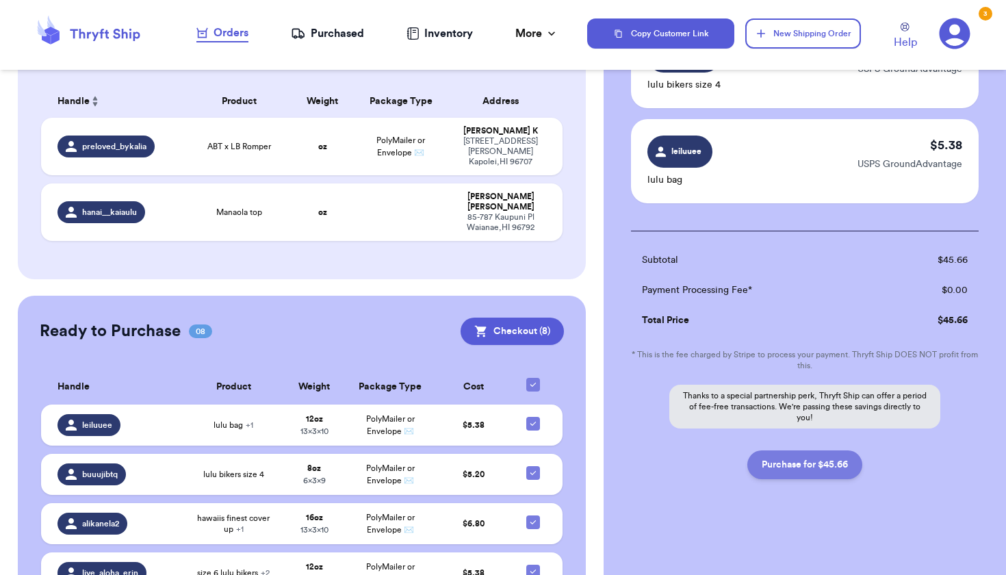
scroll to position [717, 0]
click at [810, 461] on button "Purchase for $45.66" at bounding box center [804, 464] width 115 height 29
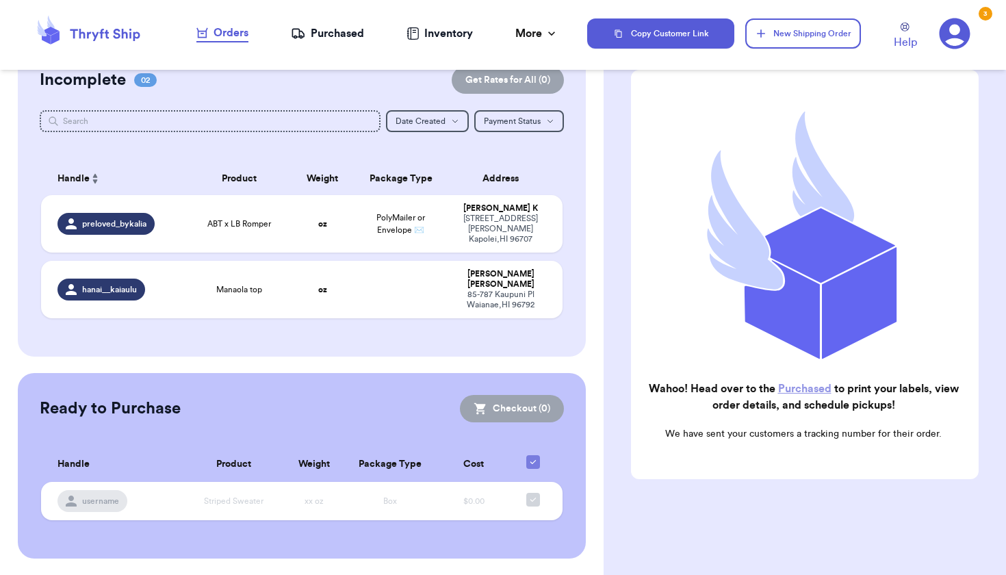
scroll to position [16, 0]
